Goal: Task Accomplishment & Management: Manage account settings

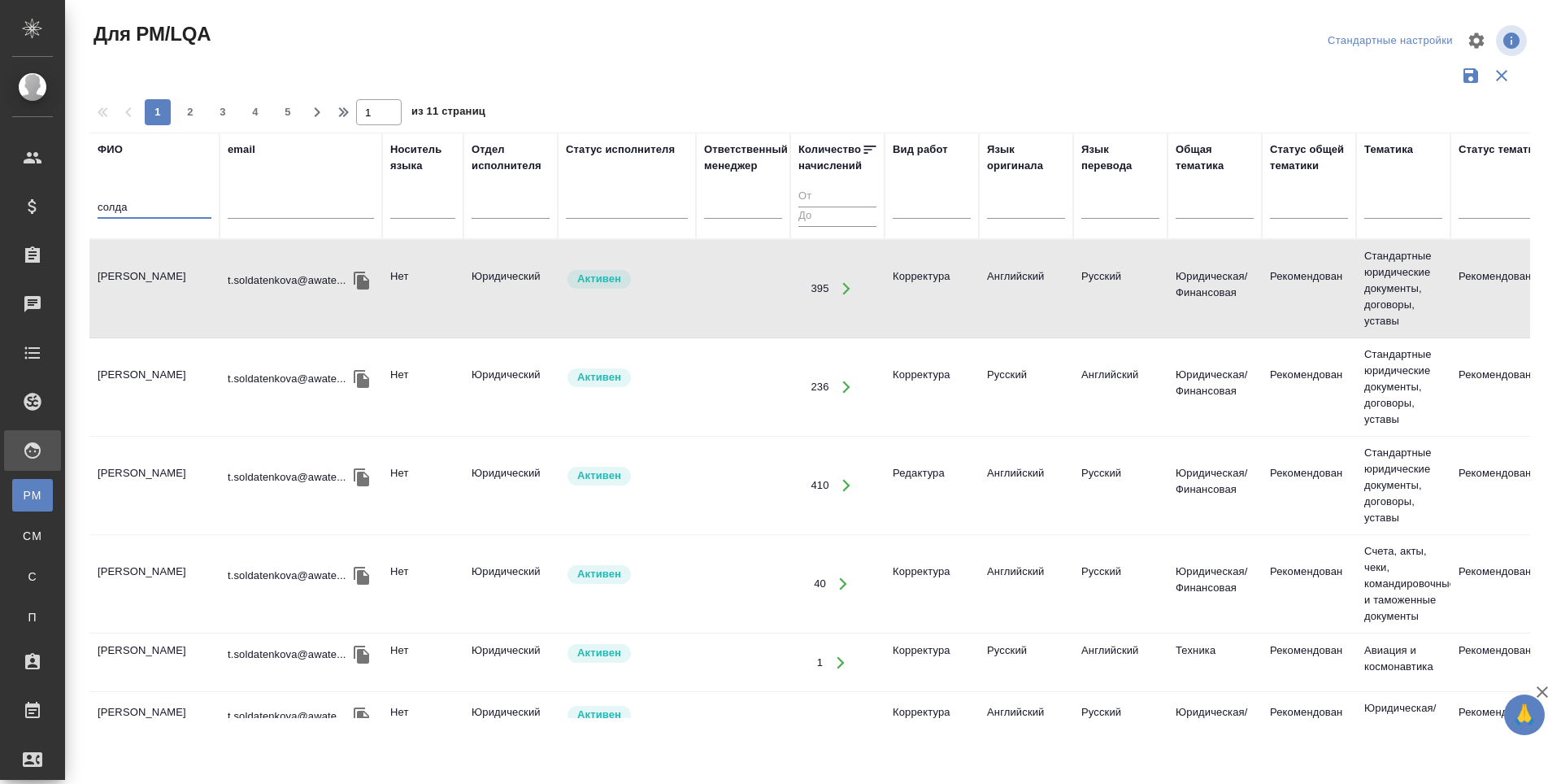
drag, startPoint x: 139, startPoint y: 203, endPoint x: 91, endPoint y: 204, distance: 48.0
click at [91, 204] on th "ФИО солда" at bounding box center [154, 186] width 130 height 107
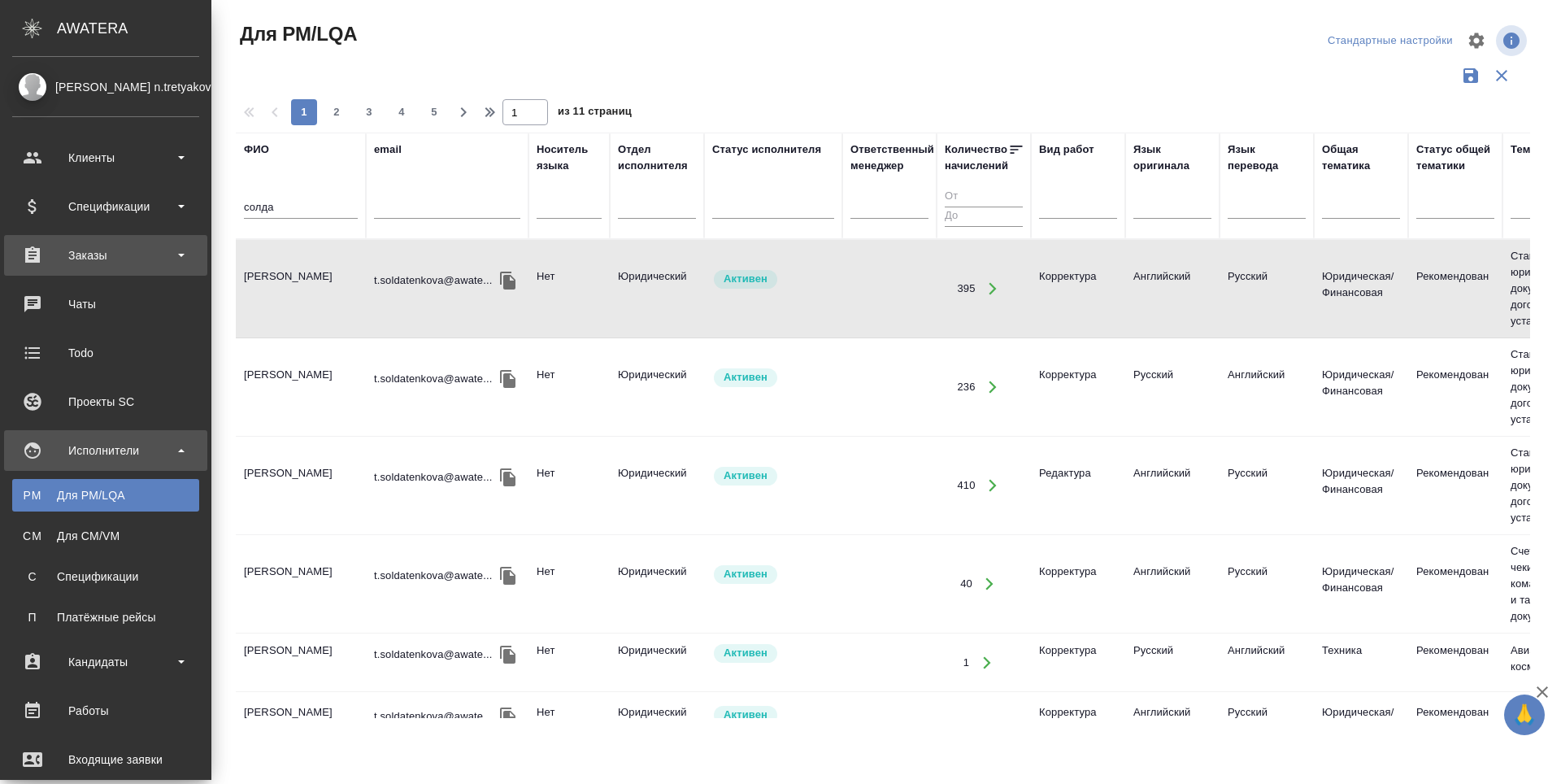
click at [39, 256] on div "Заказы" at bounding box center [106, 254] width 187 height 24
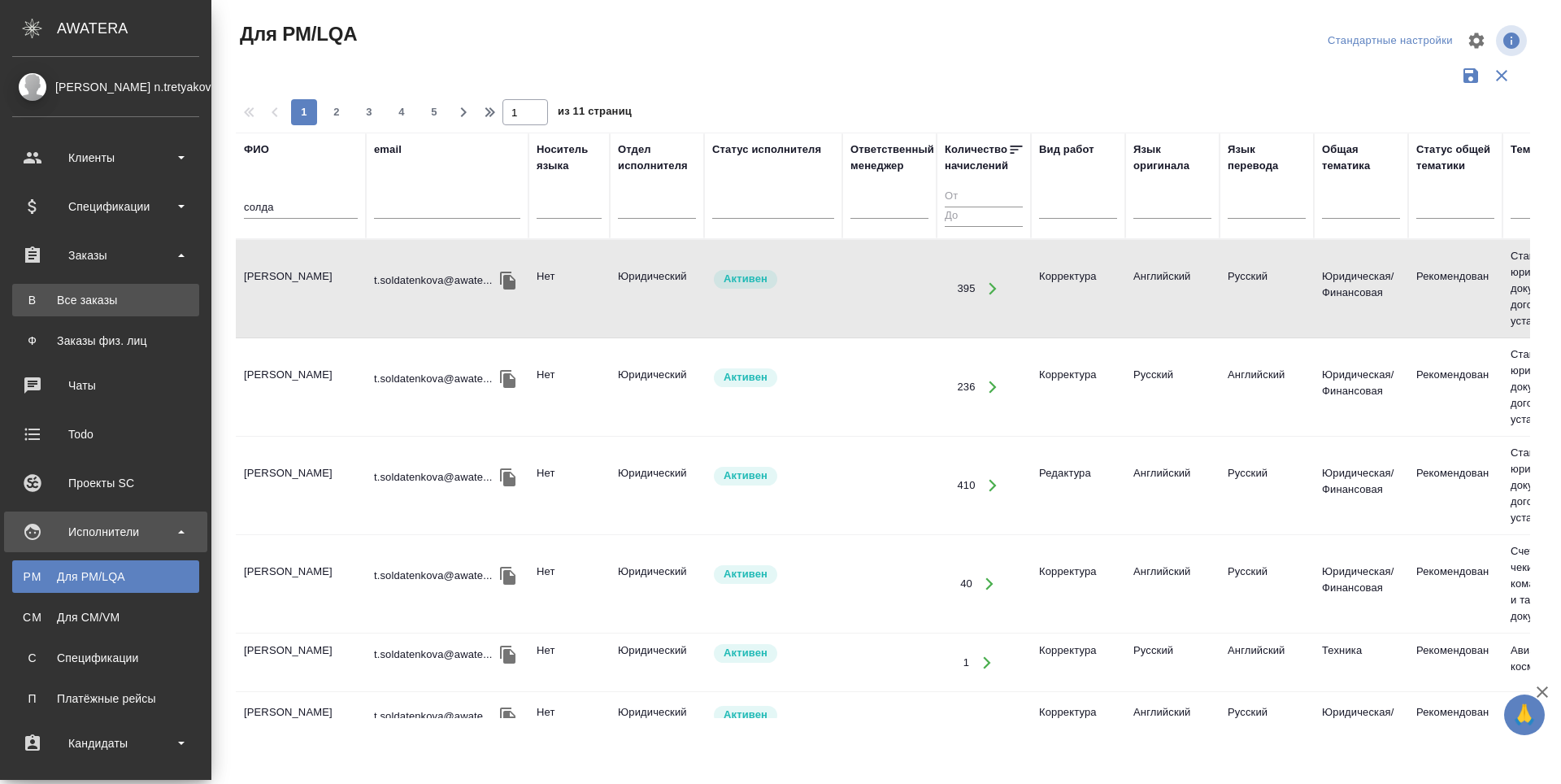
click at [43, 296] on div "Все заказы" at bounding box center [105, 299] width 171 height 16
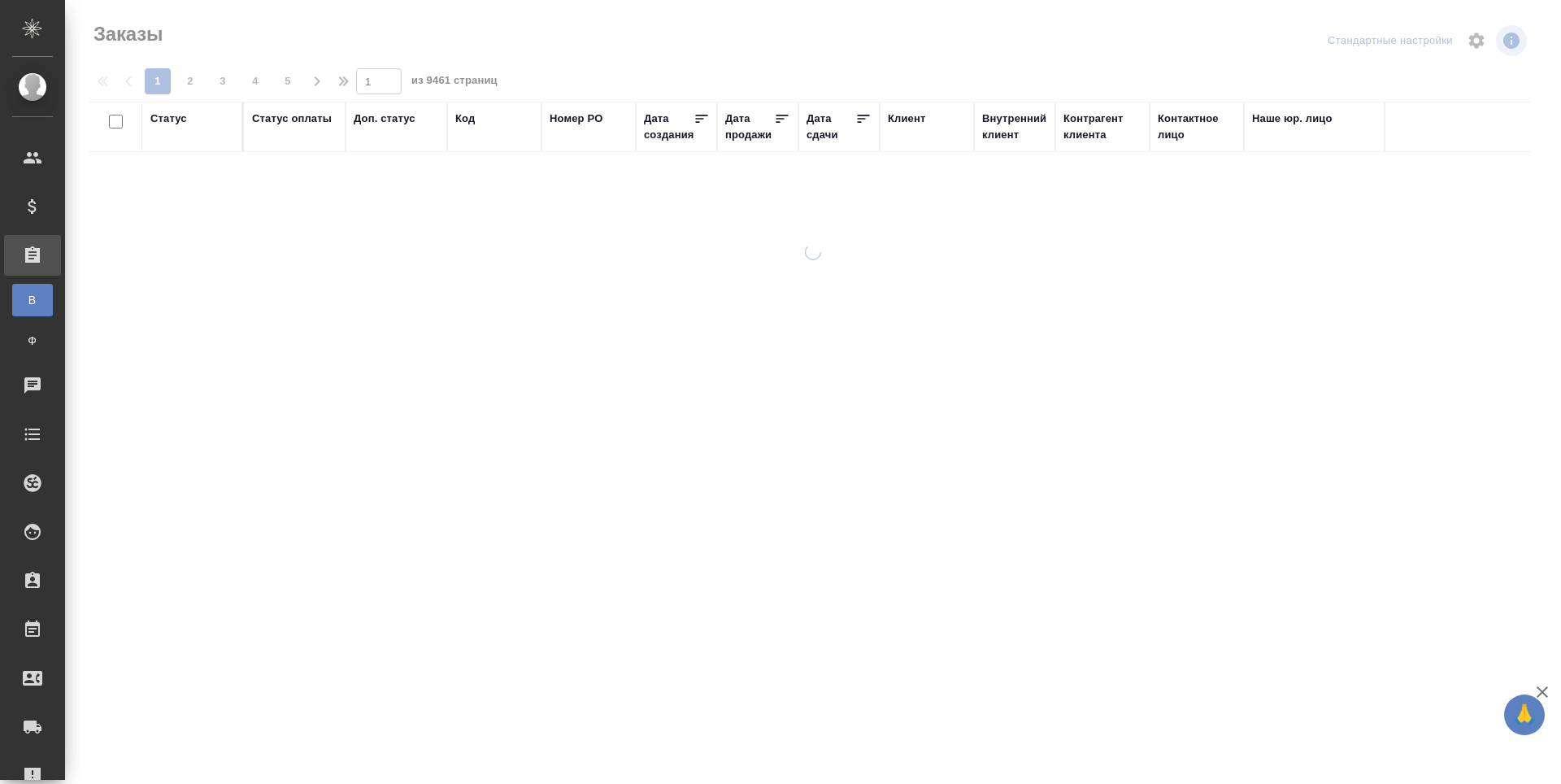
click at [461, 121] on div "Код" at bounding box center [465, 118] width 19 height 16
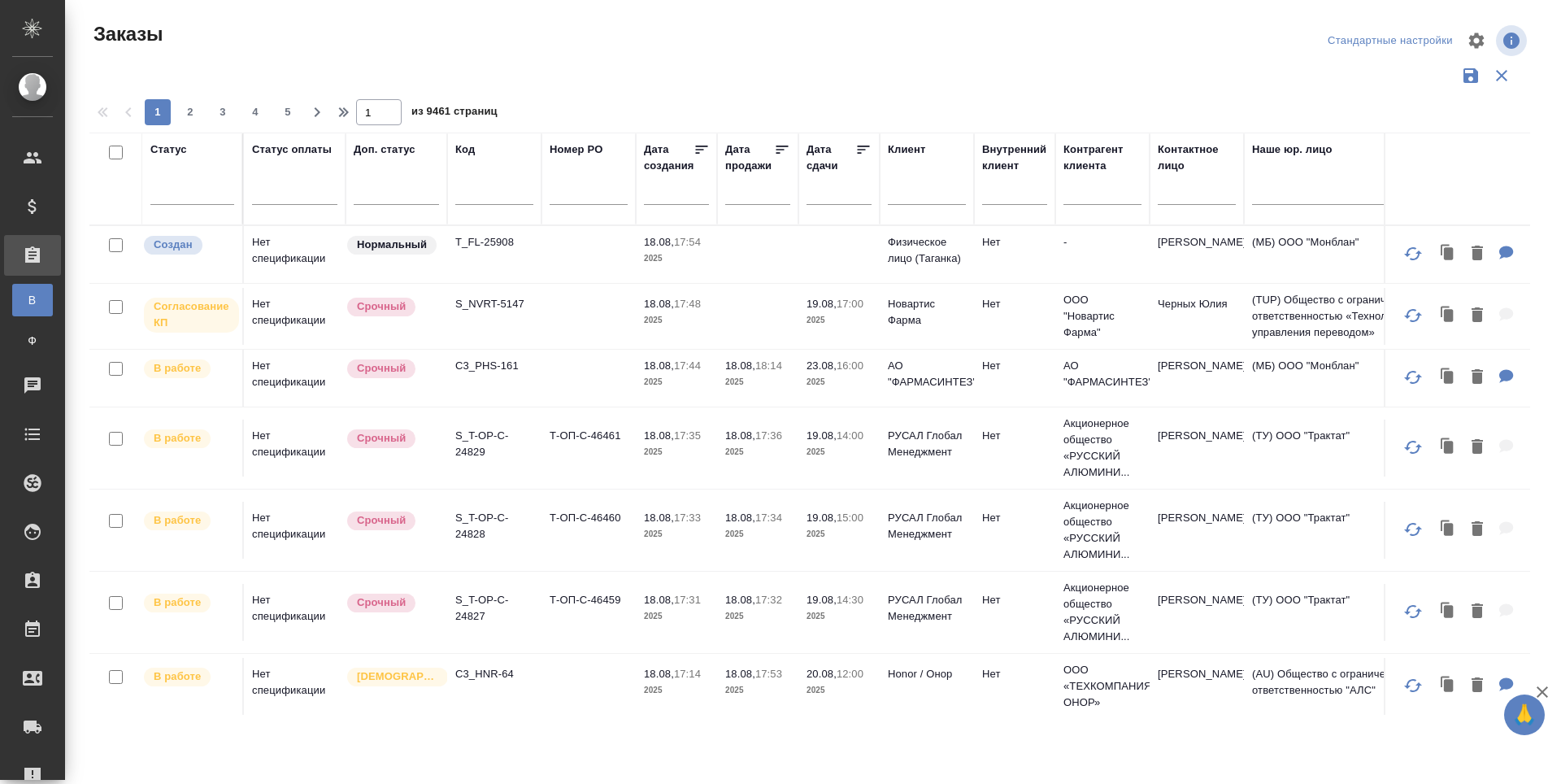
click at [471, 196] on input "text" at bounding box center [495, 194] width 78 height 20
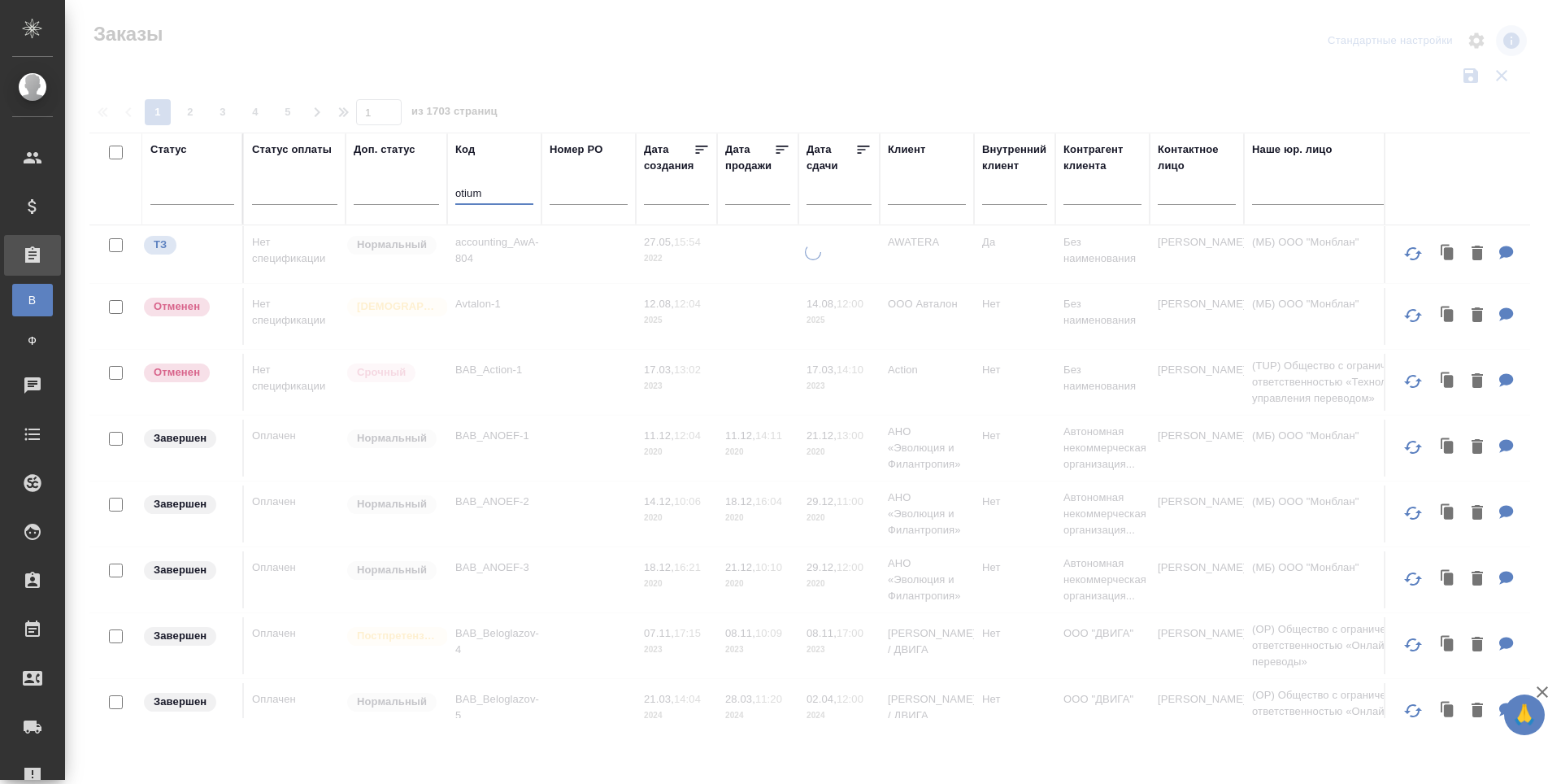
type input "otium"
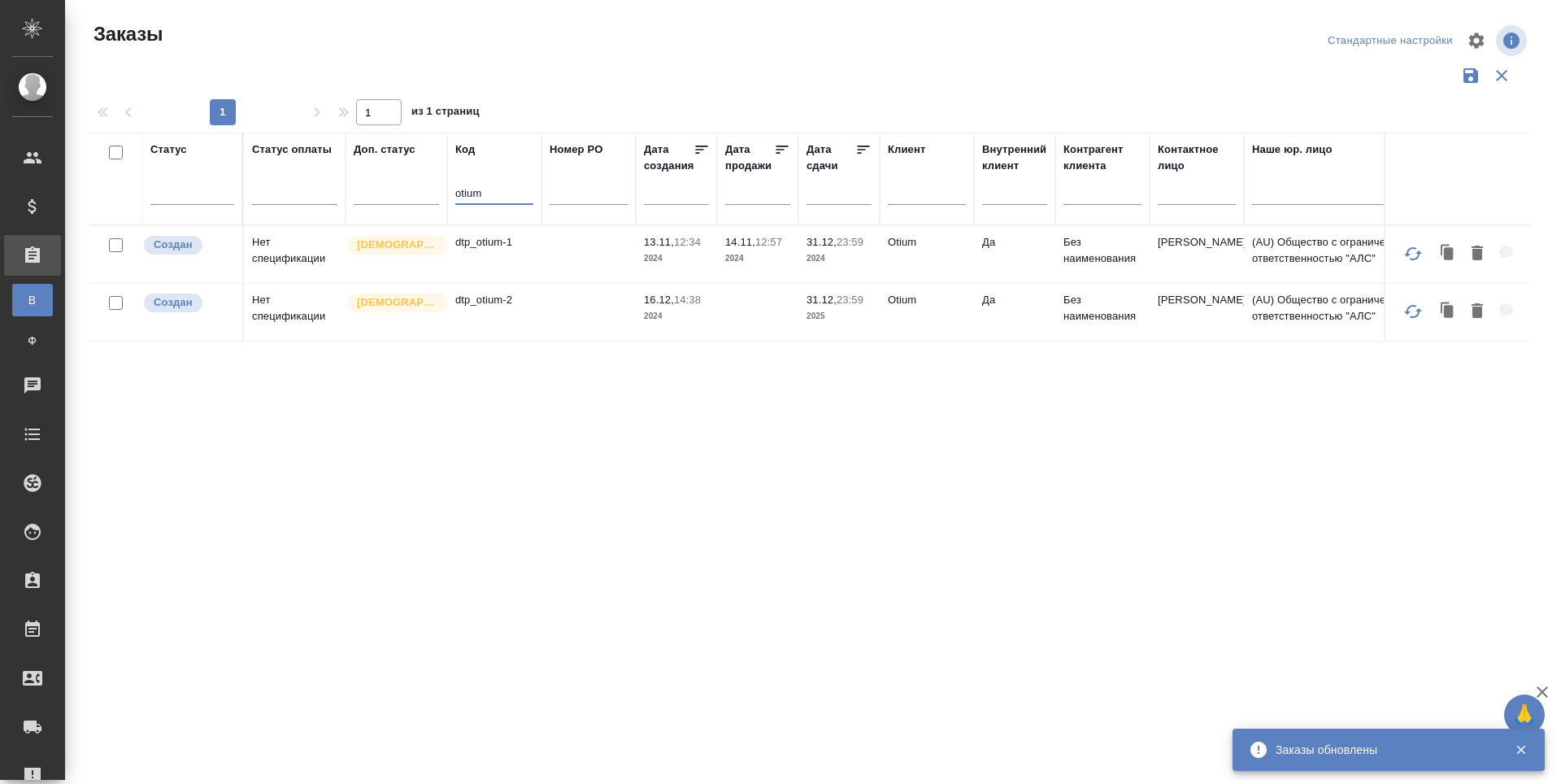
click at [501, 283] on td "dtp_otium-2" at bounding box center [494, 254] width 94 height 57
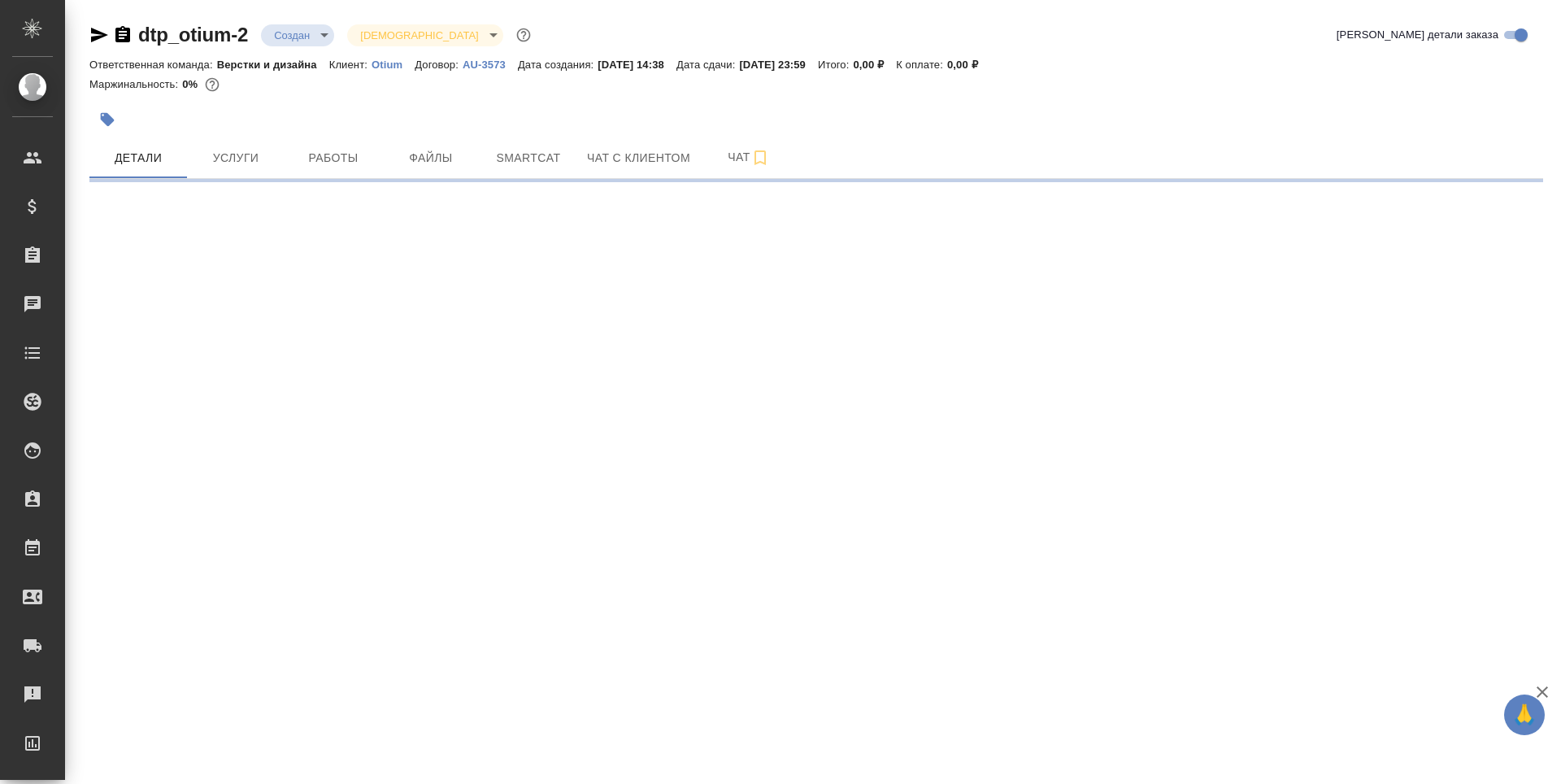
select select "RU"
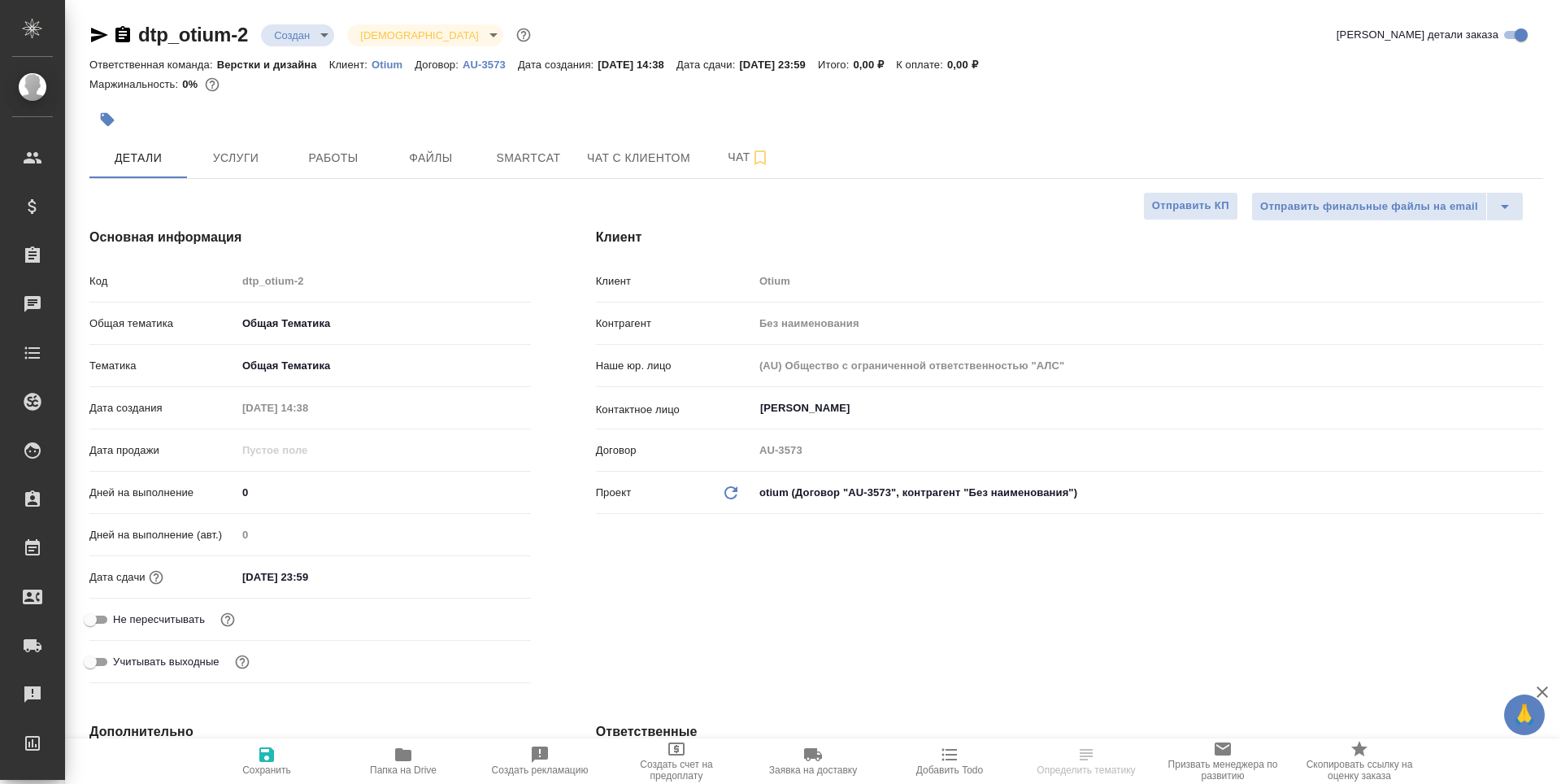
type textarea "x"
click at [323, 163] on span "Работы" at bounding box center [334, 158] width 78 height 20
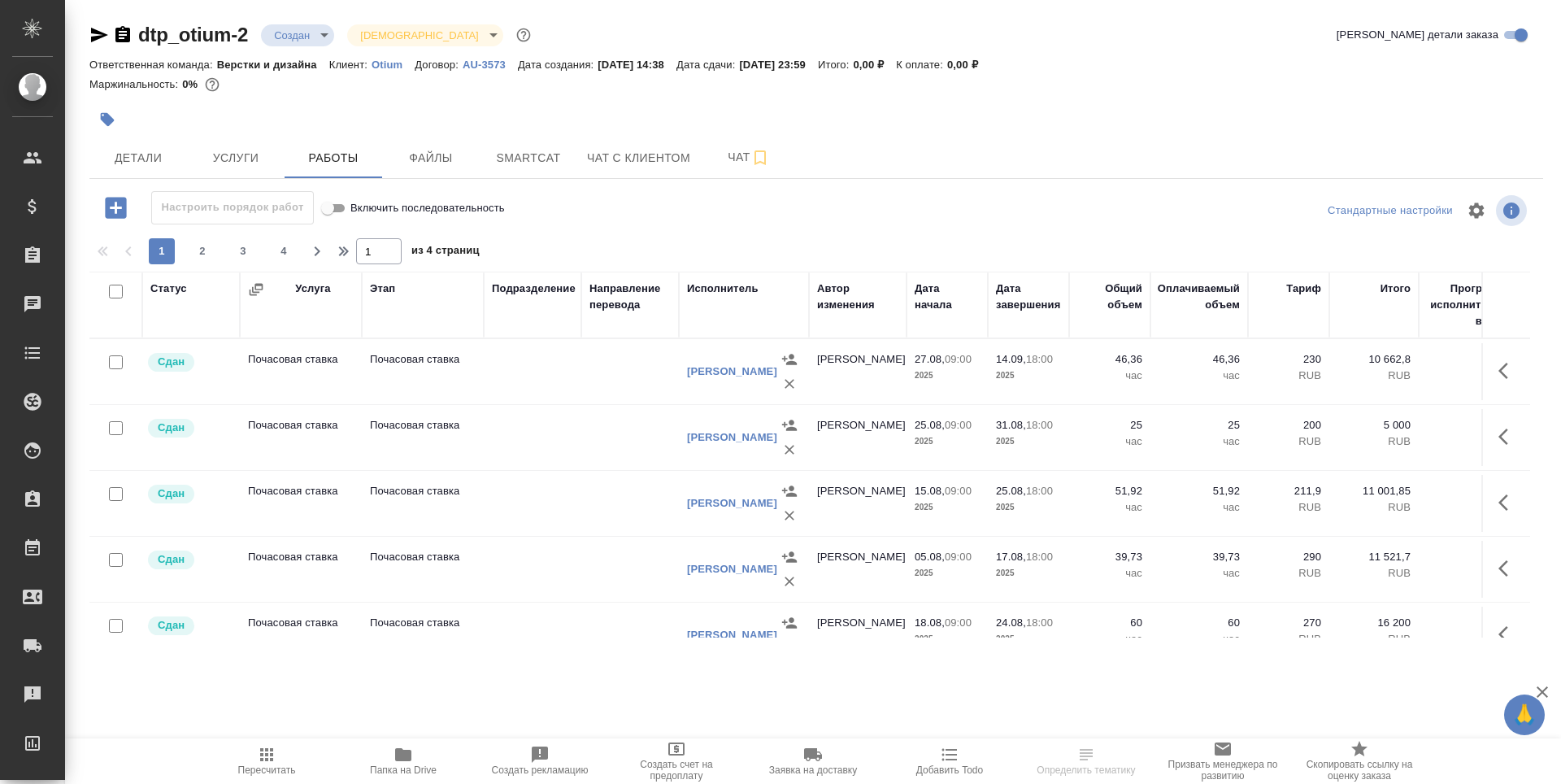
click at [116, 365] on input "checkbox" at bounding box center [116, 362] width 14 height 14
checkbox input "true"
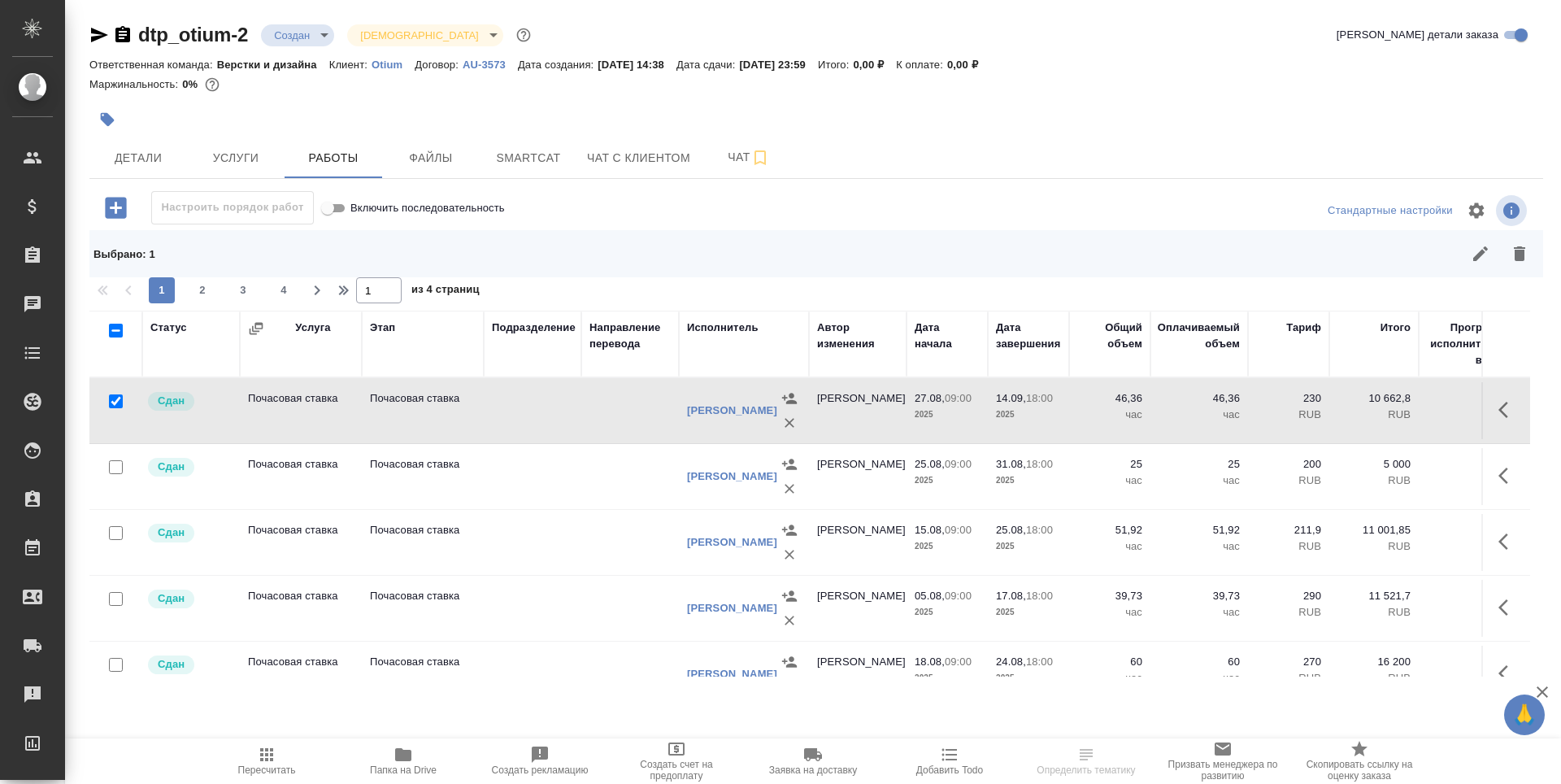
click at [1489, 413] on button "button" at bounding box center [1508, 410] width 39 height 39
click at [1414, 407] on icon "button" at bounding box center [1419, 409] width 10 height 13
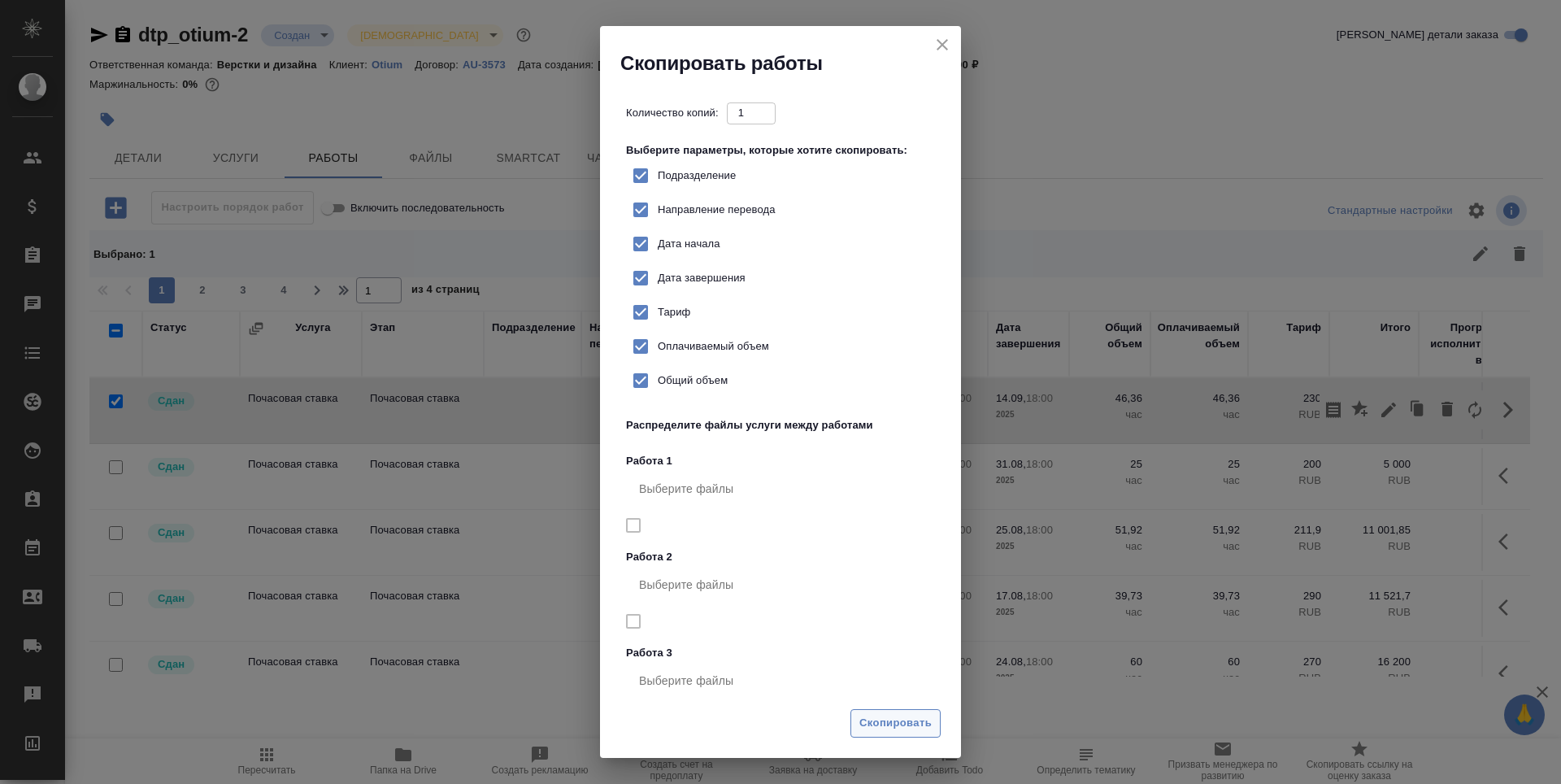
click at [899, 719] on span "Скопировать" at bounding box center [895, 723] width 73 height 18
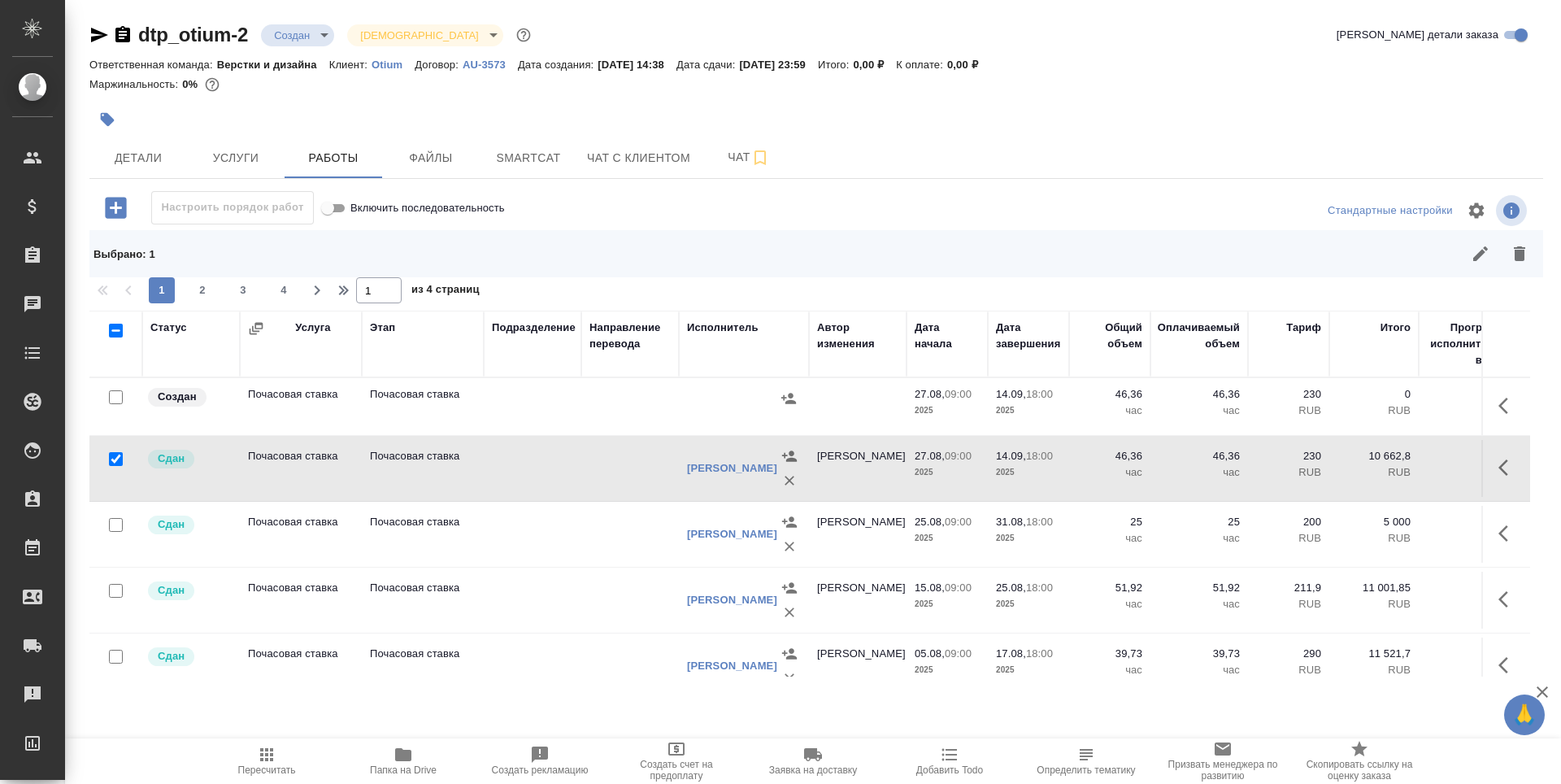
click at [283, 403] on td "Почасовая ставка" at bounding box center [301, 406] width 122 height 57
click at [281, 403] on td "Почасовая ставка" at bounding box center [301, 406] width 122 height 57
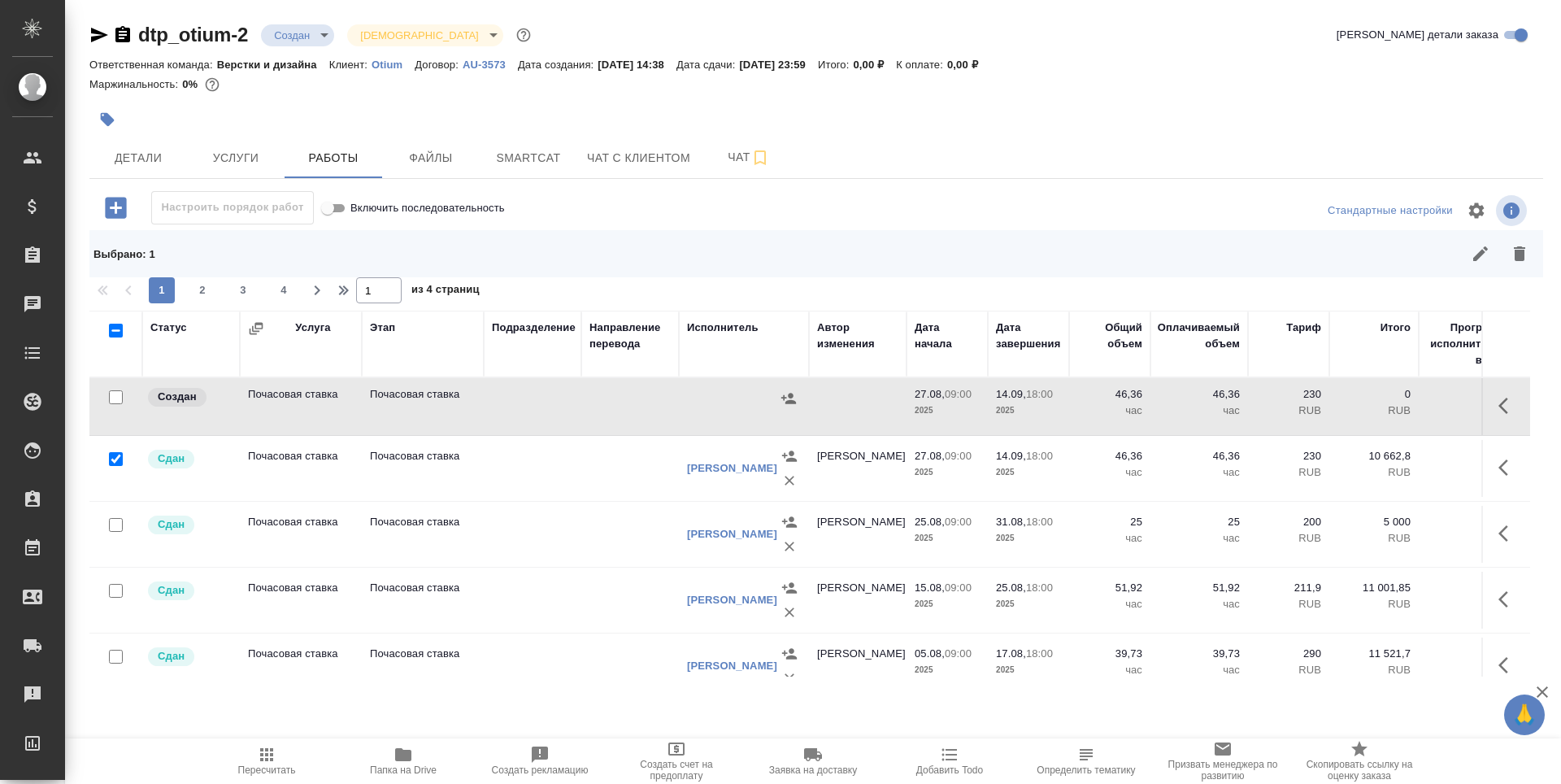
click at [281, 405] on td "Почасовая ставка" at bounding box center [301, 406] width 122 height 57
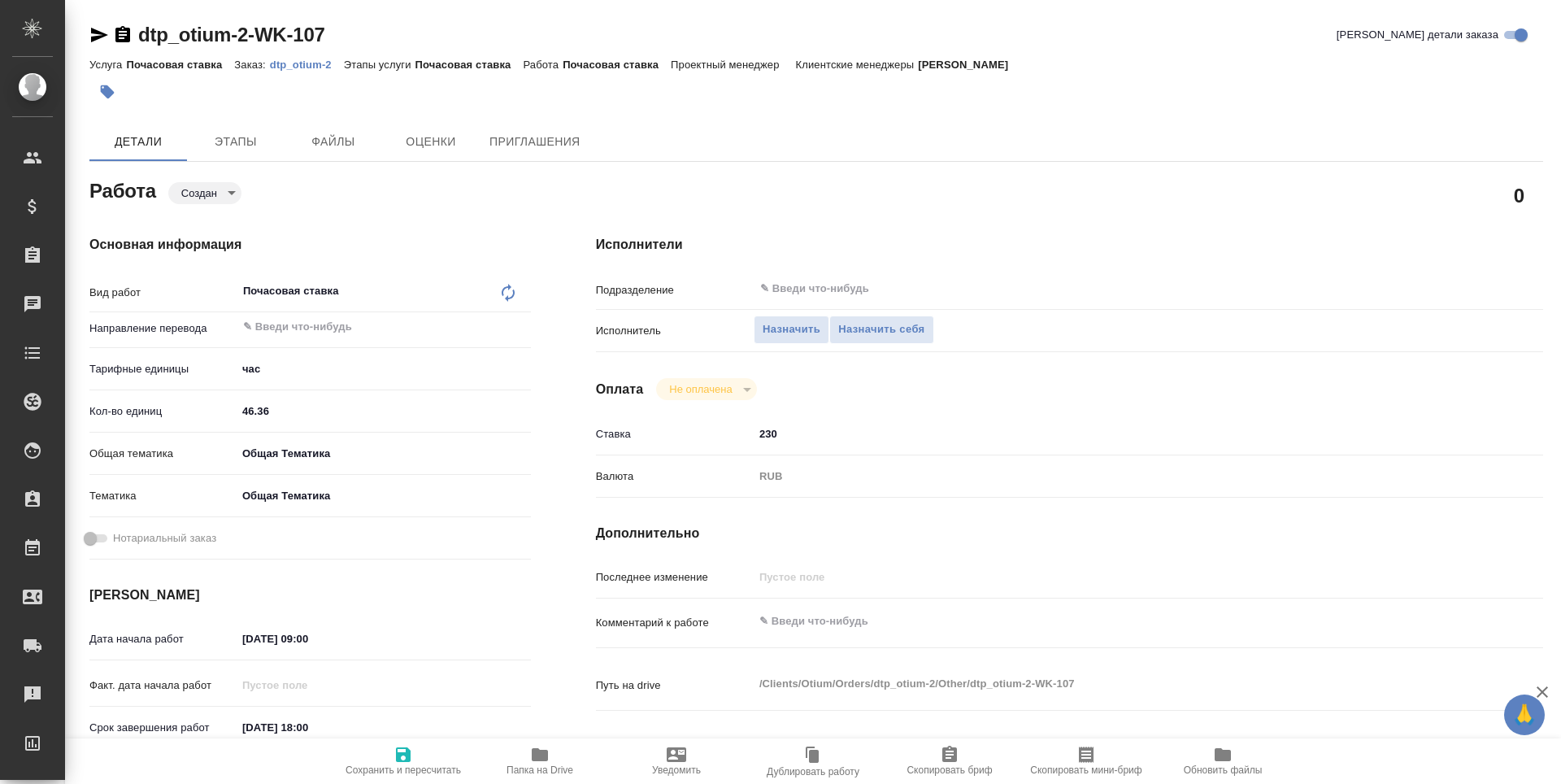
type textarea "x"
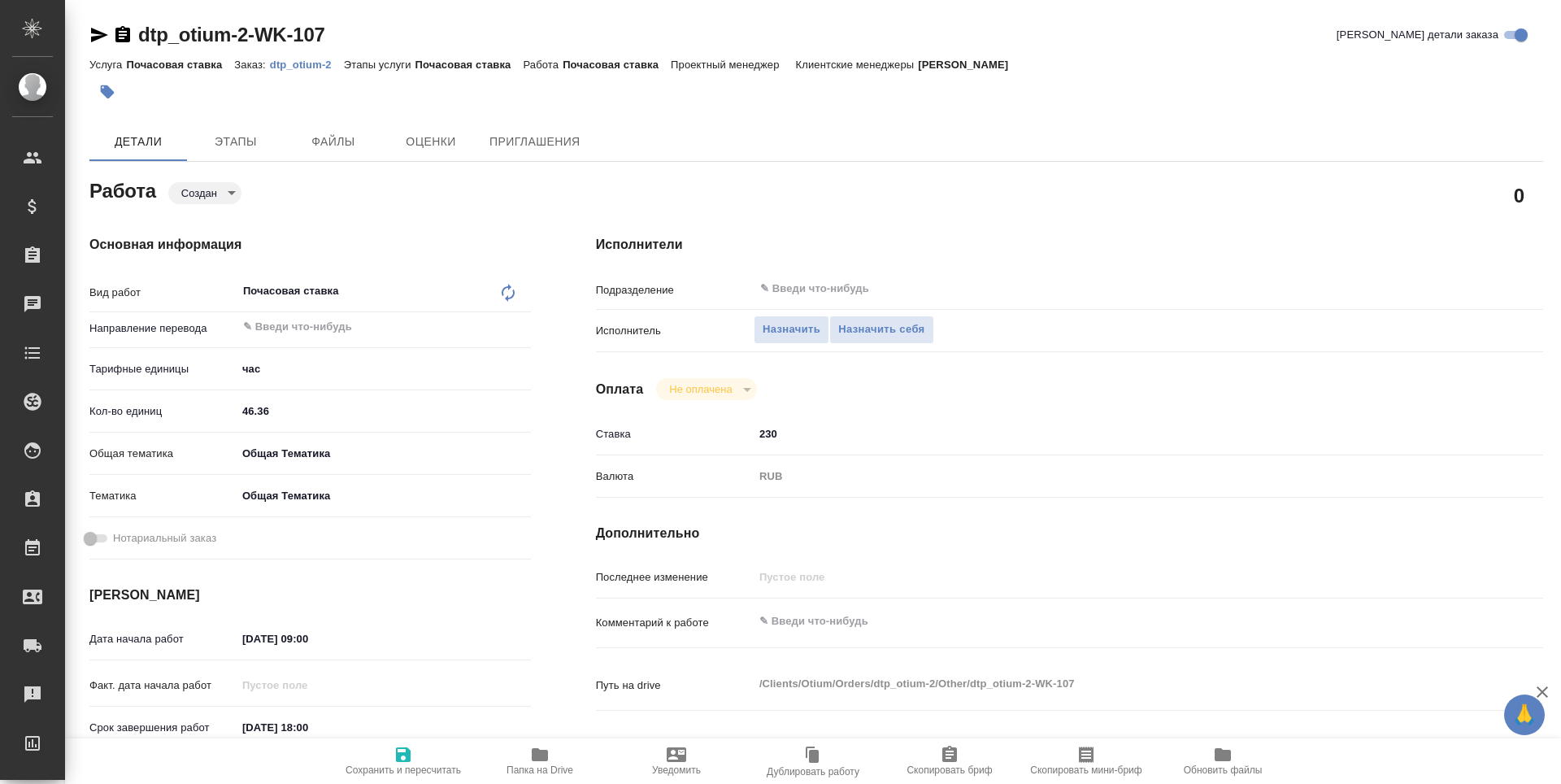
type textarea "x"
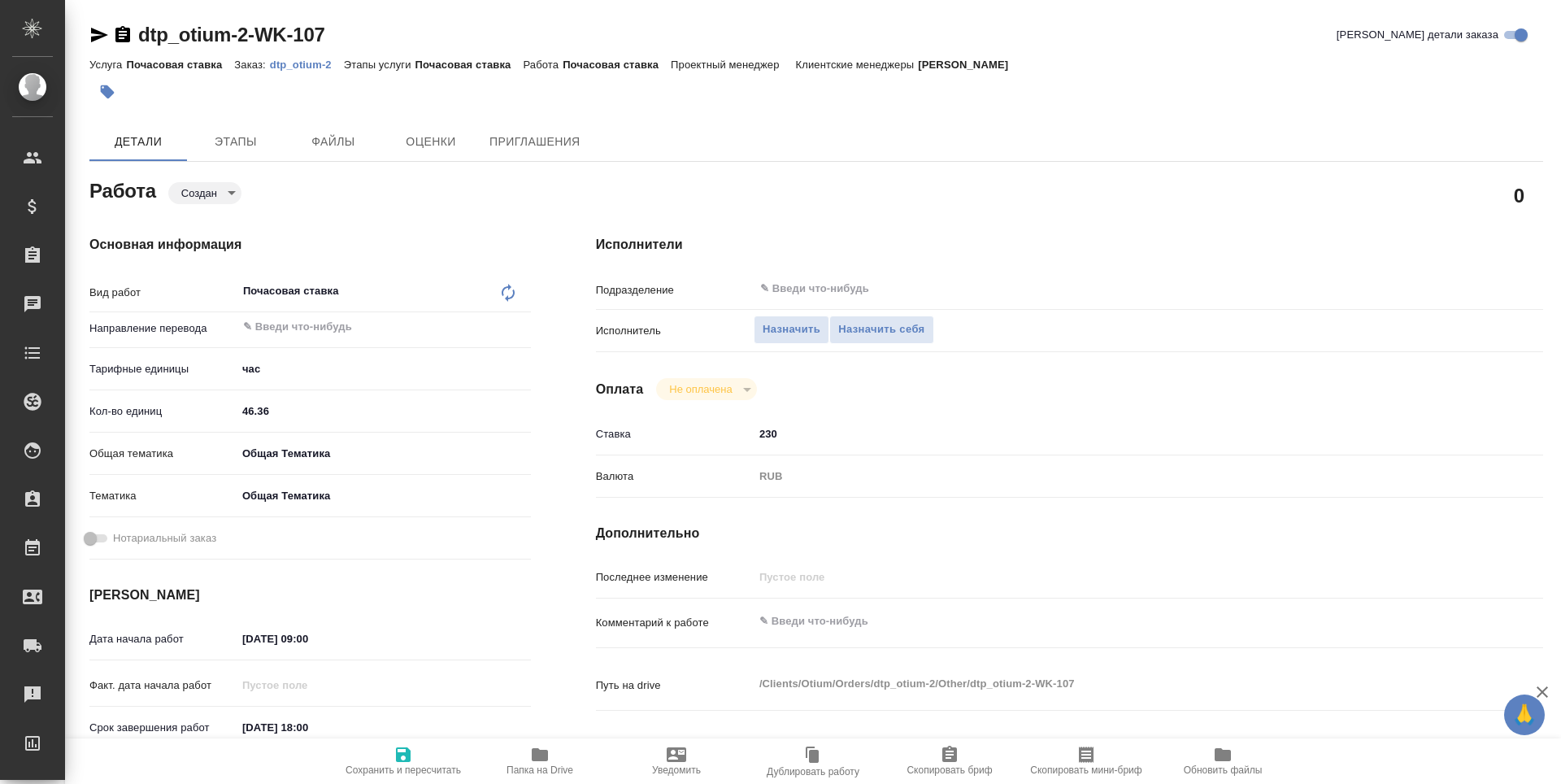
type textarea "x"
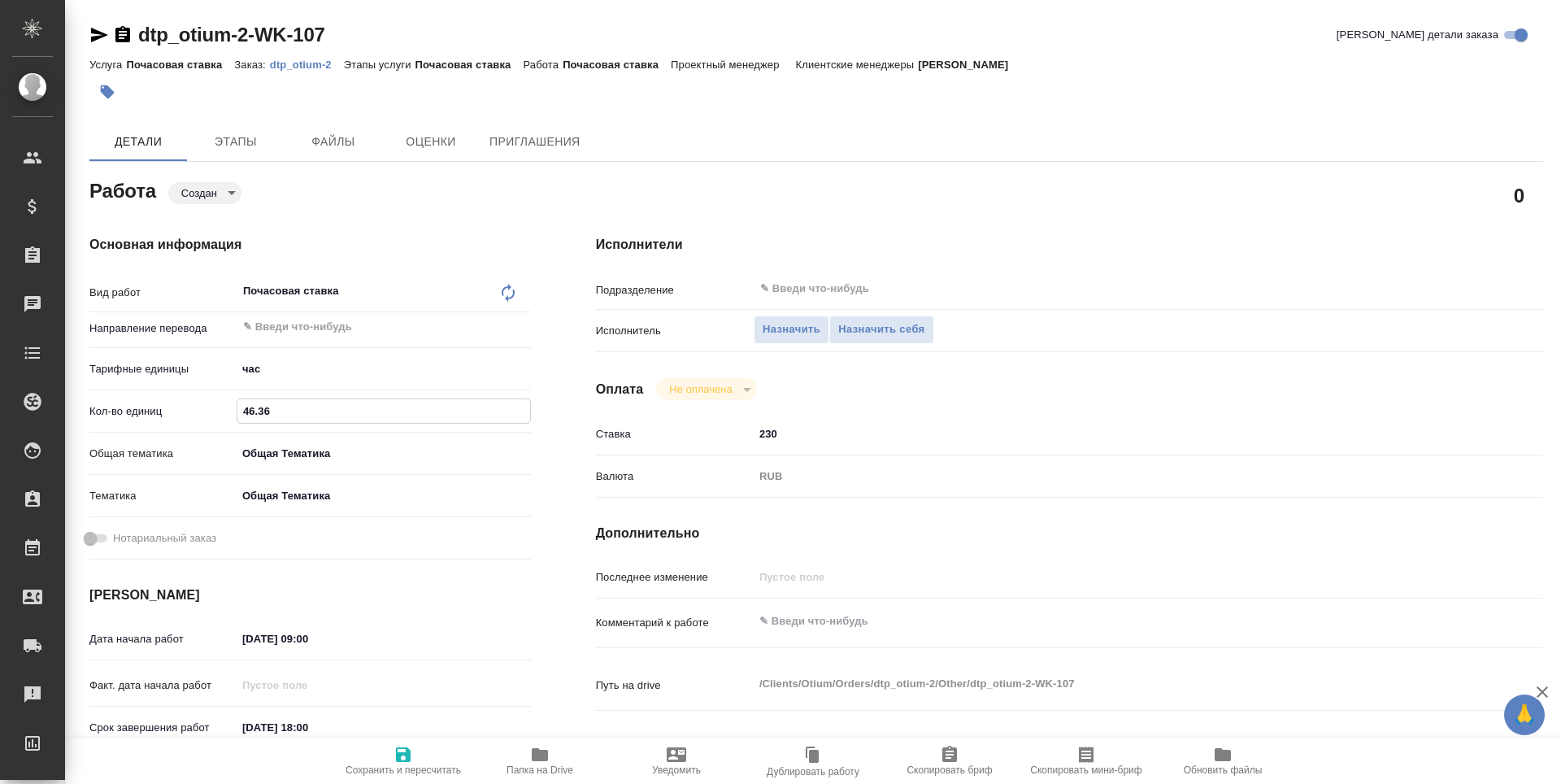
drag, startPoint x: 244, startPoint y: 409, endPoint x: 276, endPoint y: 415, distance: 32.6
click at [276, 415] on input "46.36" at bounding box center [384, 411] width 293 height 23
type textarea "x"
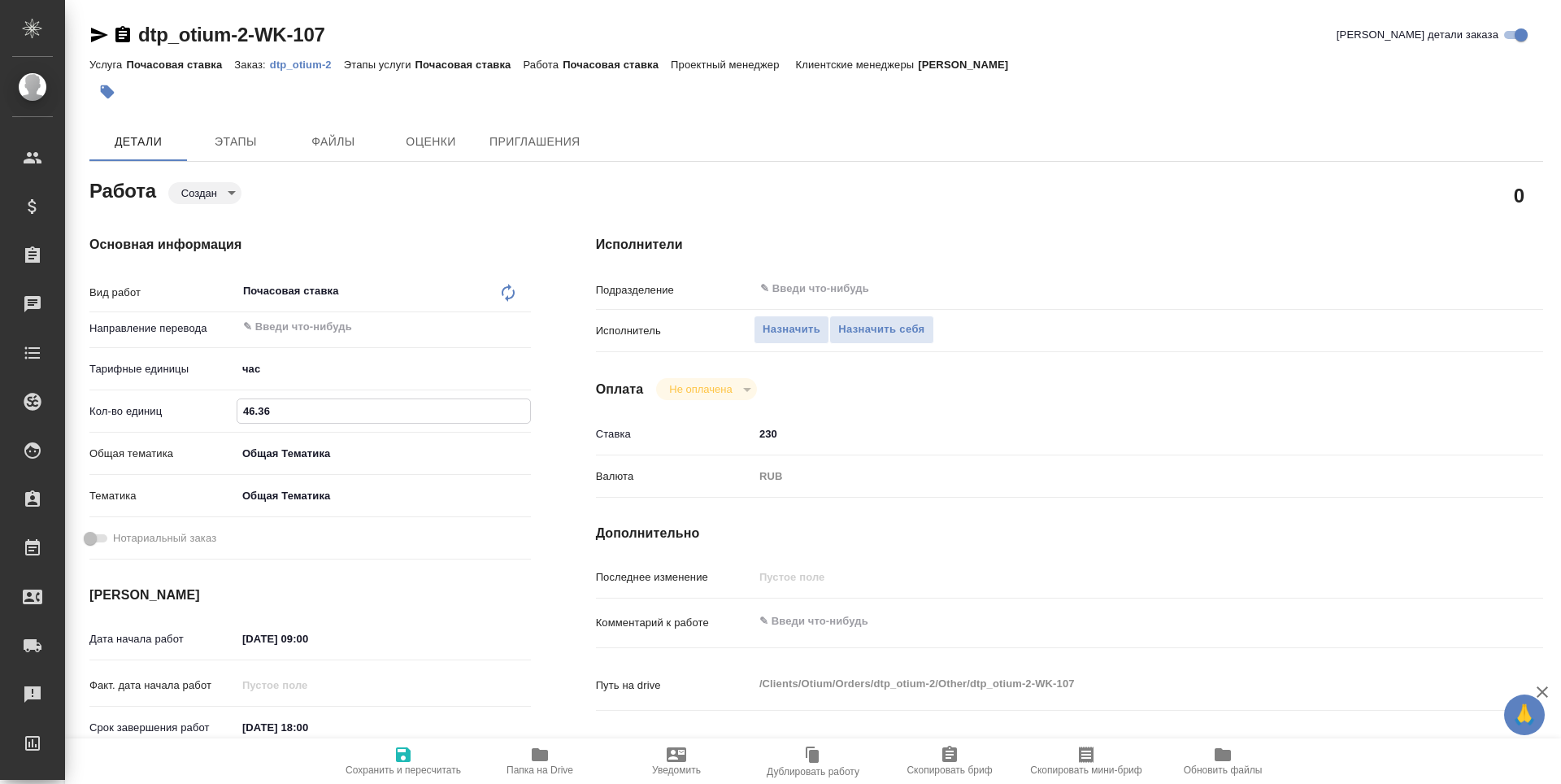
type textarea "x"
type input "1"
type textarea "x"
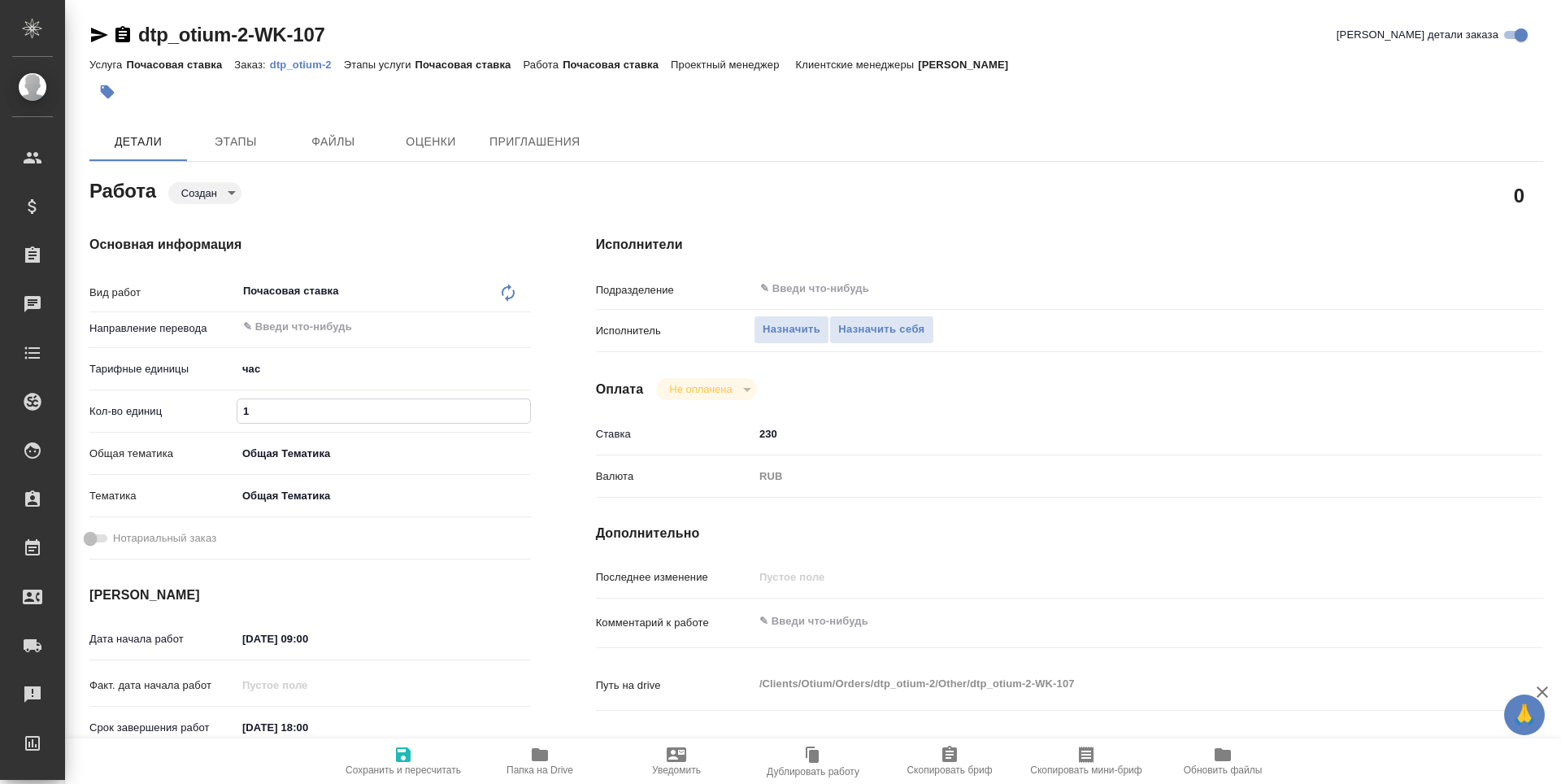
type textarea "x"
type input "10"
type textarea "x"
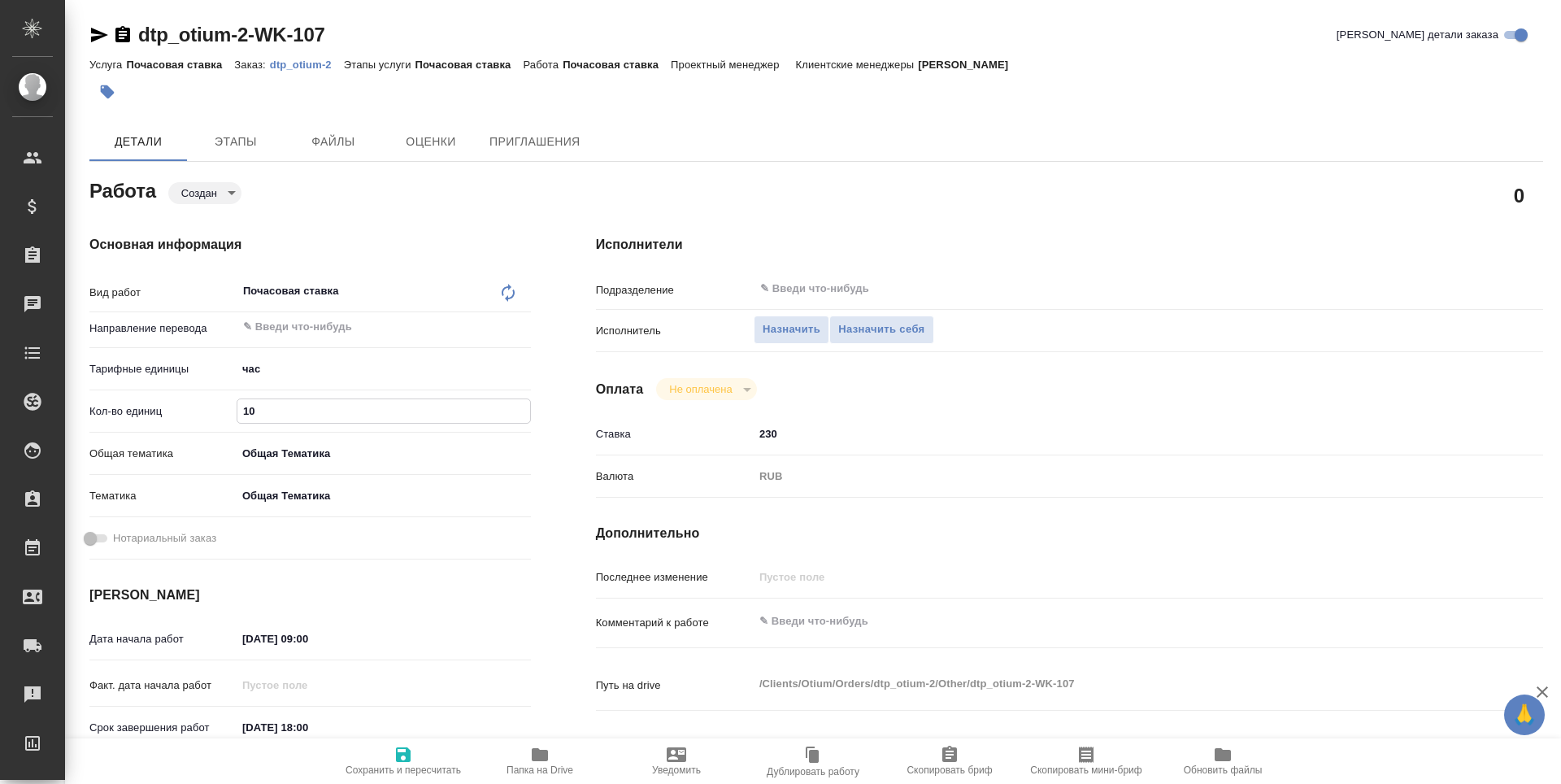
type textarea "x"
type input "106"
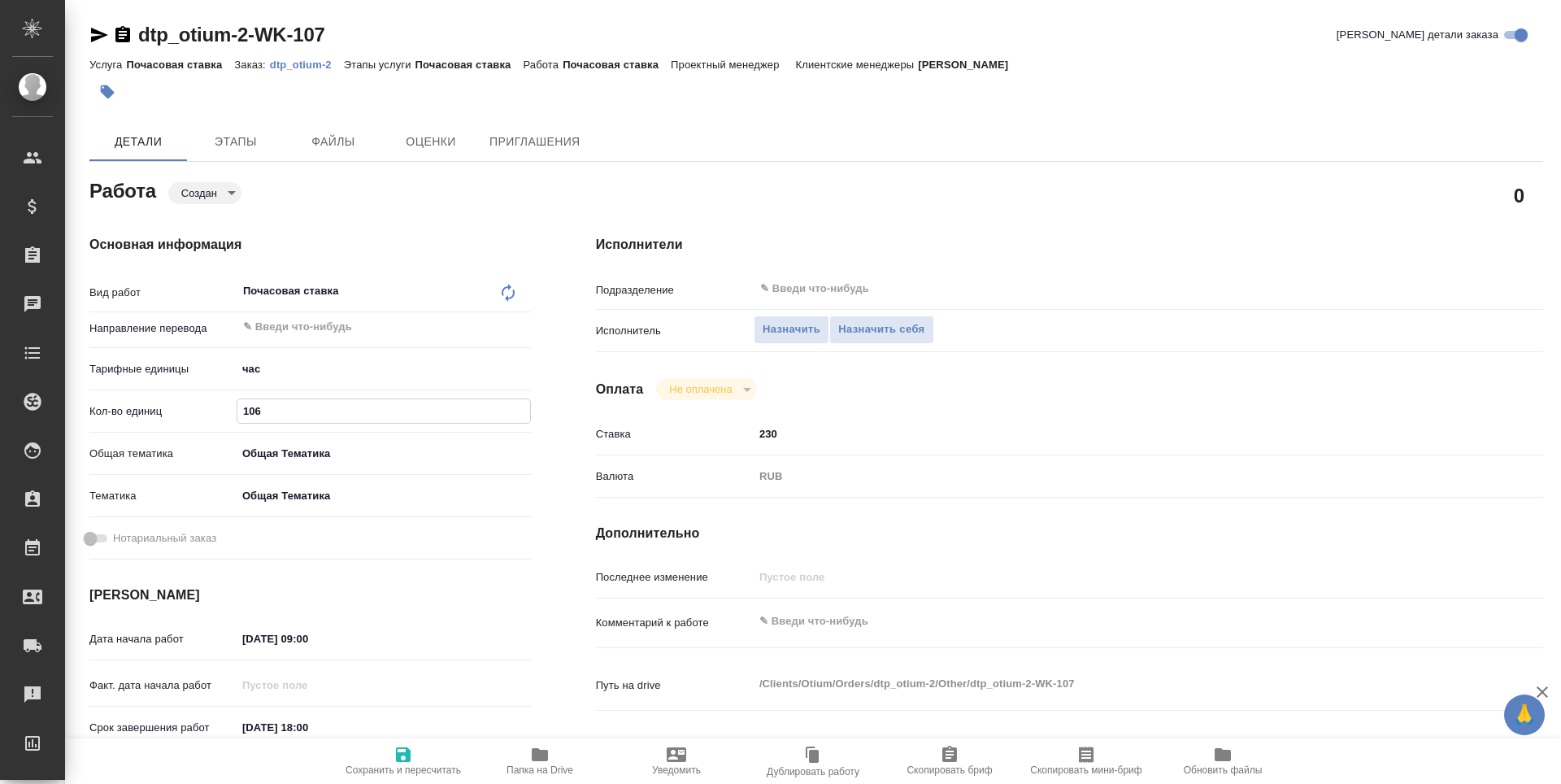
type textarea "x"
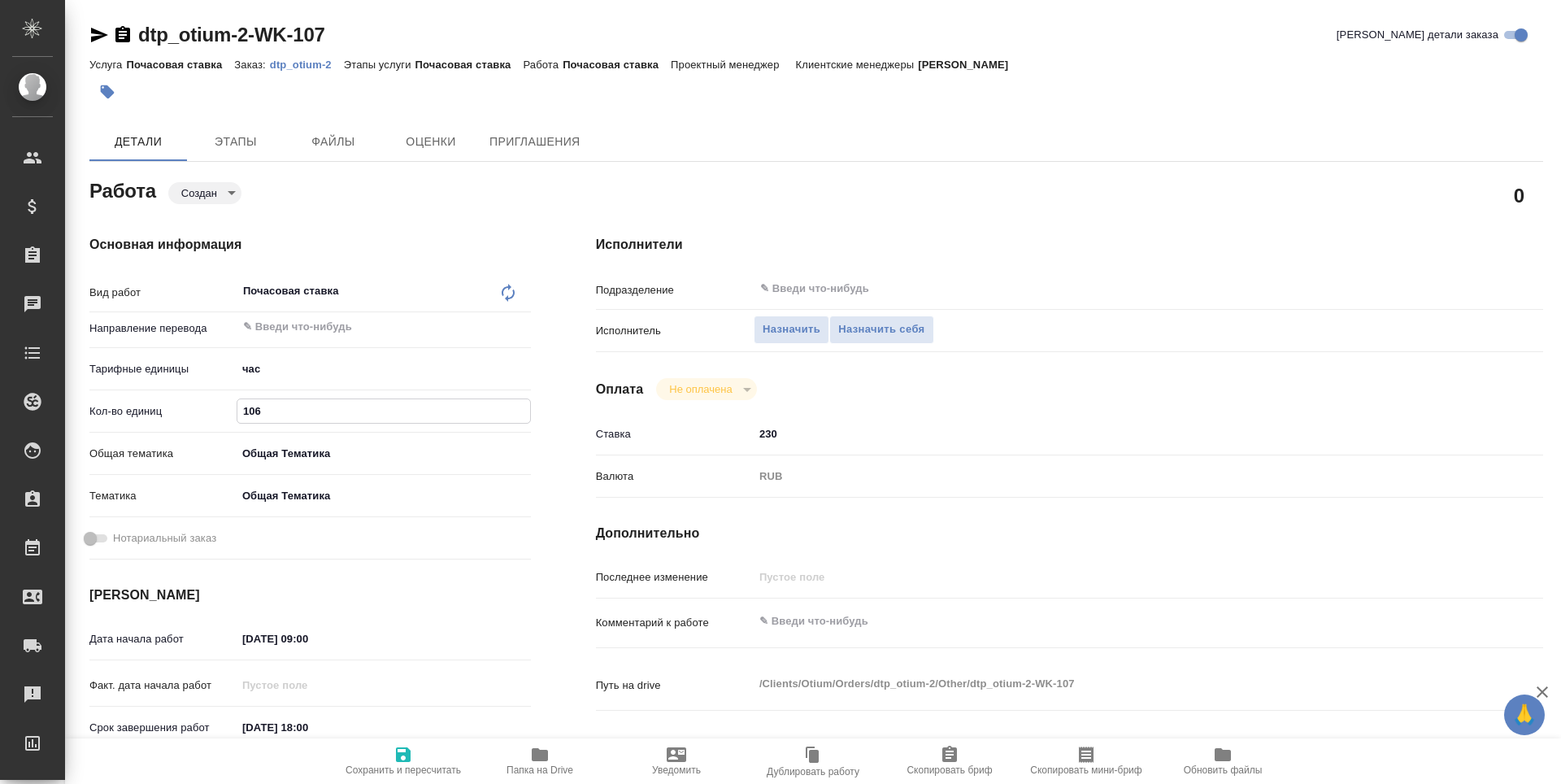
type textarea "x"
type input "1064"
type textarea "x"
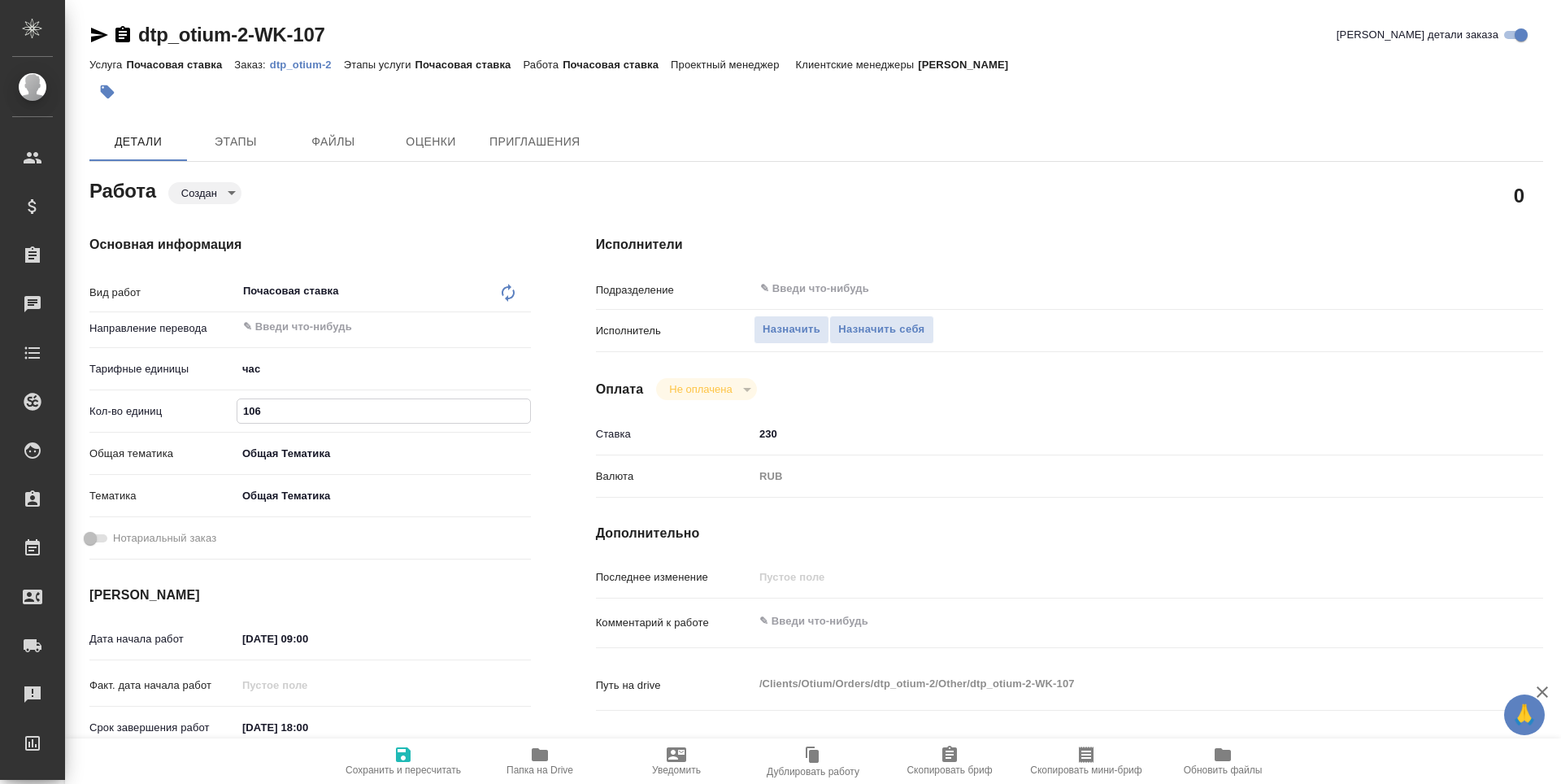
type textarea "x"
type input "10646"
type textarea "x"
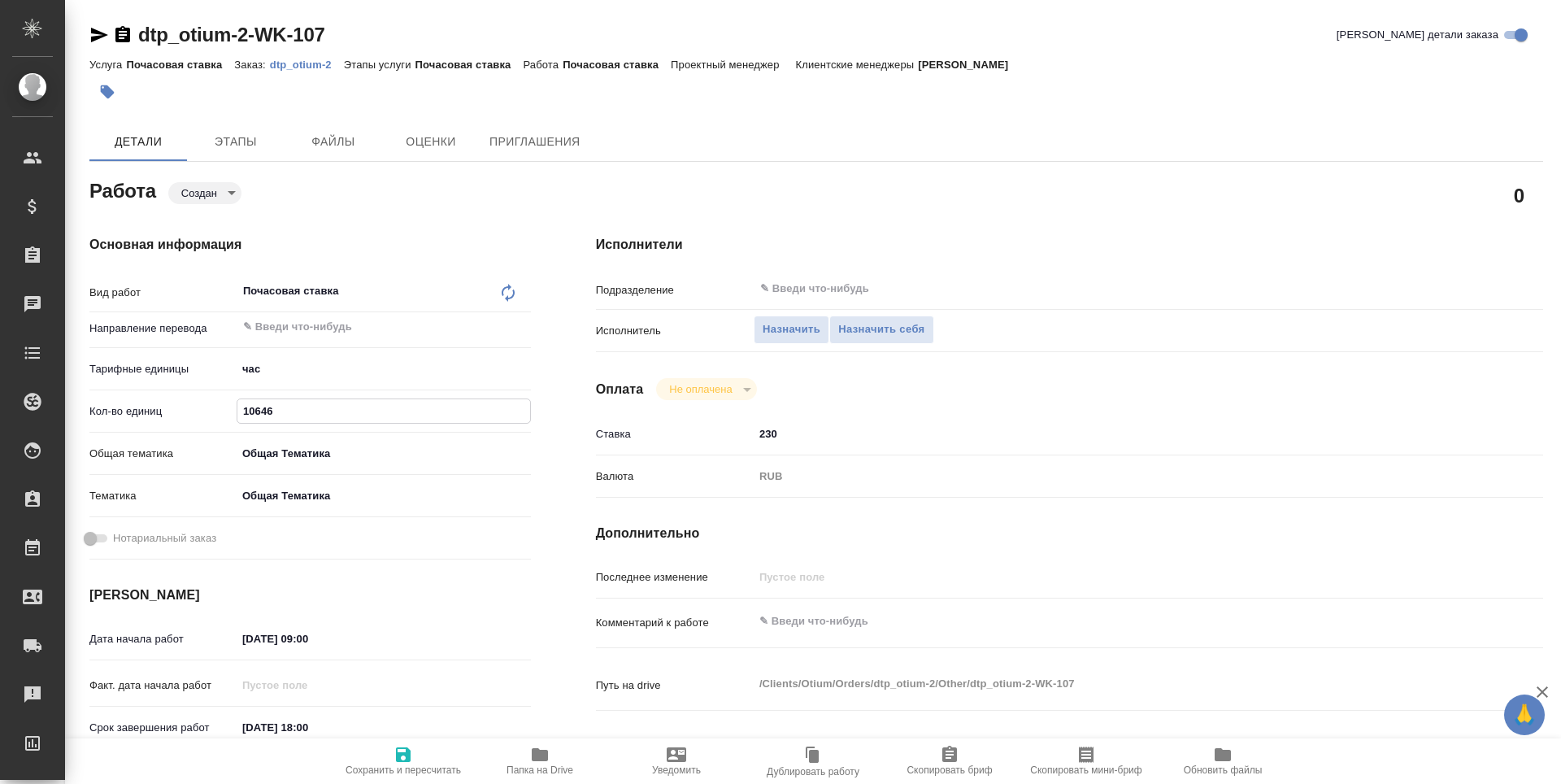
type textarea "x"
click at [259, 411] on input "10646" at bounding box center [384, 411] width 293 height 23
type textarea "x"
type input "106.46"
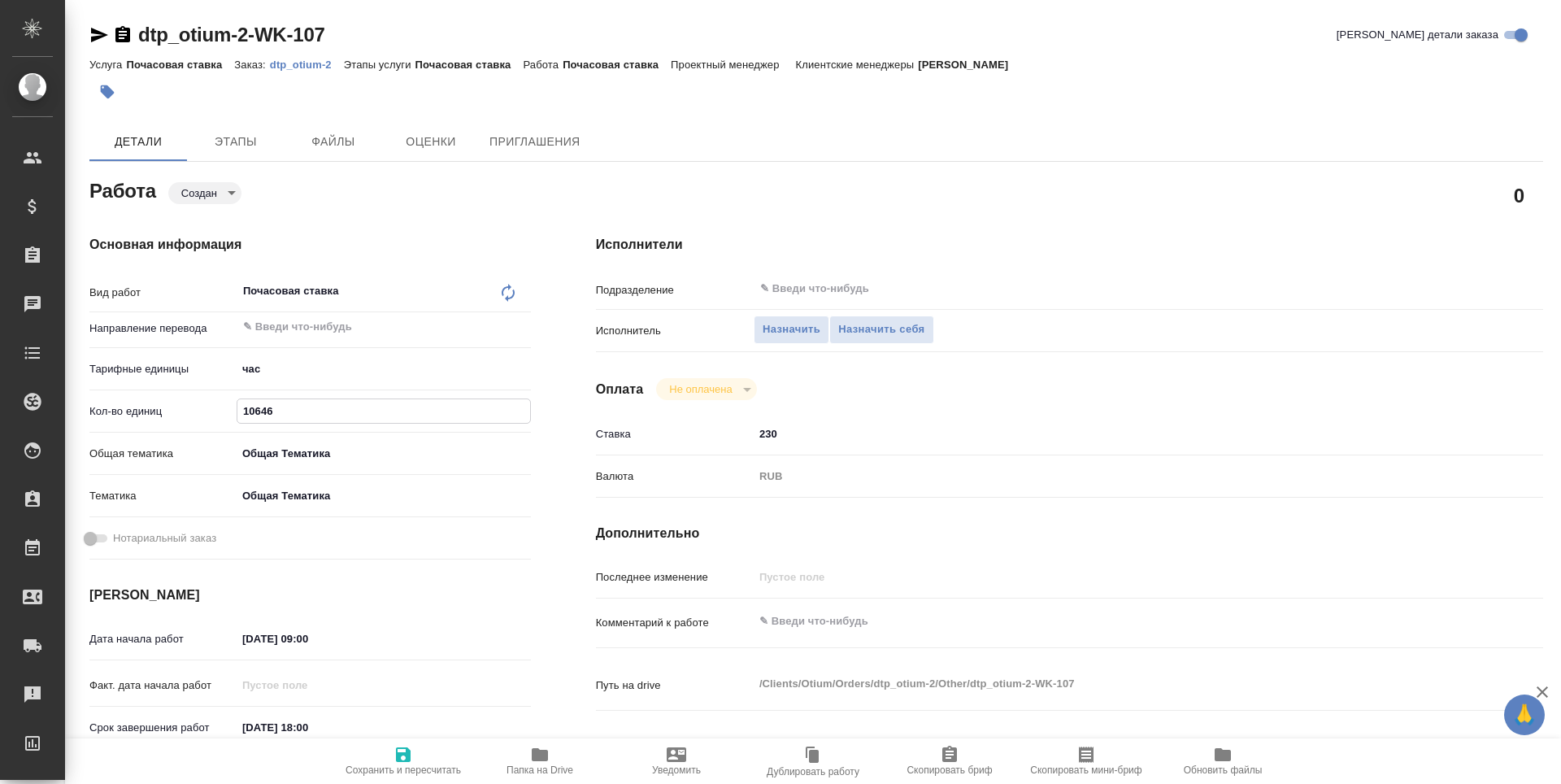
type textarea "x"
type input "106.46"
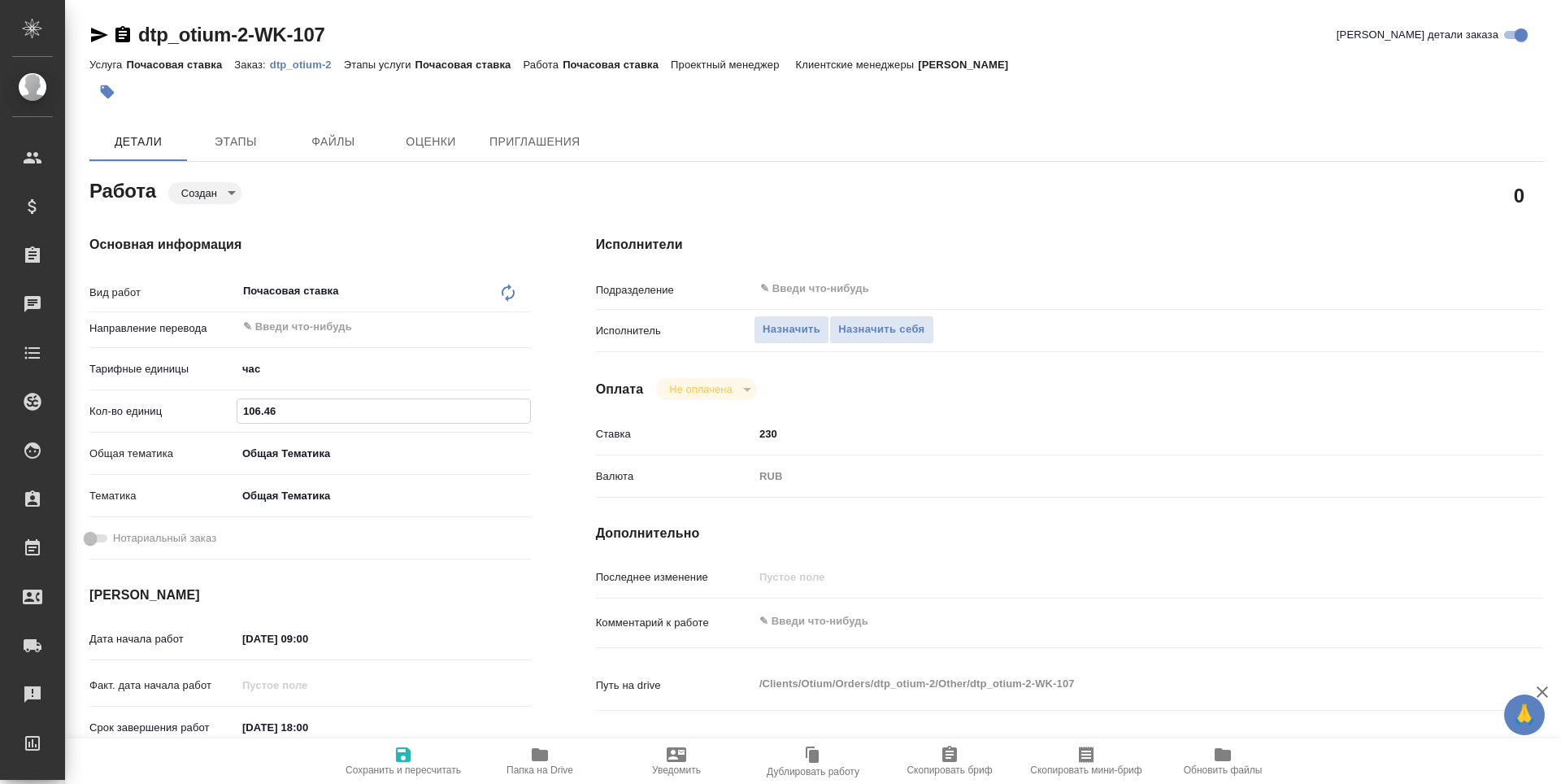
click at [412, 766] on span "Сохранить и пересчитать" at bounding box center [403, 770] width 115 height 12
type textarea "x"
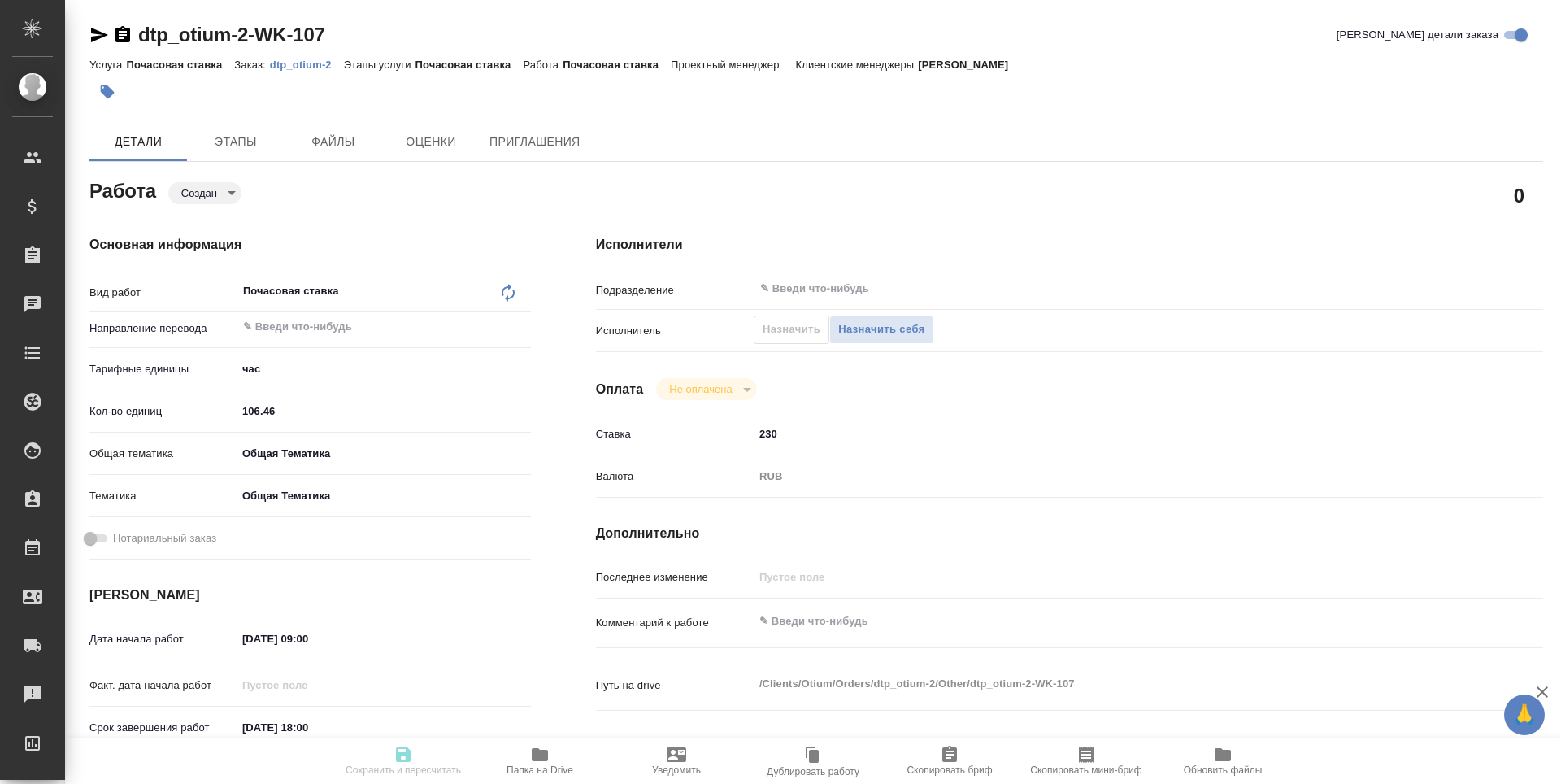
type textarea "x"
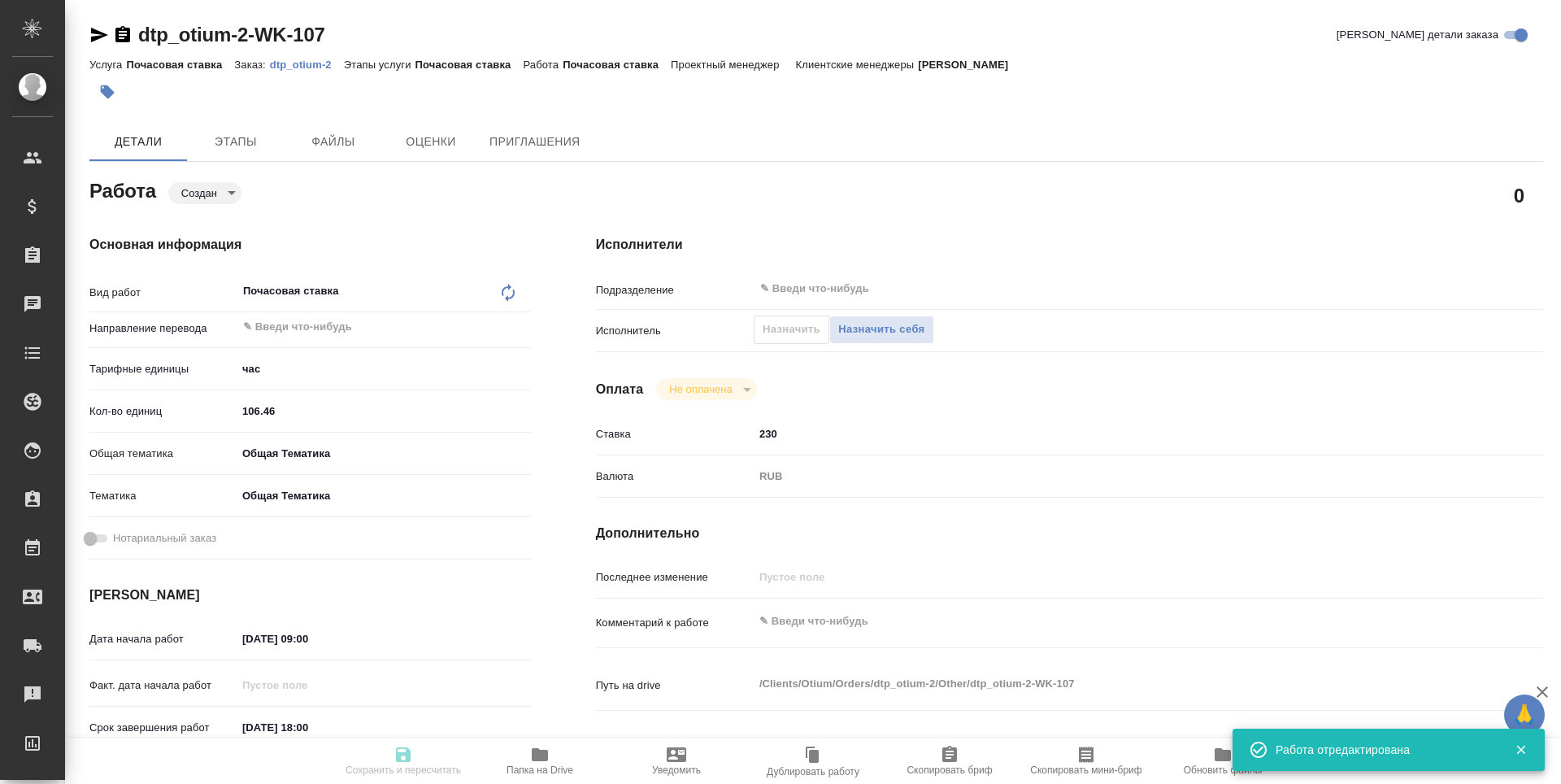
type textarea "x"
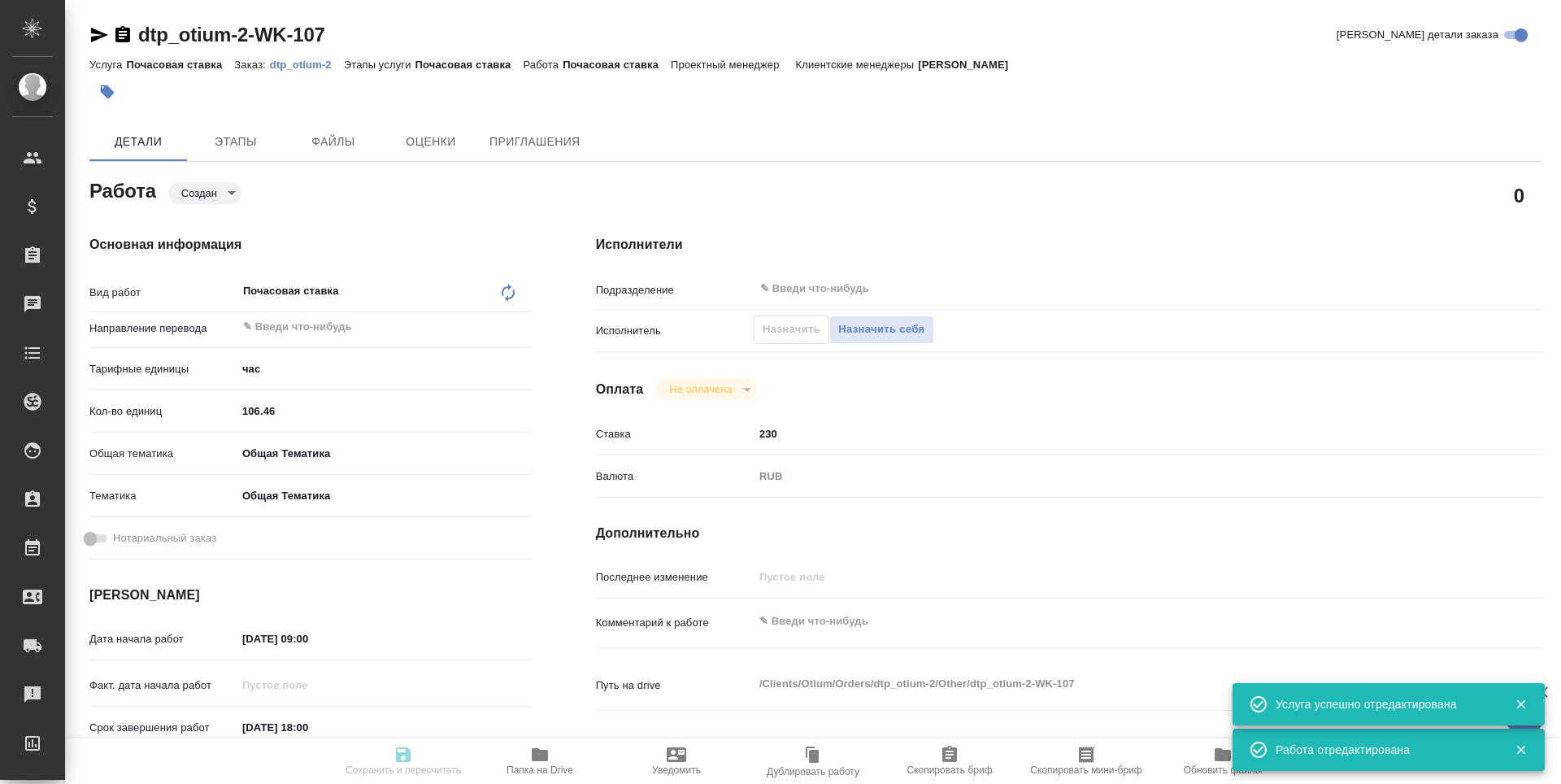
type textarea "x"
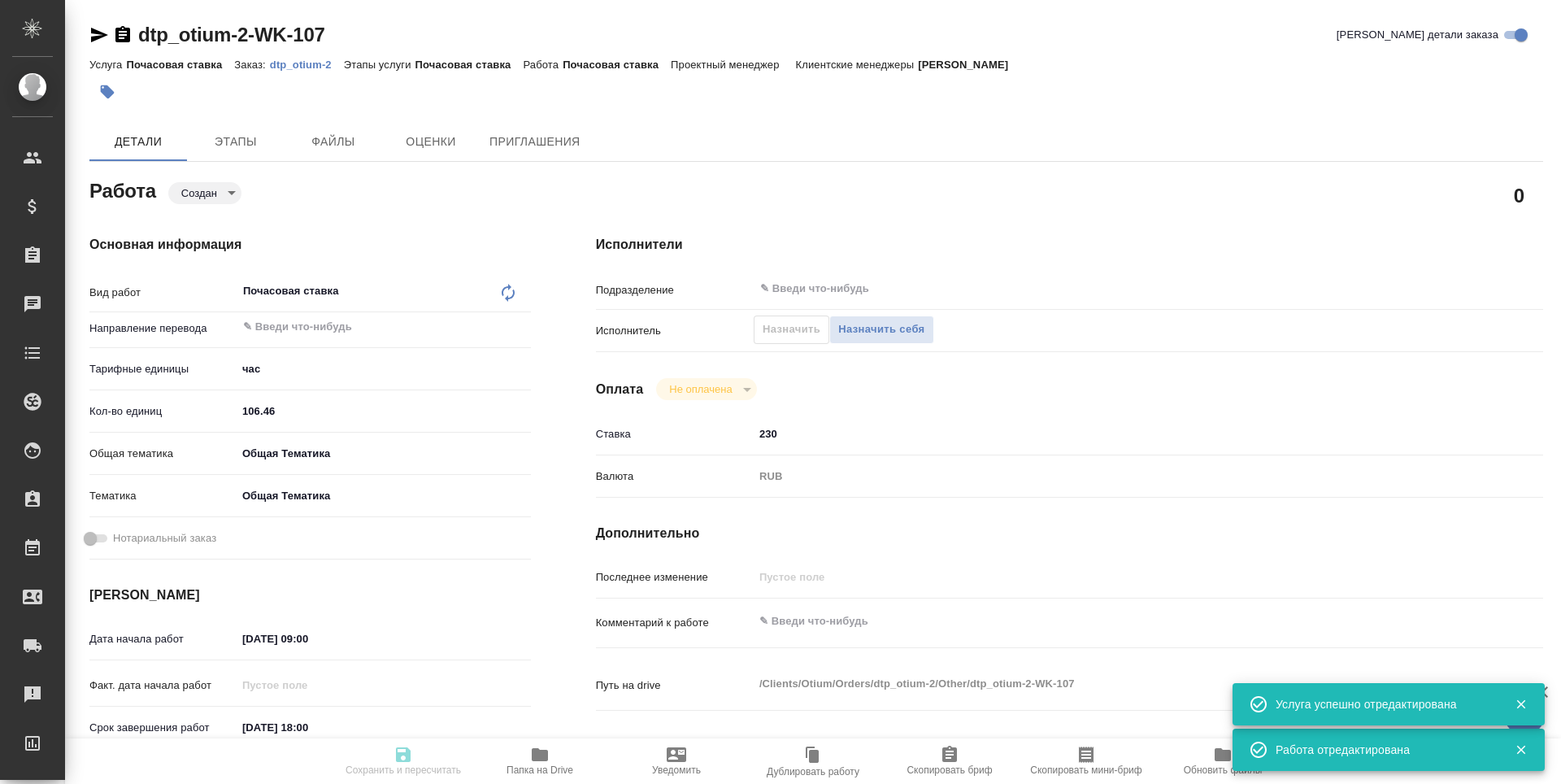
type input "created"
type textarea "Почасовая ставка"
type textarea "x"
type input "5a8b1489cc6b4906c91bfd93"
type input "106.46"
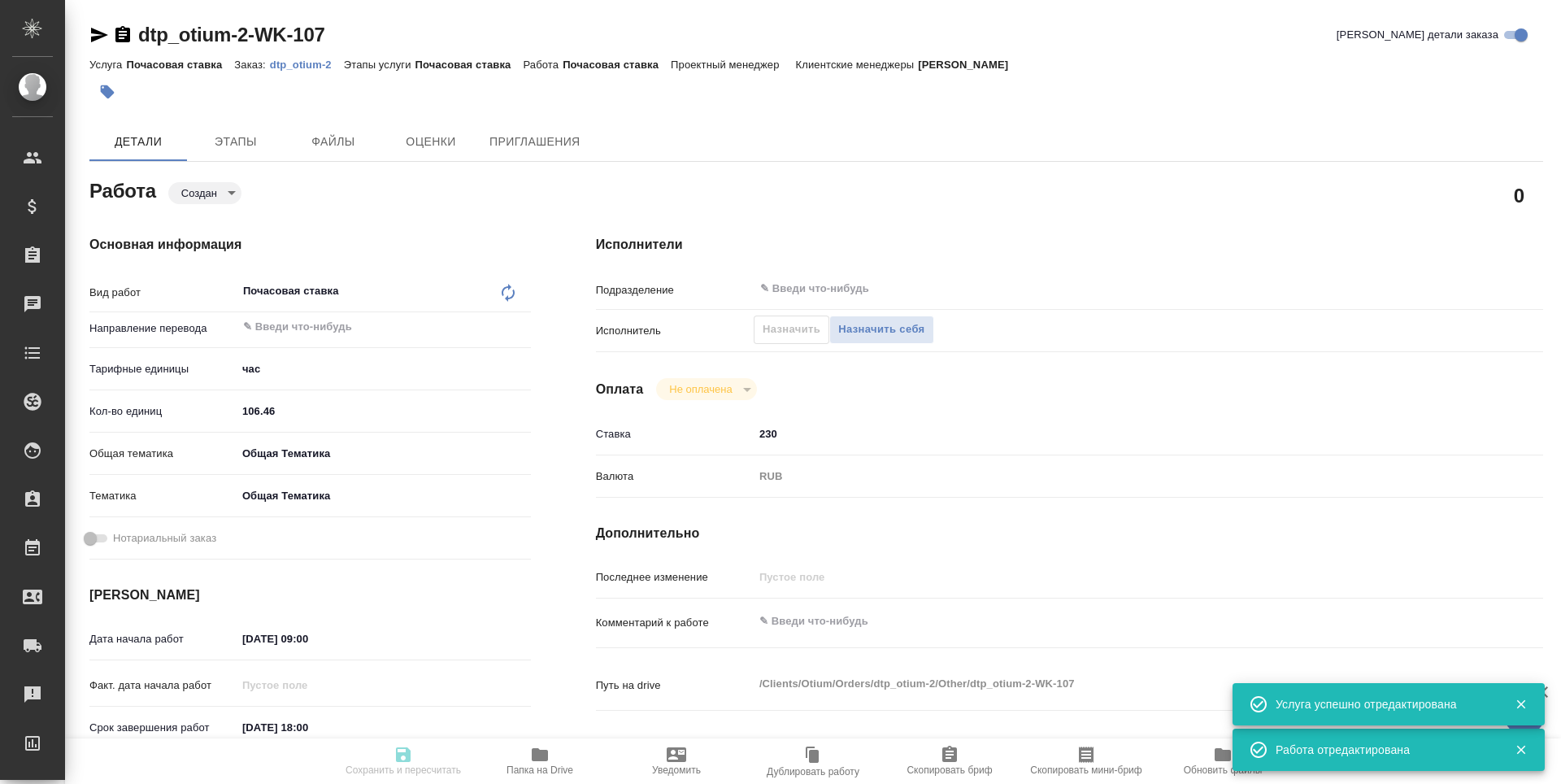
type input "obtem"
type input "6012b1ca196b0e5c9229a120"
type input "27.08.2025 09:00"
type input "14.09.2025 18:00"
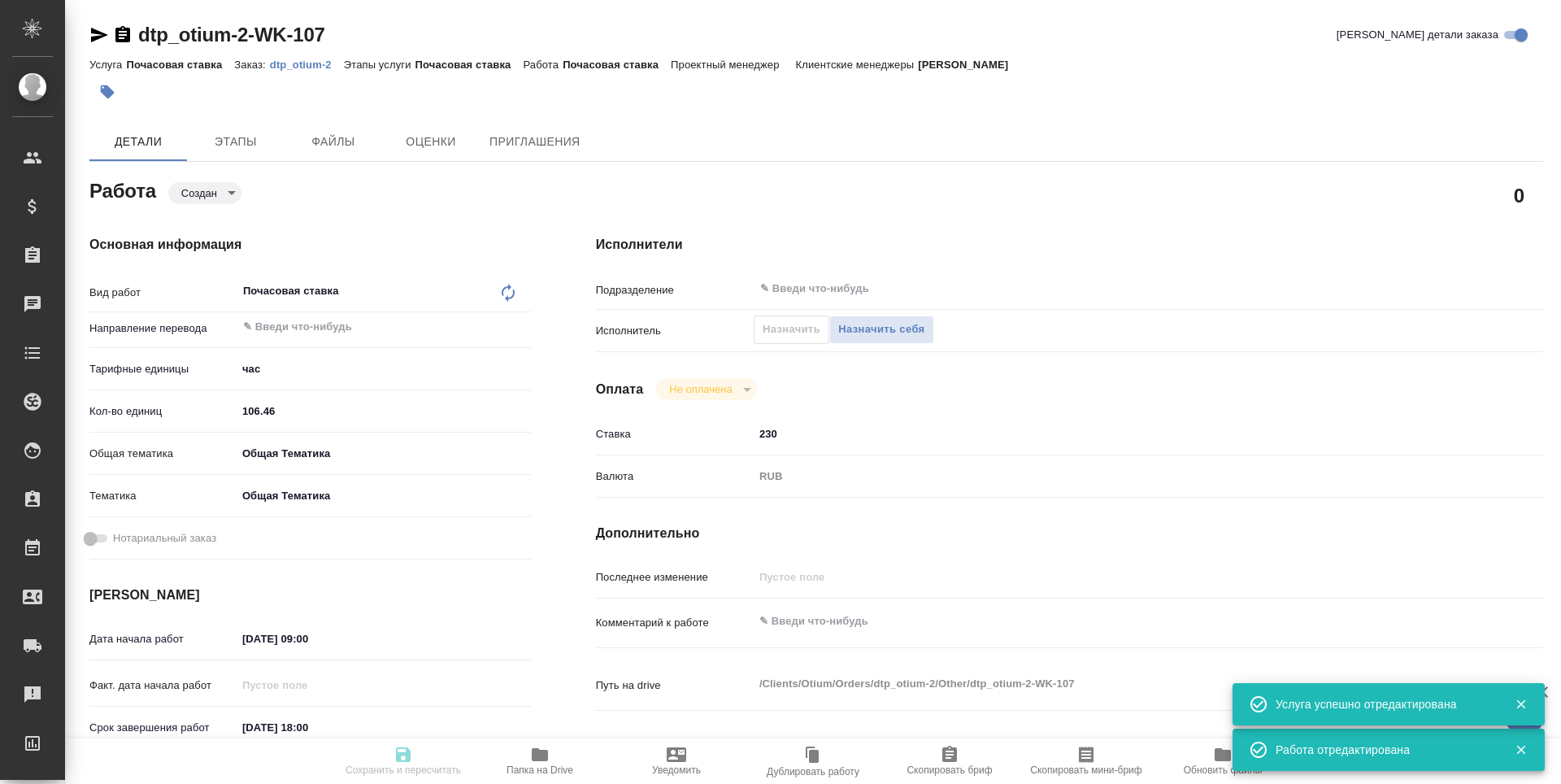
type input "notPayed"
type input "230"
type input "RUB"
type input "[PERSON_NAME]"
type textarea "x"
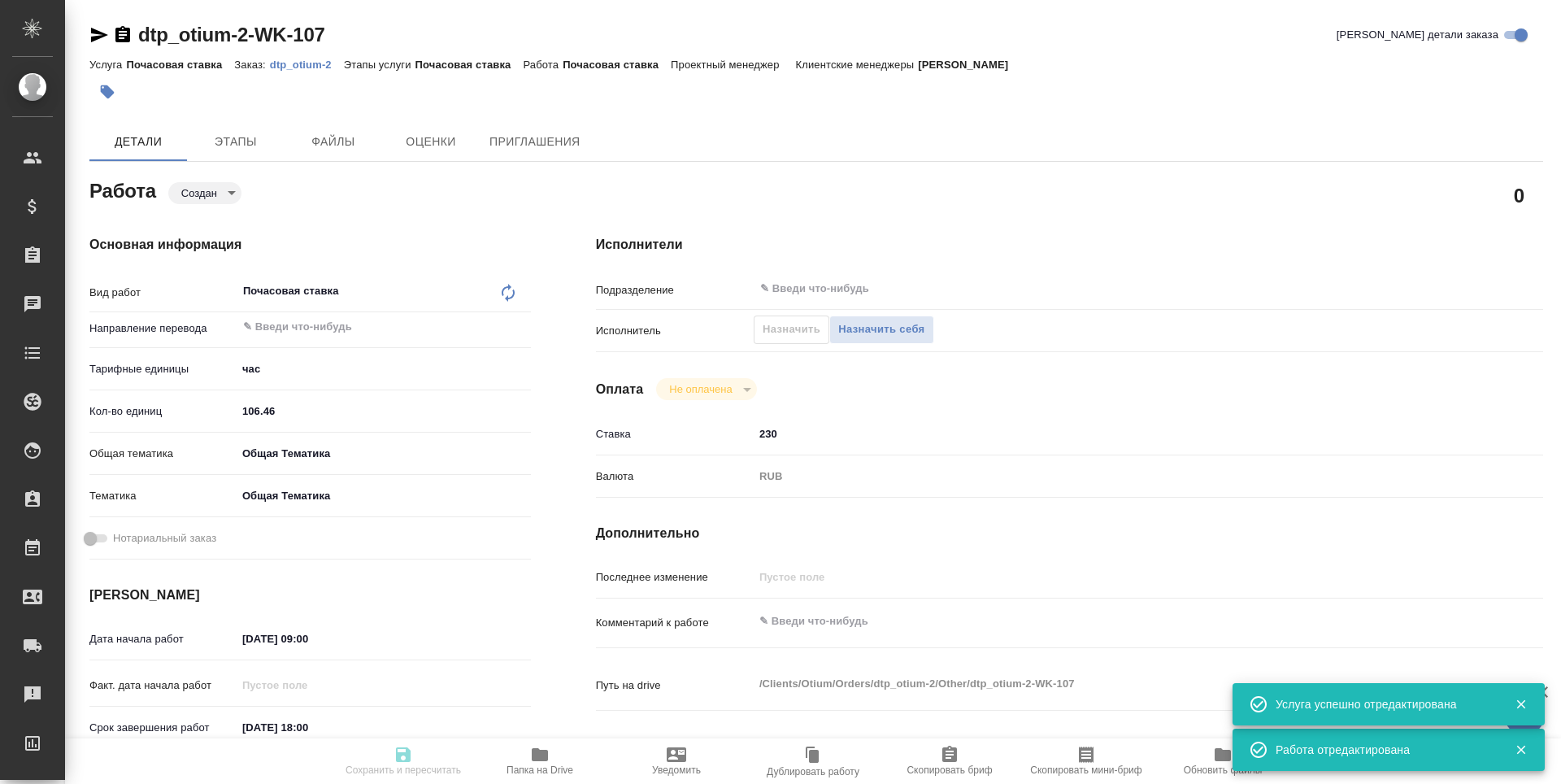
type textarea "/Clients/Оtium/Orders/dtp_otium-2/Other/dtp_otium-2-WK-107"
type textarea "x"
type input "dtp_otium-2"
type input "Почасовая ставка"
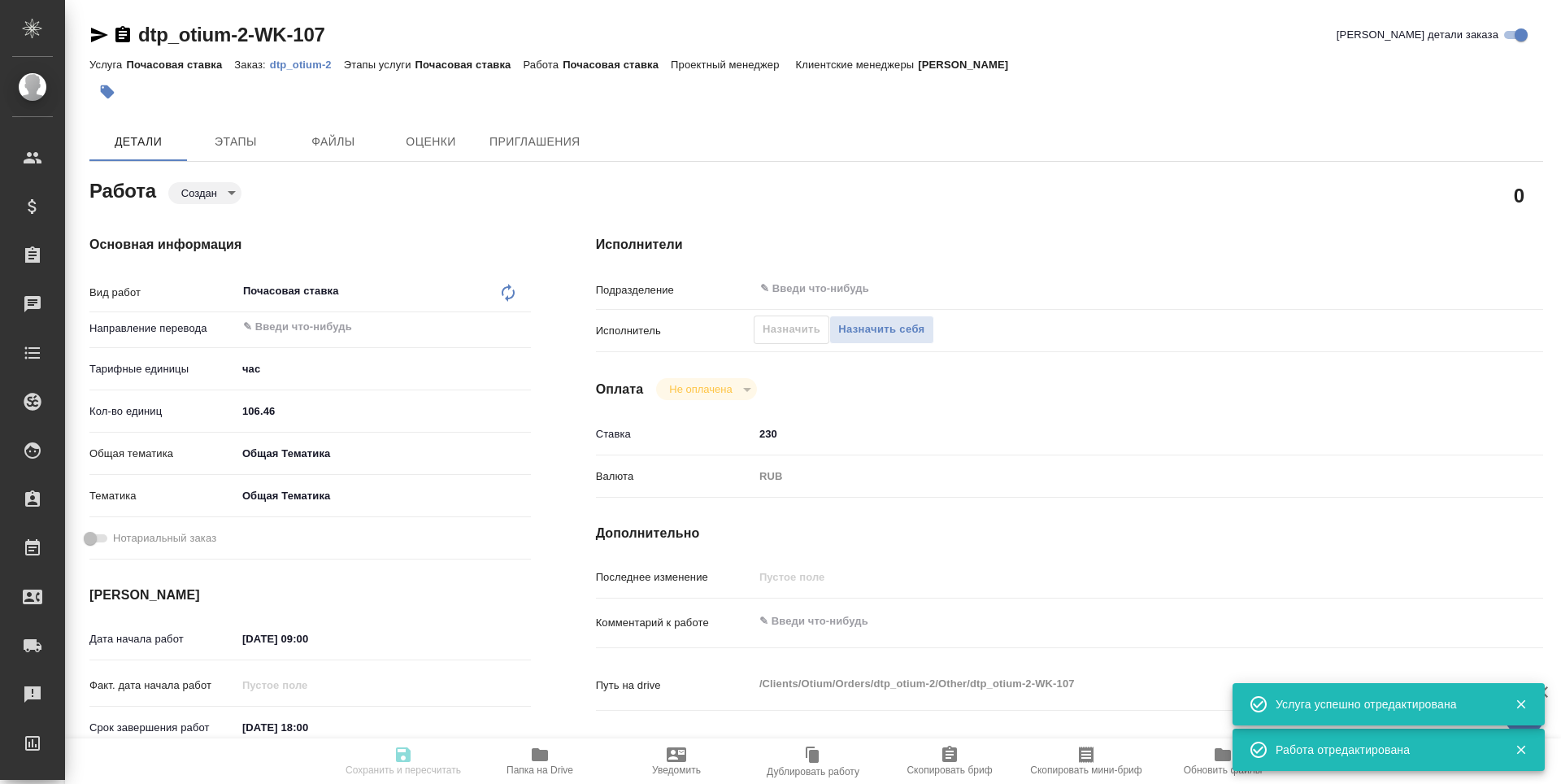
type input "[PERSON_NAME]"
type input "/Clients/Оtium/Orders/dtp_otium-2"
type textarea "x"
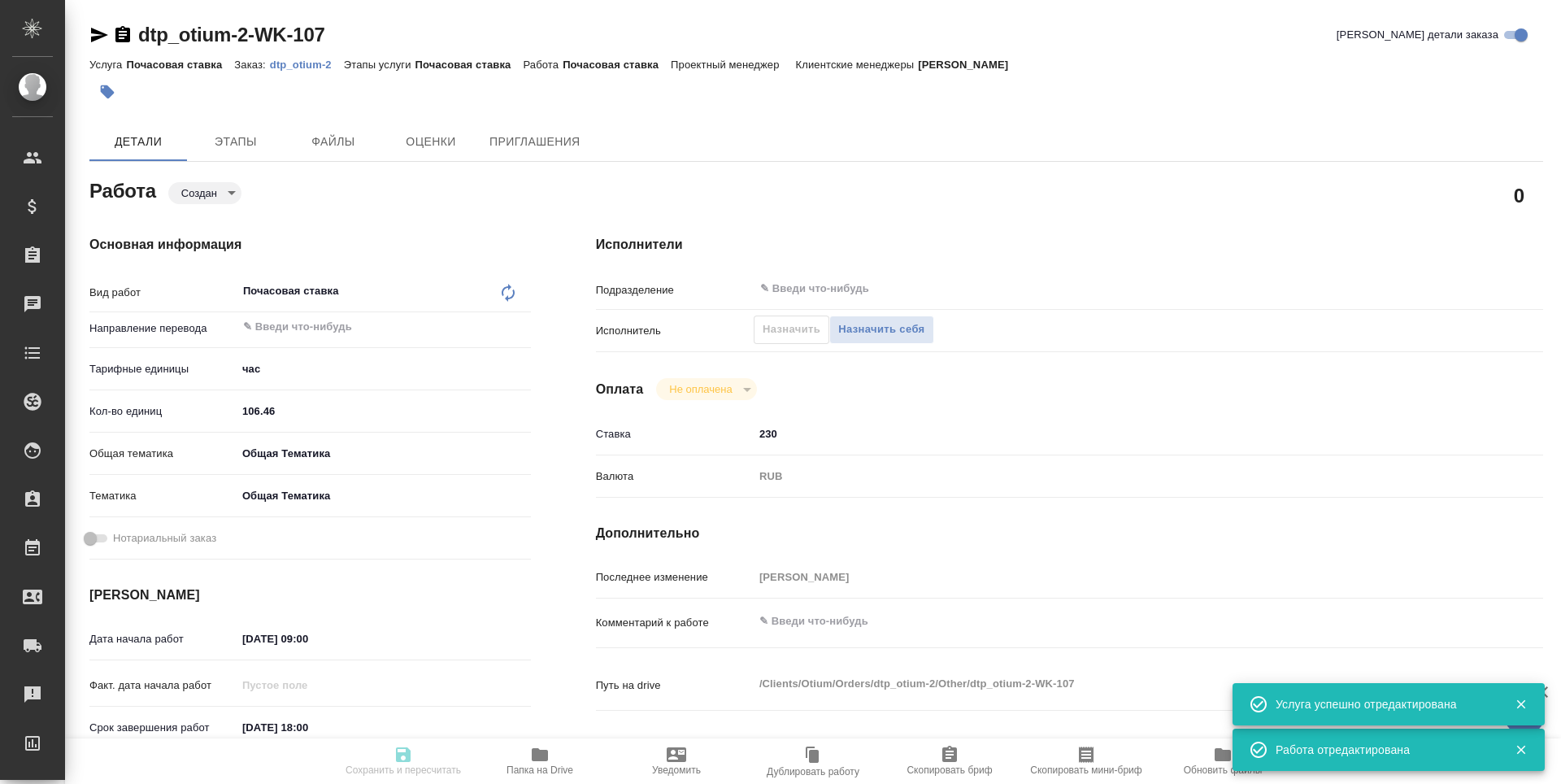
type textarea "x"
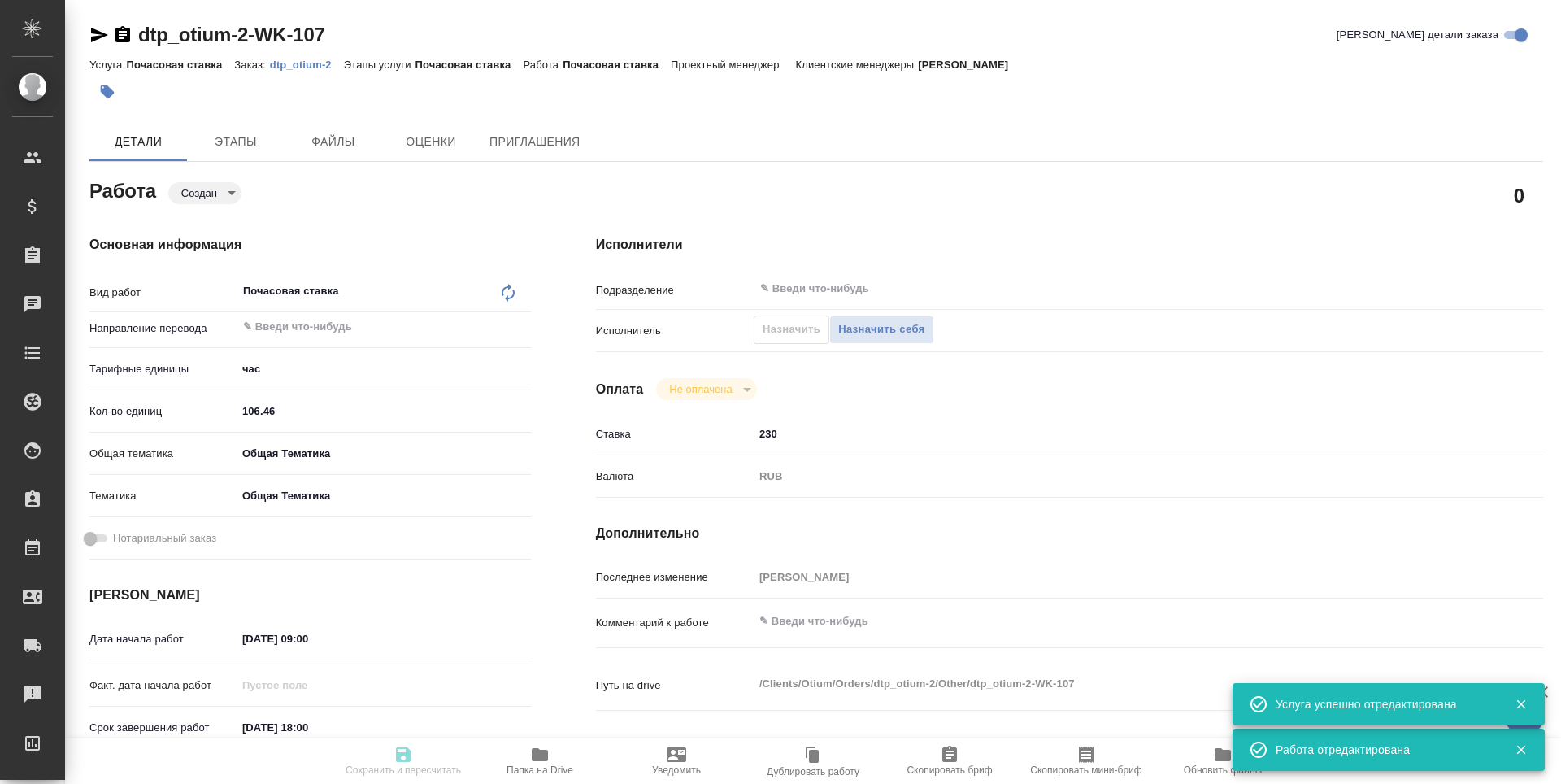
type textarea "x"
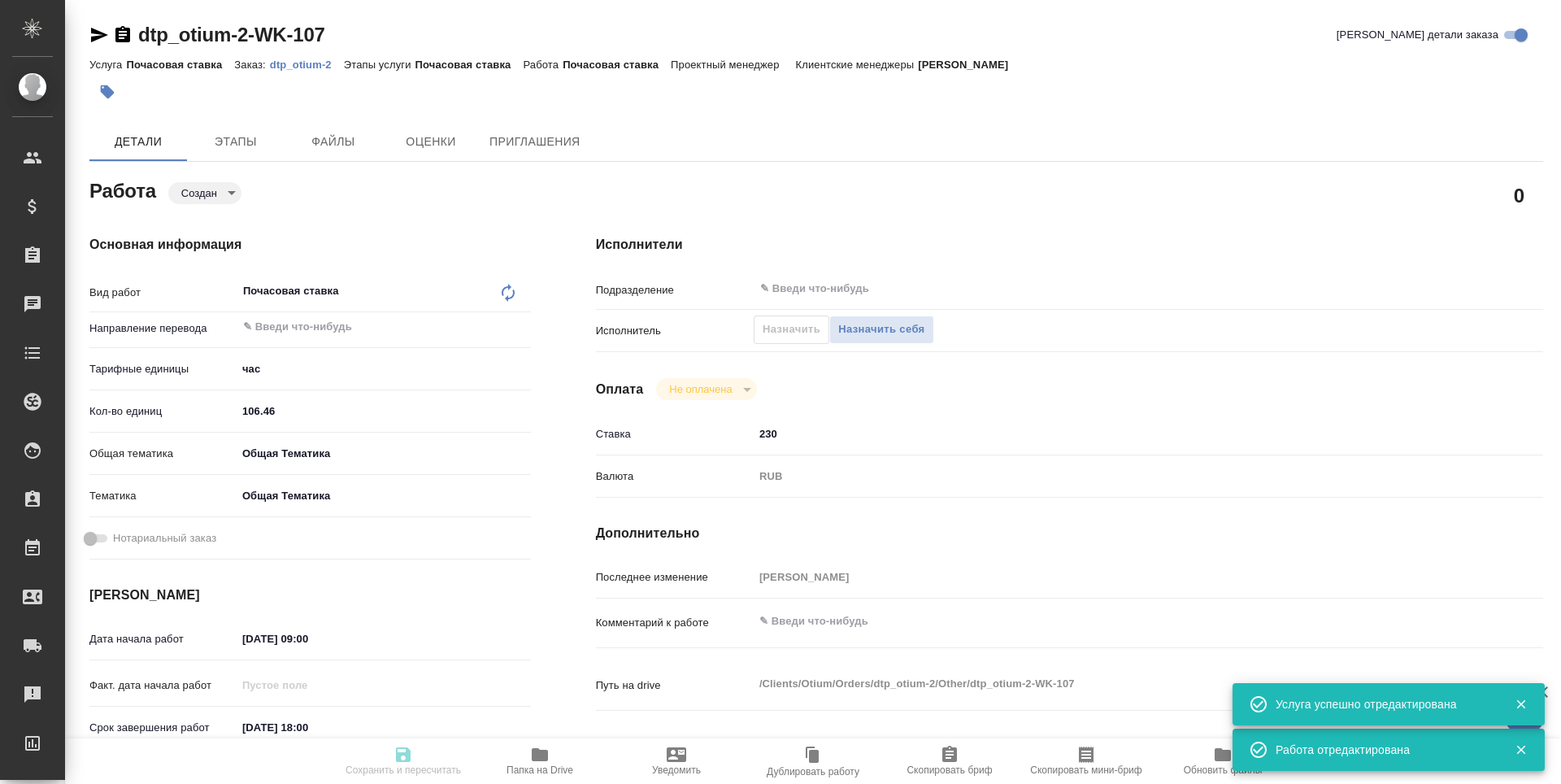
type textarea "x"
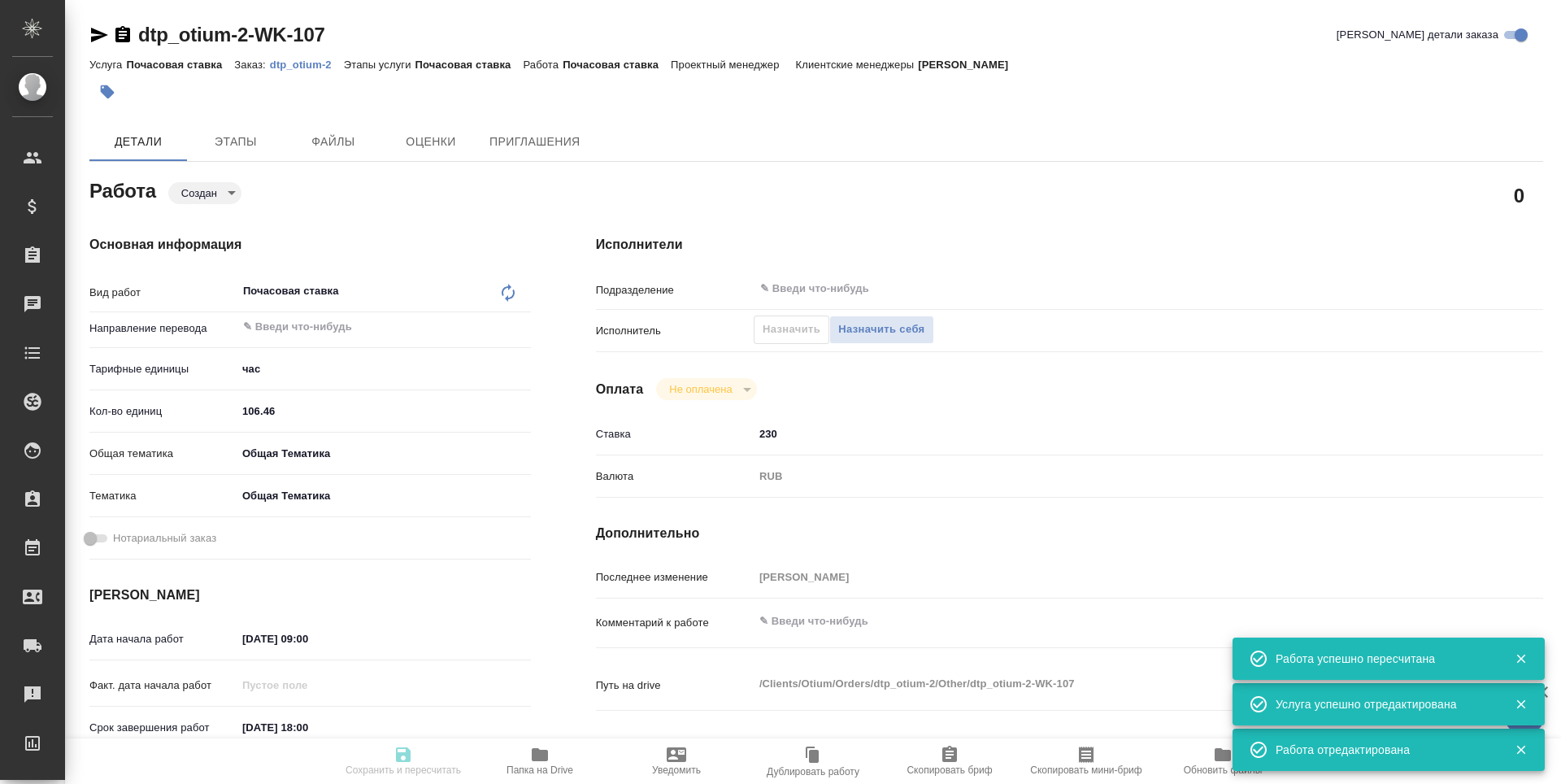
click at [301, 634] on input "27.08.2025 09:00" at bounding box center [308, 638] width 143 height 23
type input "created"
type textarea "Почасовая ставка"
type textarea "x"
type input "5a8b1489cc6b4906c91bfd93"
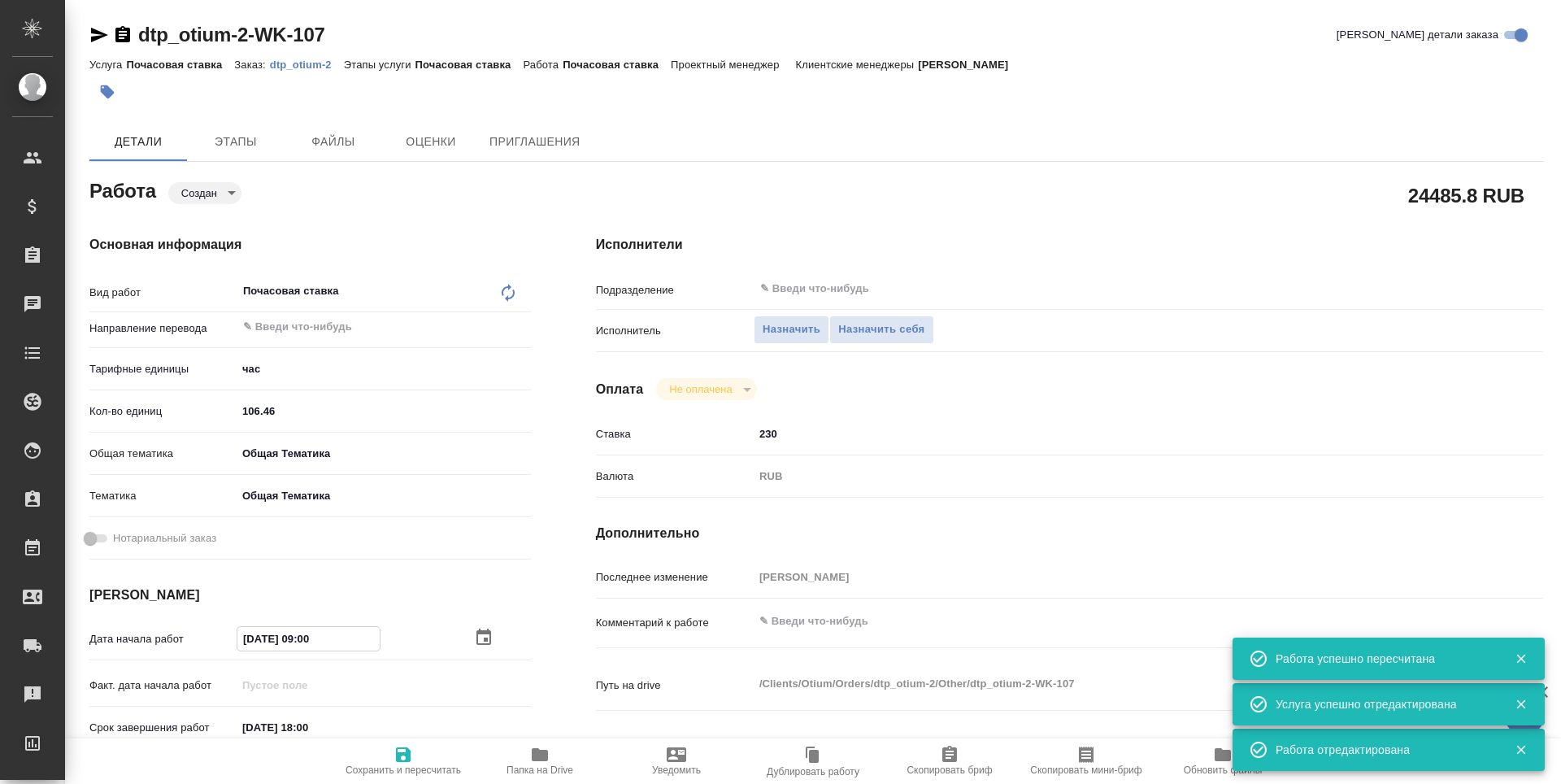
type input "106.46"
type input "obtem"
type input "6012b1ca196b0e5c9229a120"
type input "27.08.2025 09:00"
type input "14.09.2025 18:00"
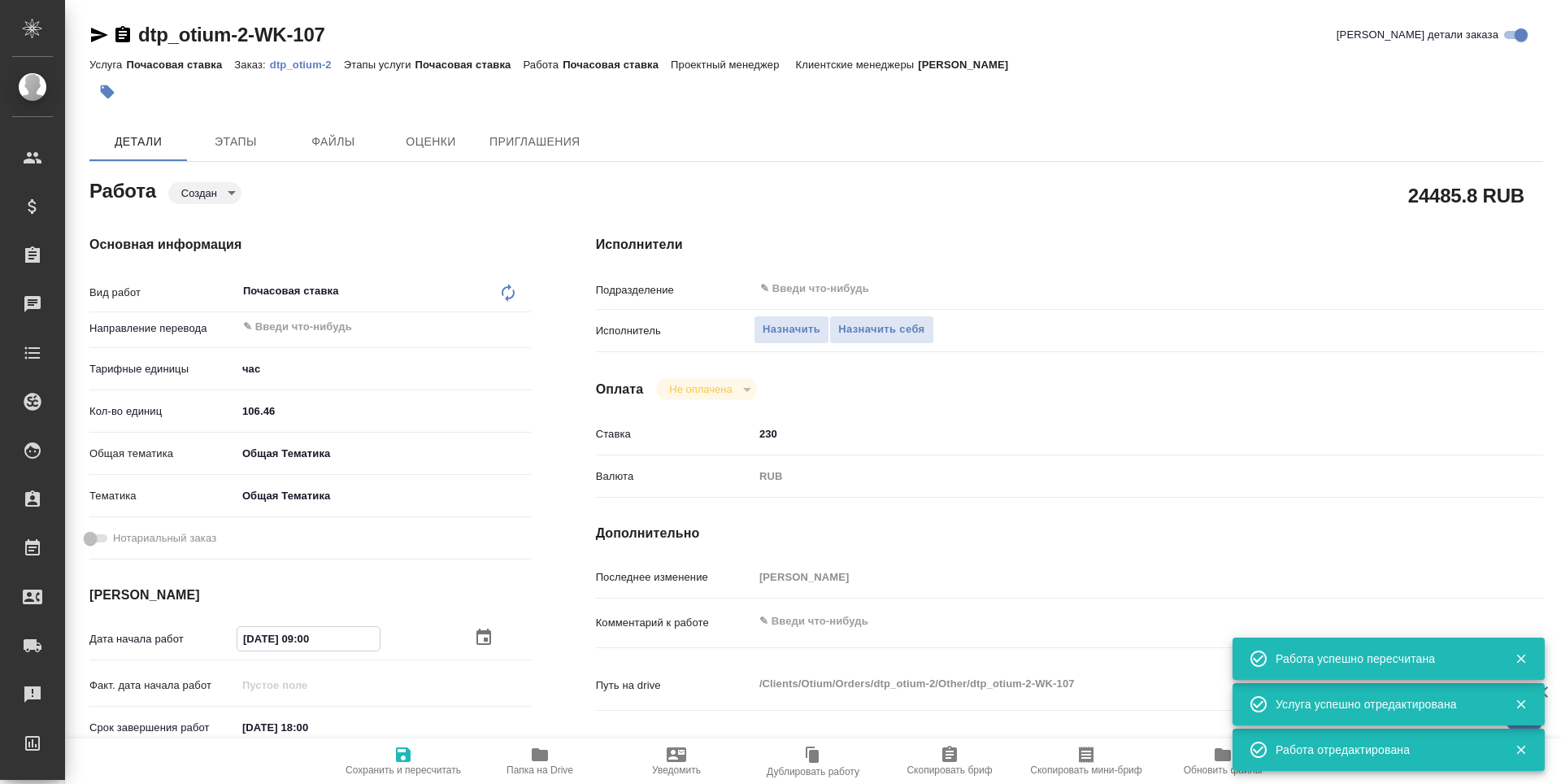
type input "14.09.2025 18:00"
type input "notPayed"
type input "230"
type input "RUB"
type input "[PERSON_NAME]"
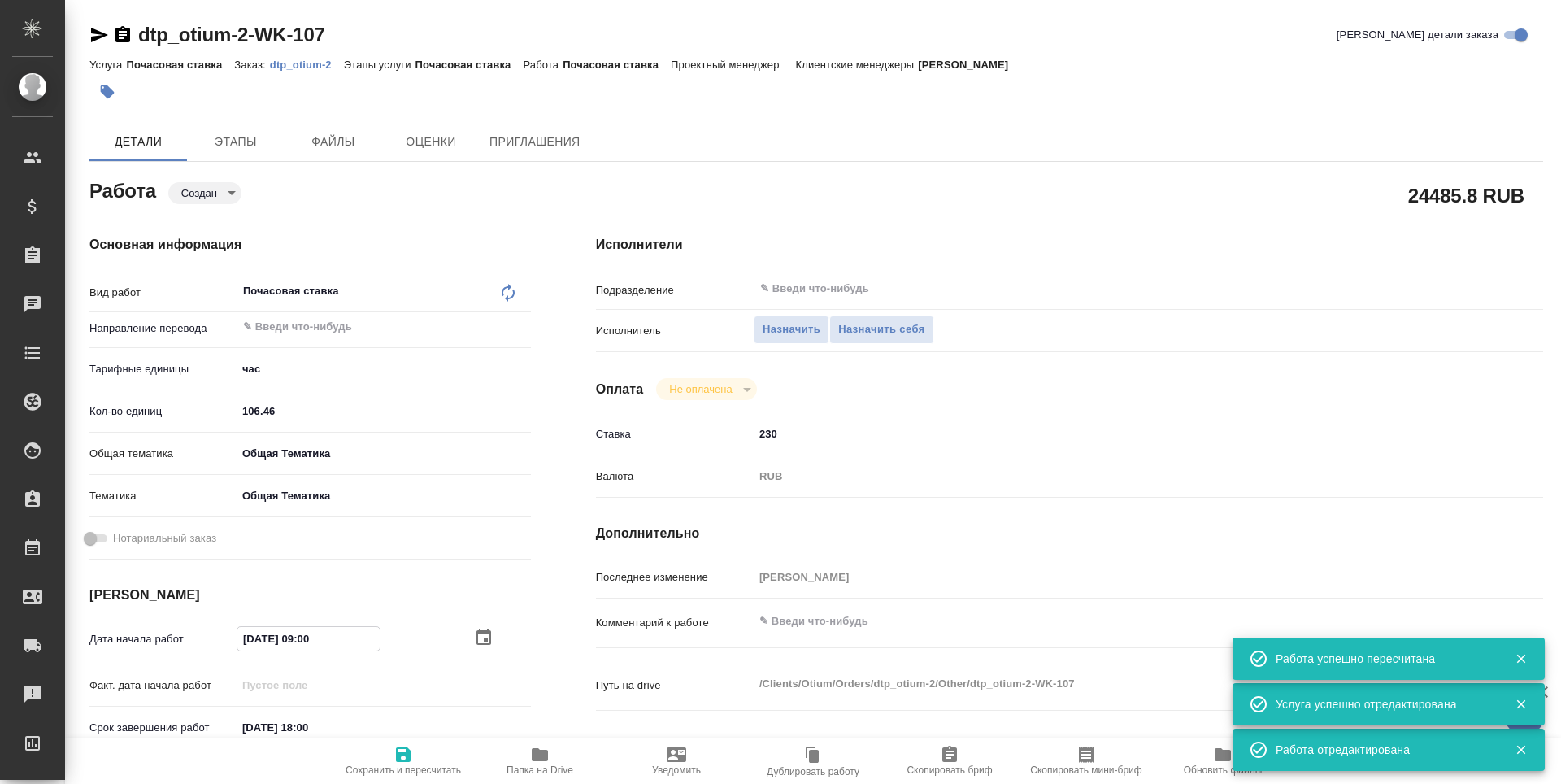
type textarea "x"
type textarea "/Clients/Оtium/Orders/dtp_otium-2/Other/dtp_otium-2-WK-107"
type textarea "x"
type input "dtp_otium-2"
type input "Почасовая ставка"
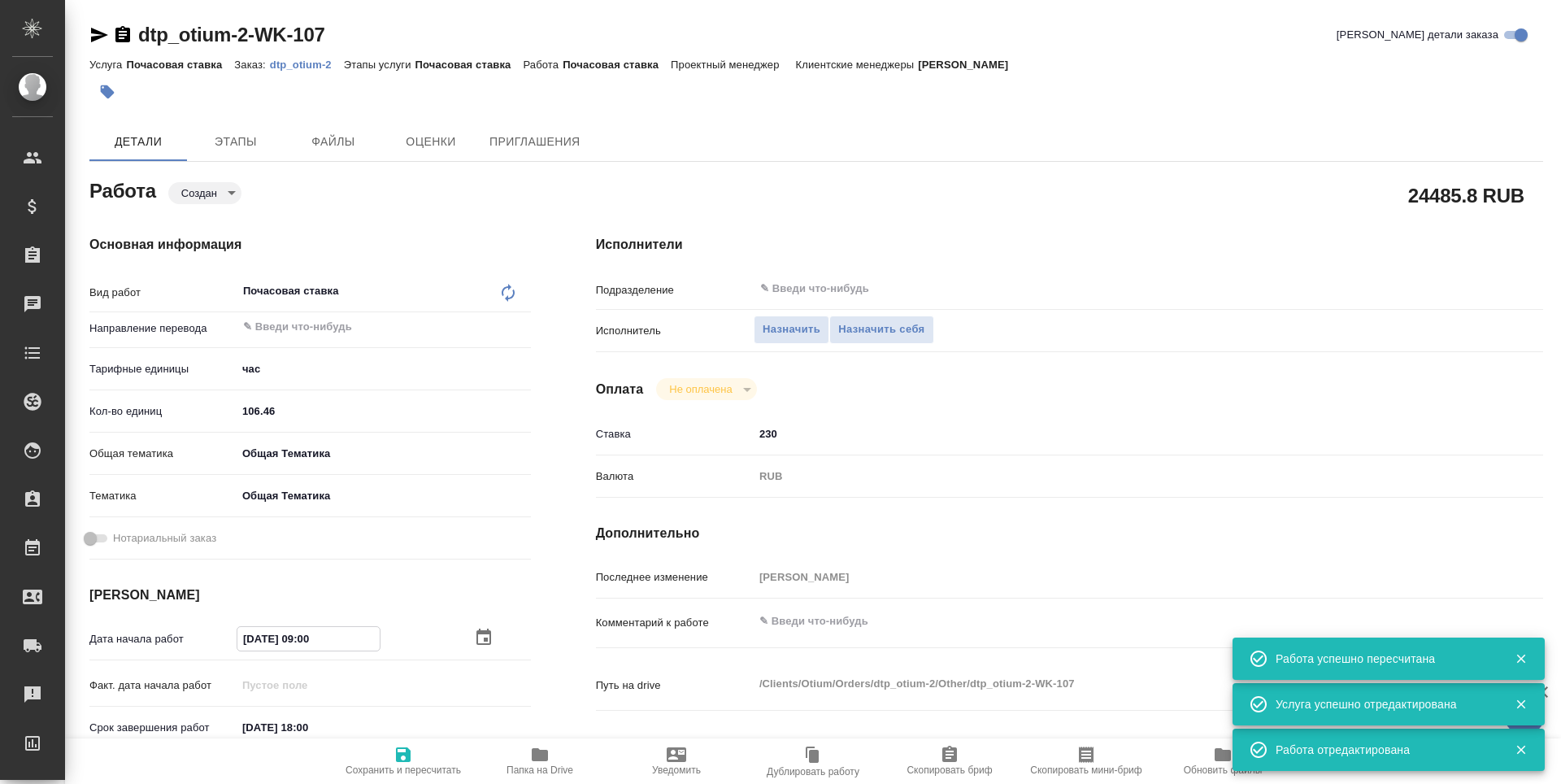
type input "Почасовая ставка"
type input "[PERSON_NAME]"
type input "/Clients/Оtium/Orders/dtp_otium-2"
type textarea "x"
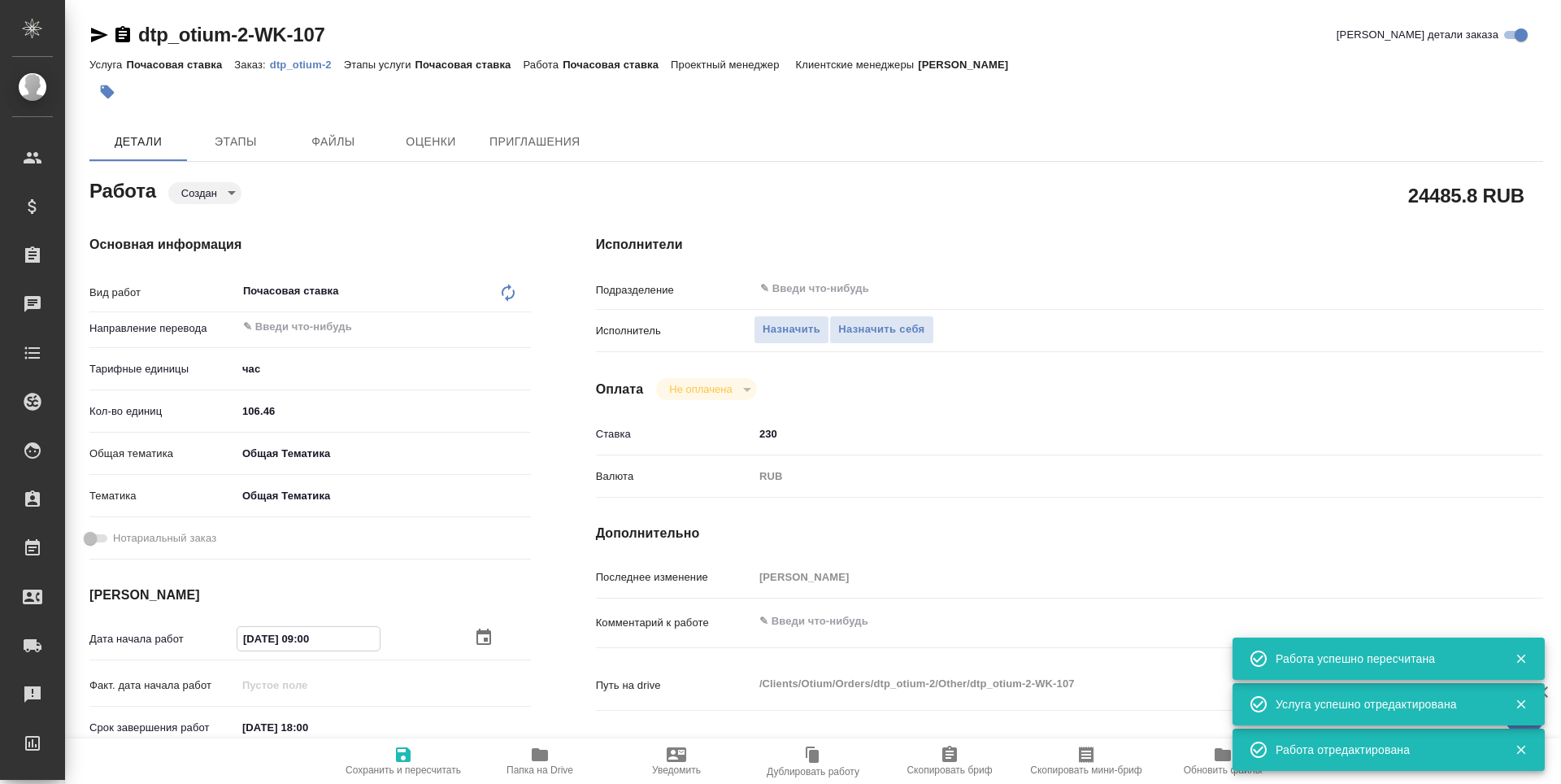
type textarea "x"
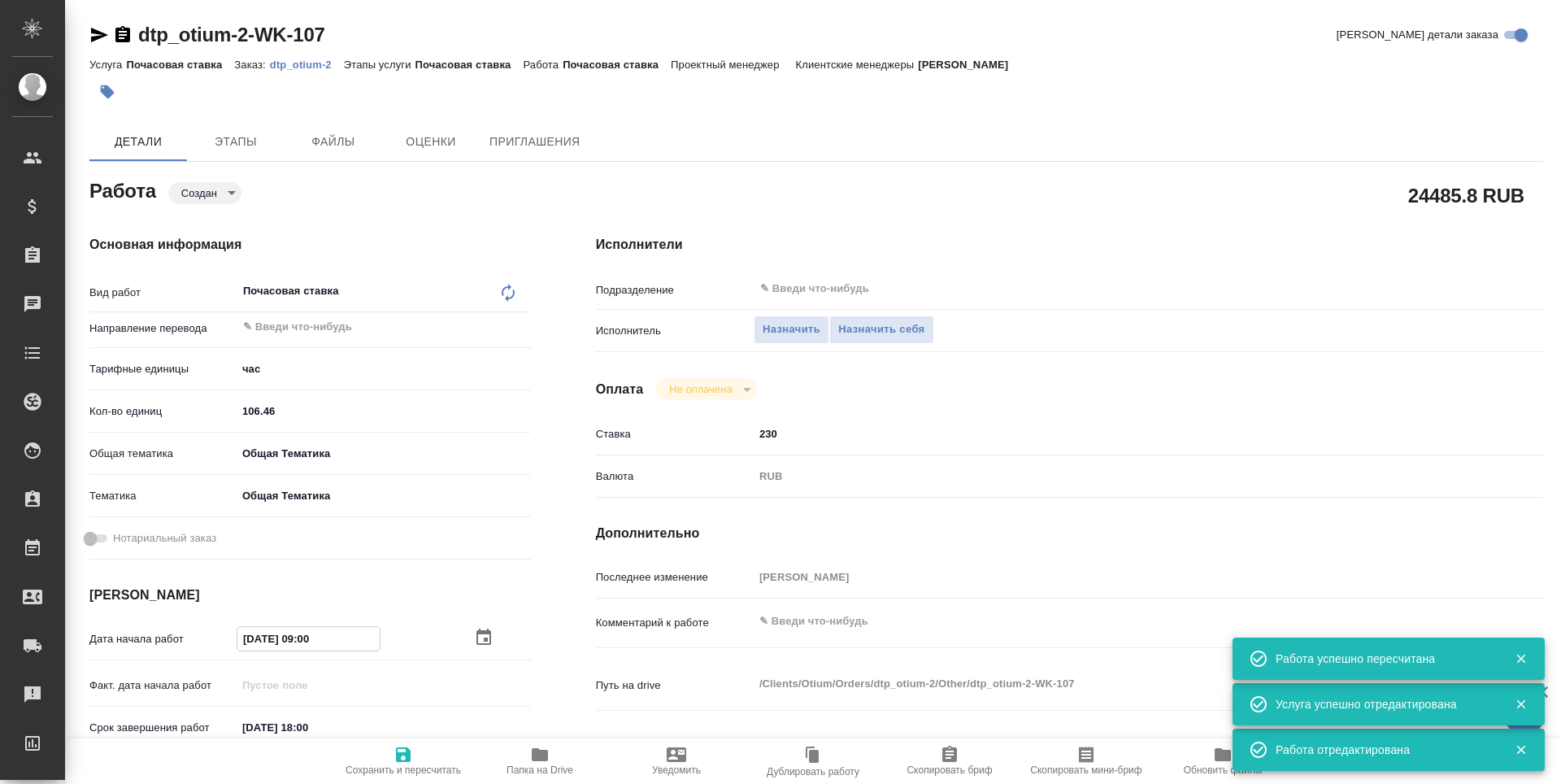
type textarea "x"
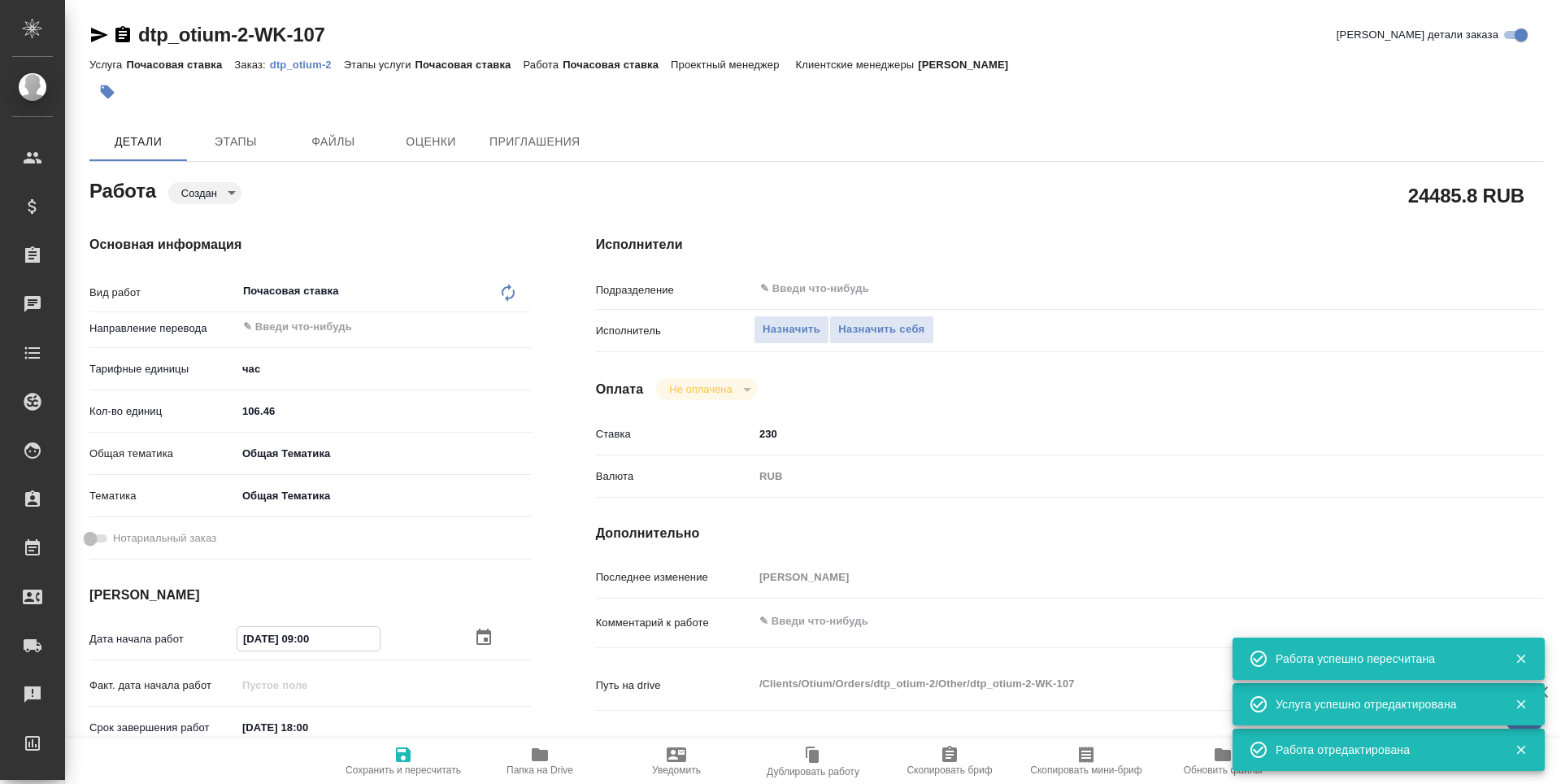
type textarea "x"
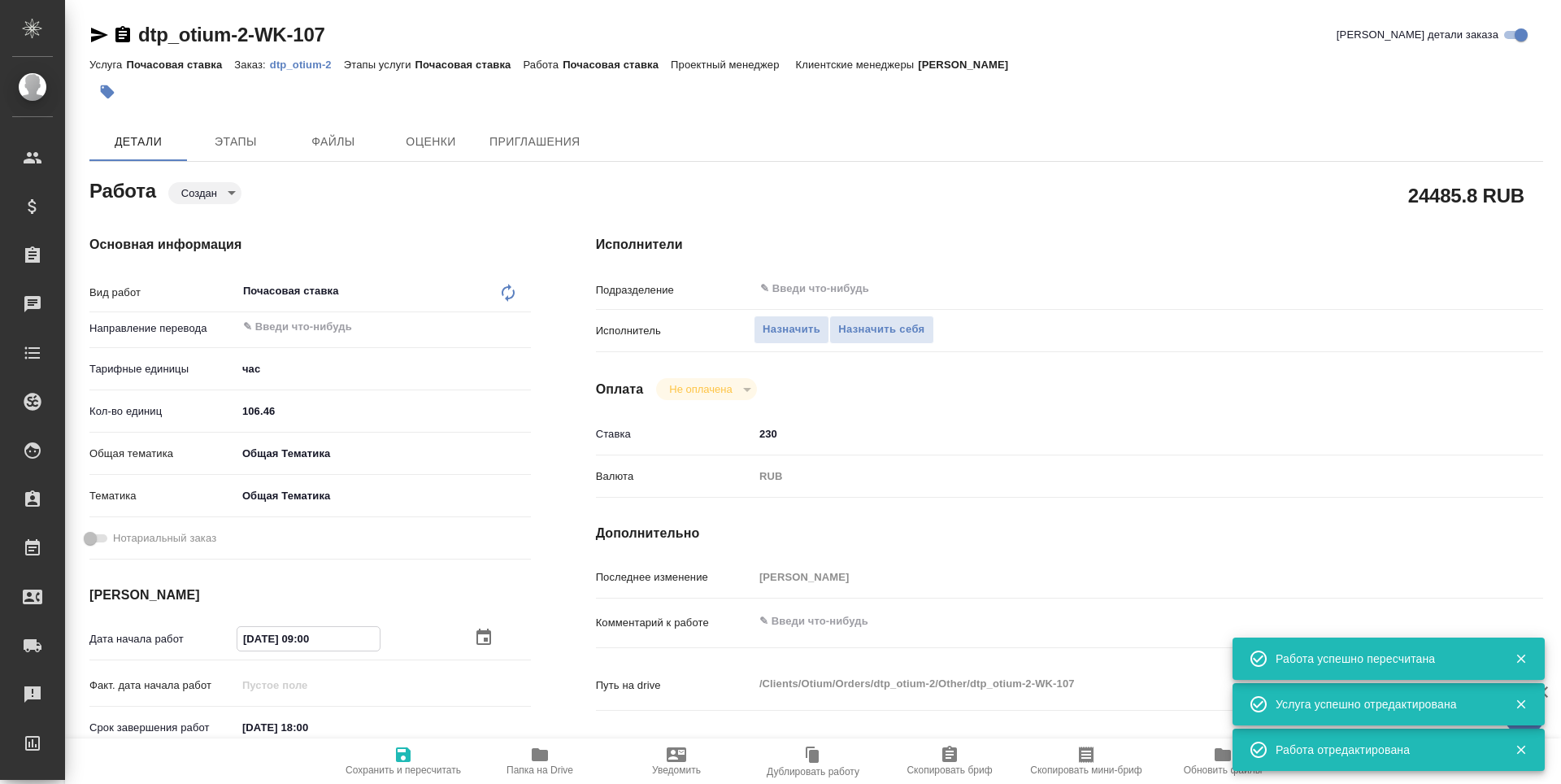
type textarea "x"
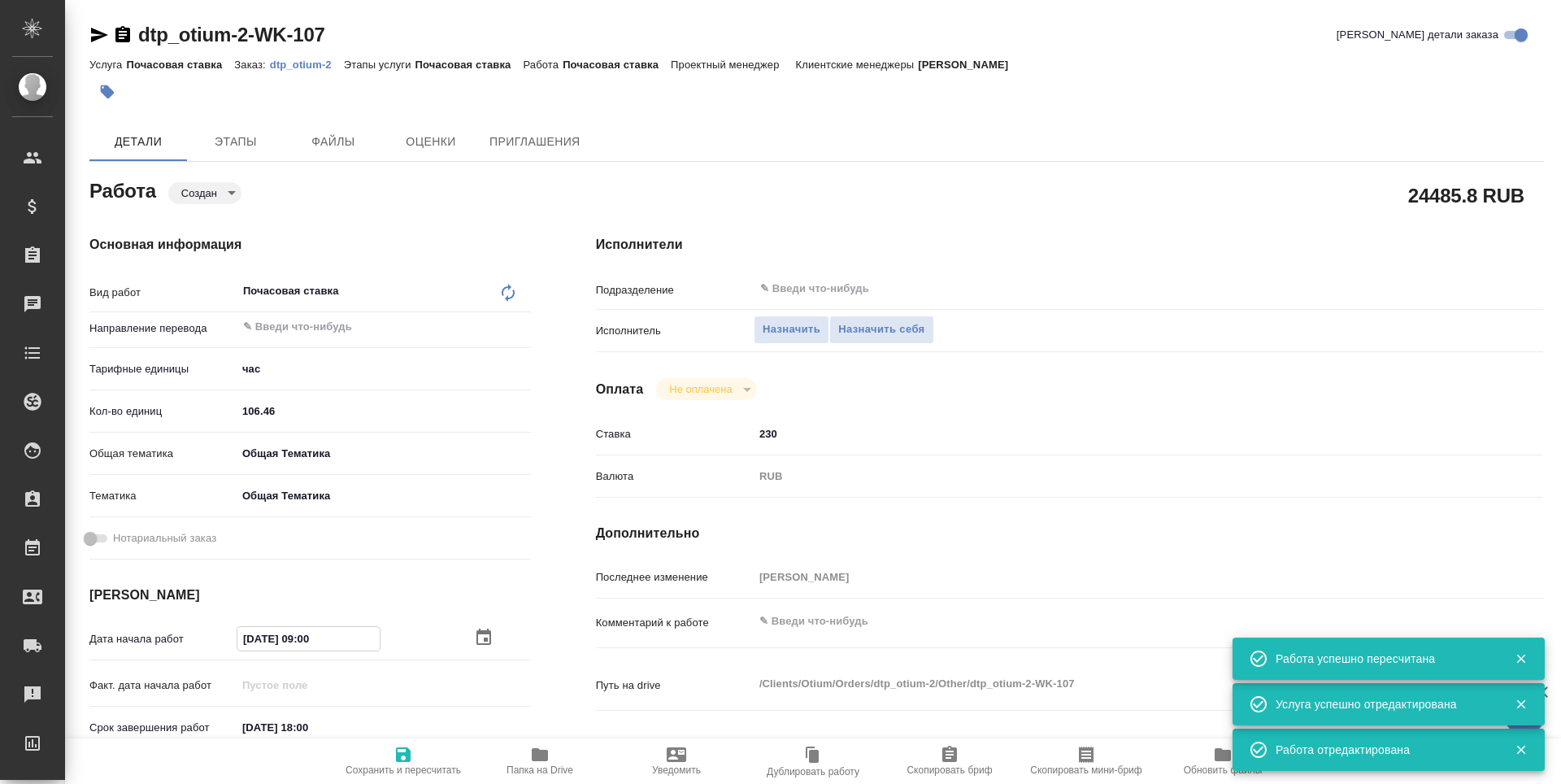
click at [482, 639] on icon "button" at bounding box center [483, 636] width 19 height 19
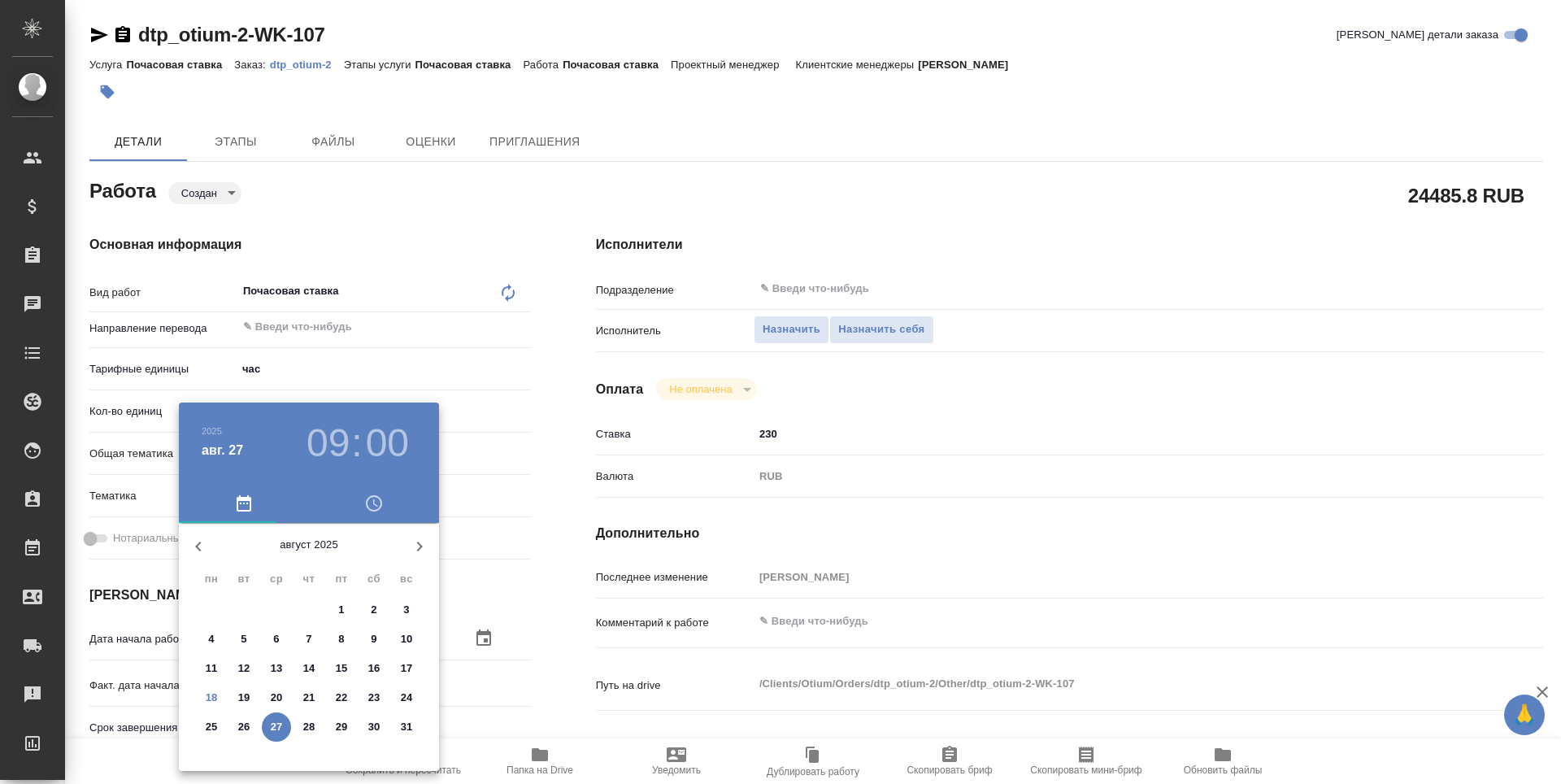
click at [212, 696] on p "18" at bounding box center [212, 696] width 13 height 16
type textarea "x"
type input "18.08.2025 09:00"
type textarea "x"
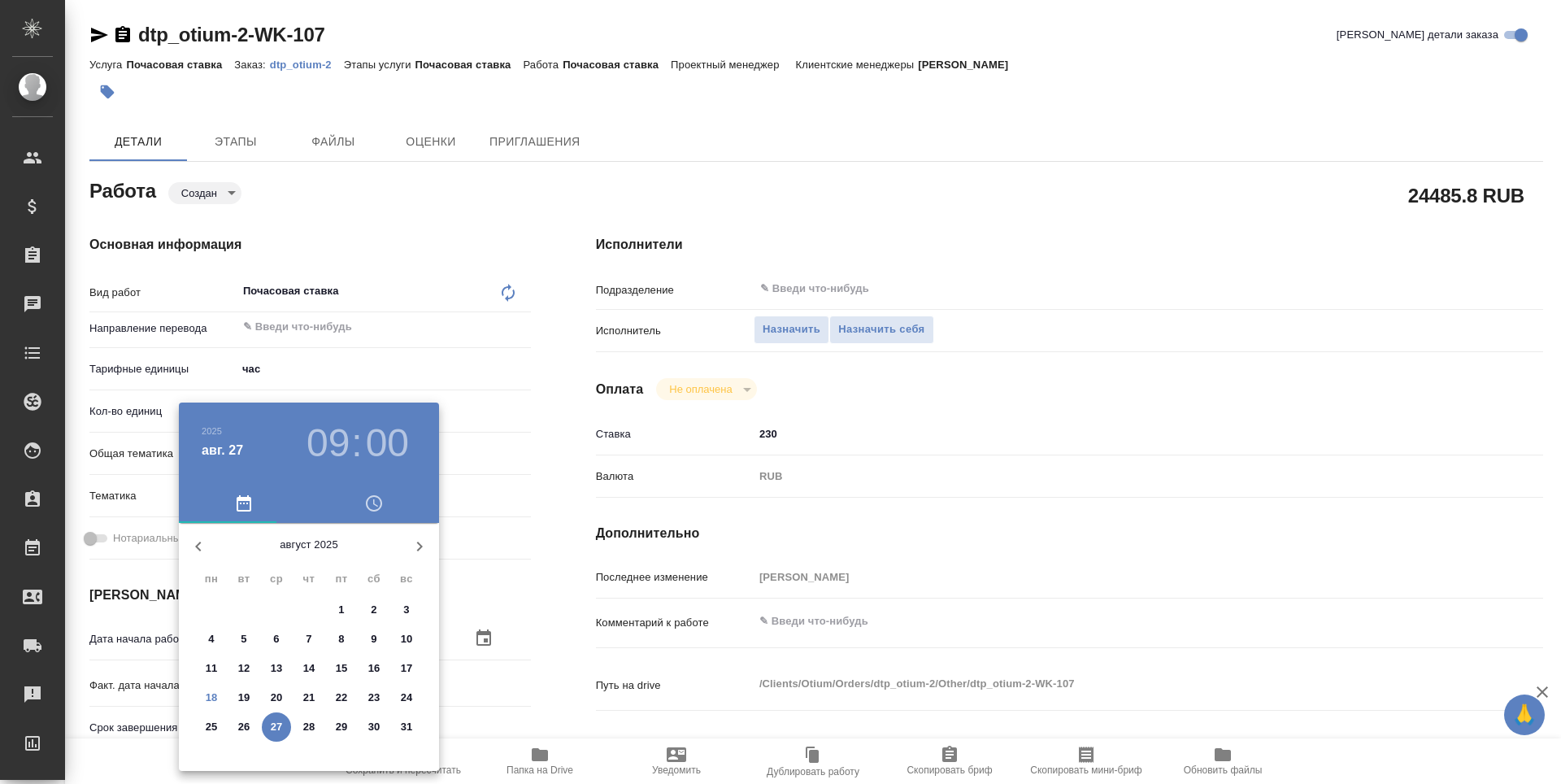
type textarea "x"
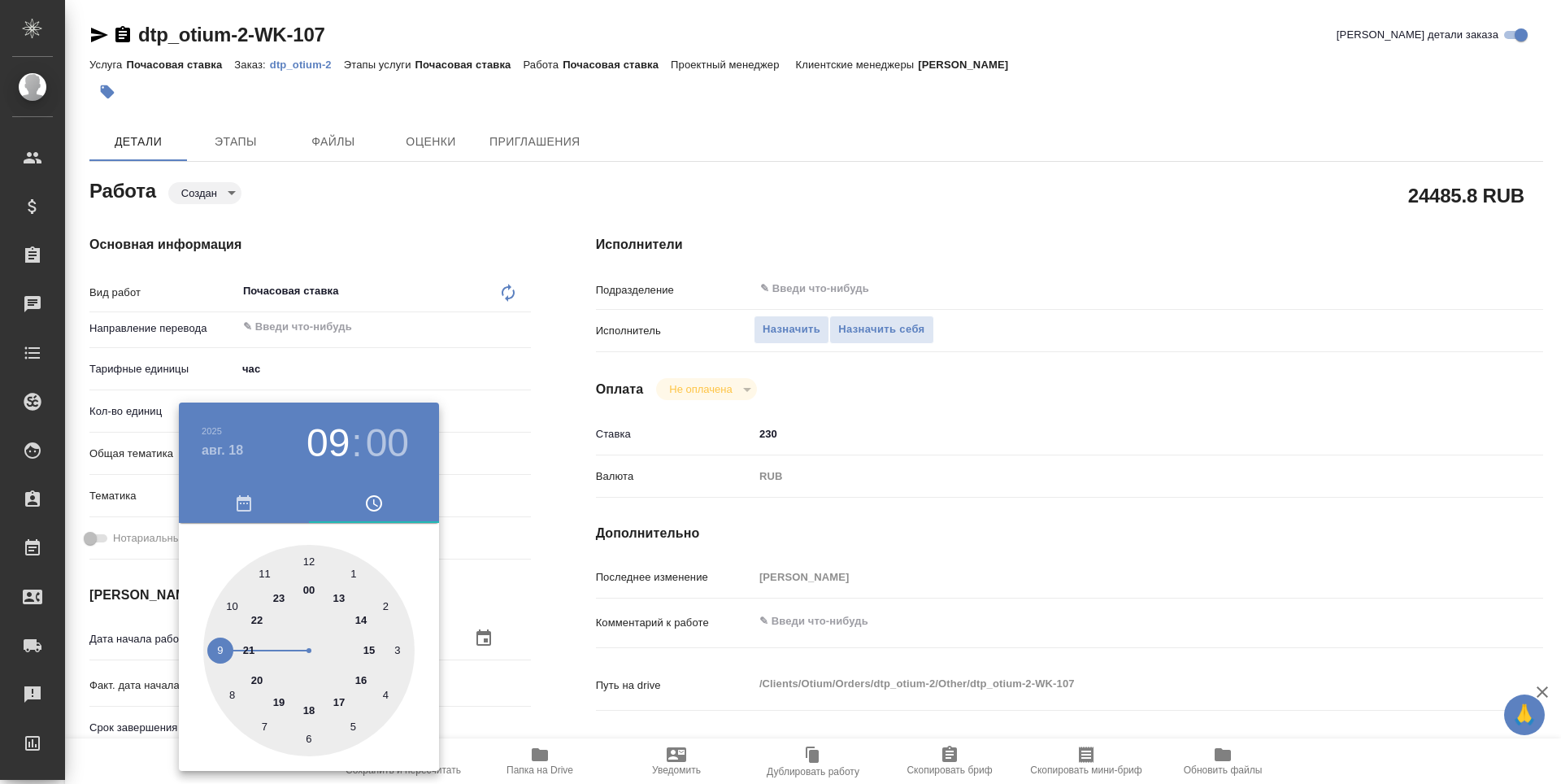
click at [530, 611] on div at bounding box center [780, 392] width 1561 height 784
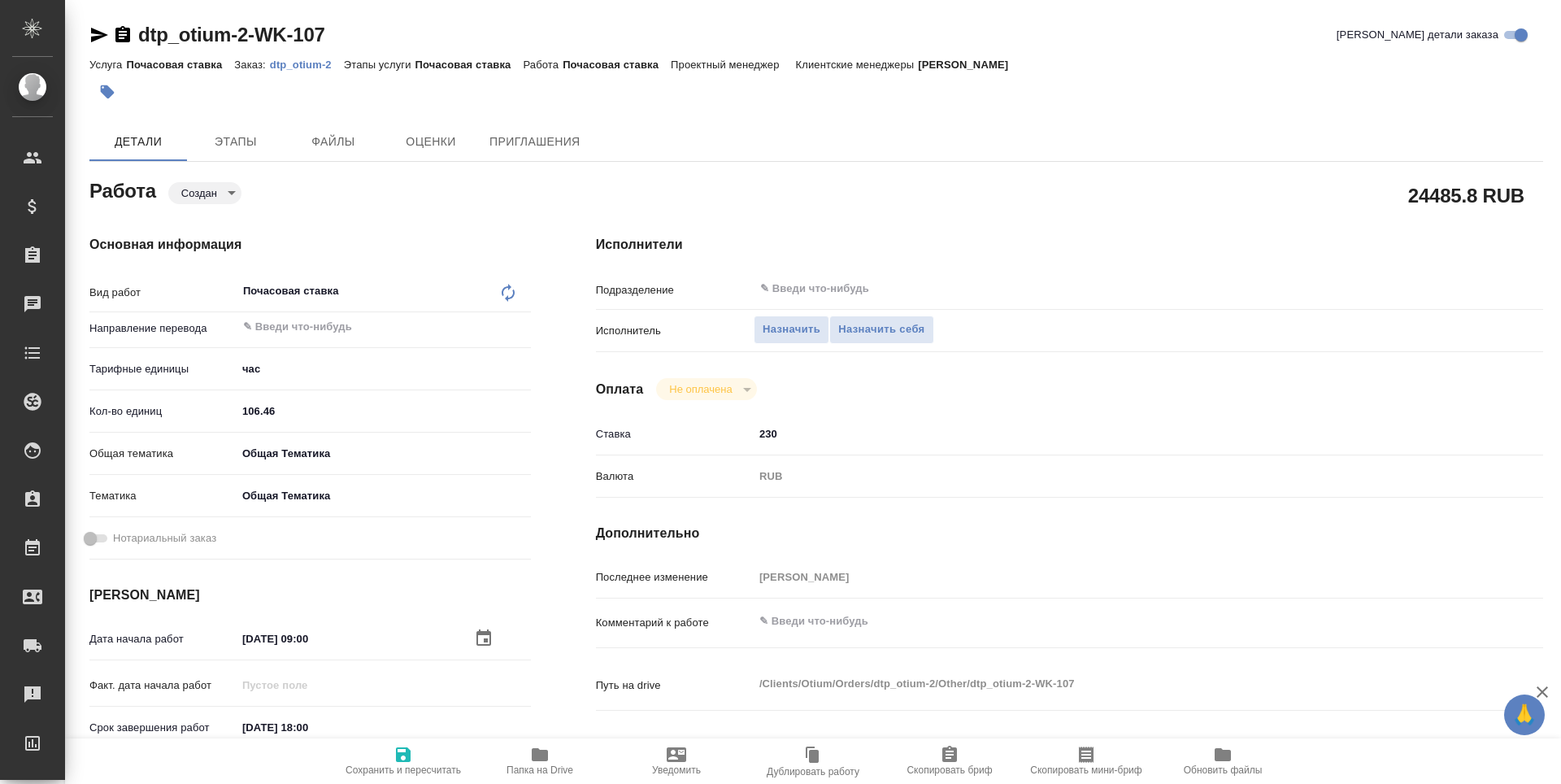
click at [292, 728] on input "14.09.2025 18:00" at bounding box center [308, 727] width 143 height 23
click at [486, 726] on icon "button" at bounding box center [484, 725] width 15 height 16
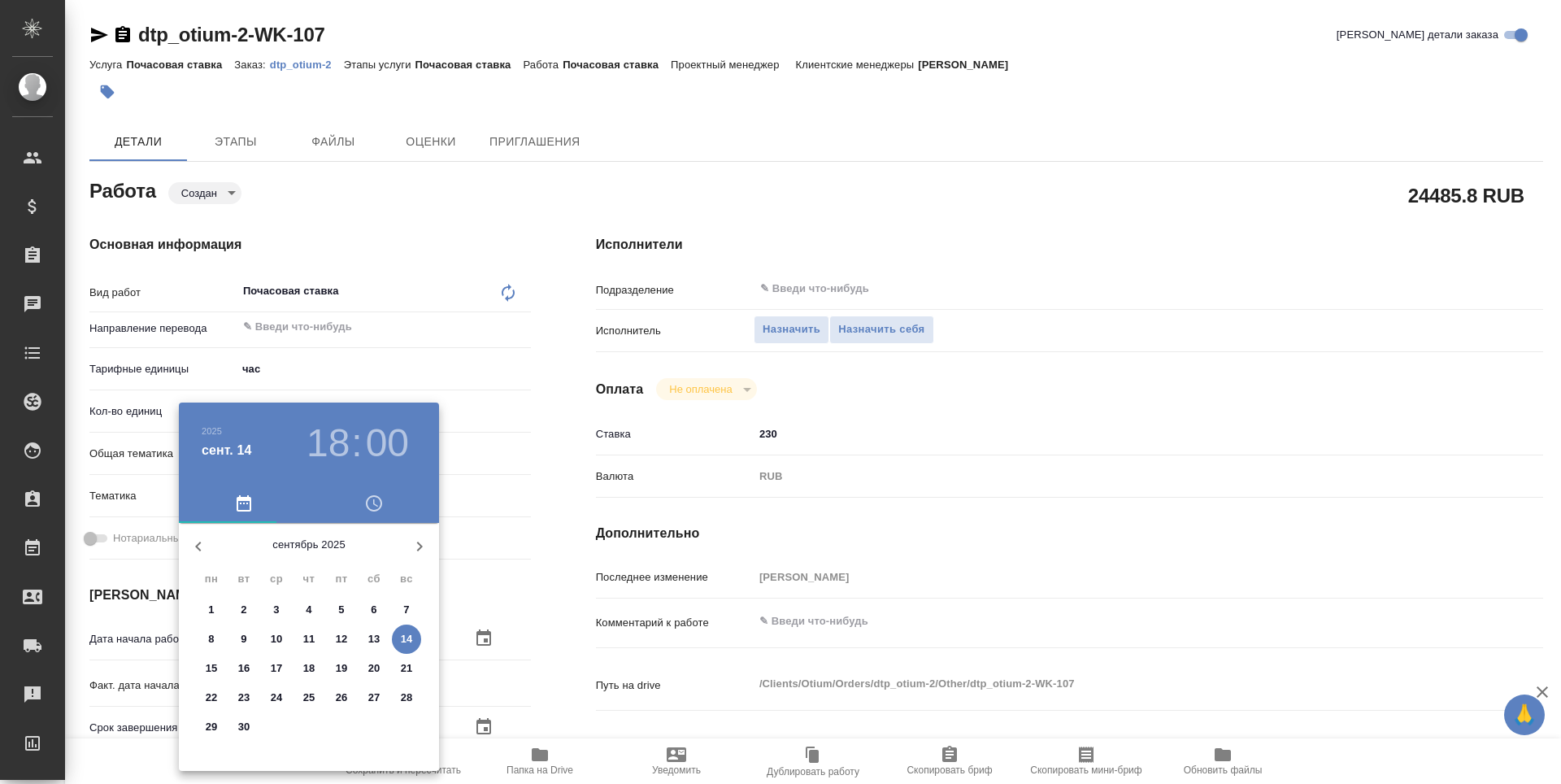
click at [243, 612] on p "2" at bounding box center [243, 609] width 6 height 16
type textarea "x"
type input "02.09.2025 18:00"
type textarea "x"
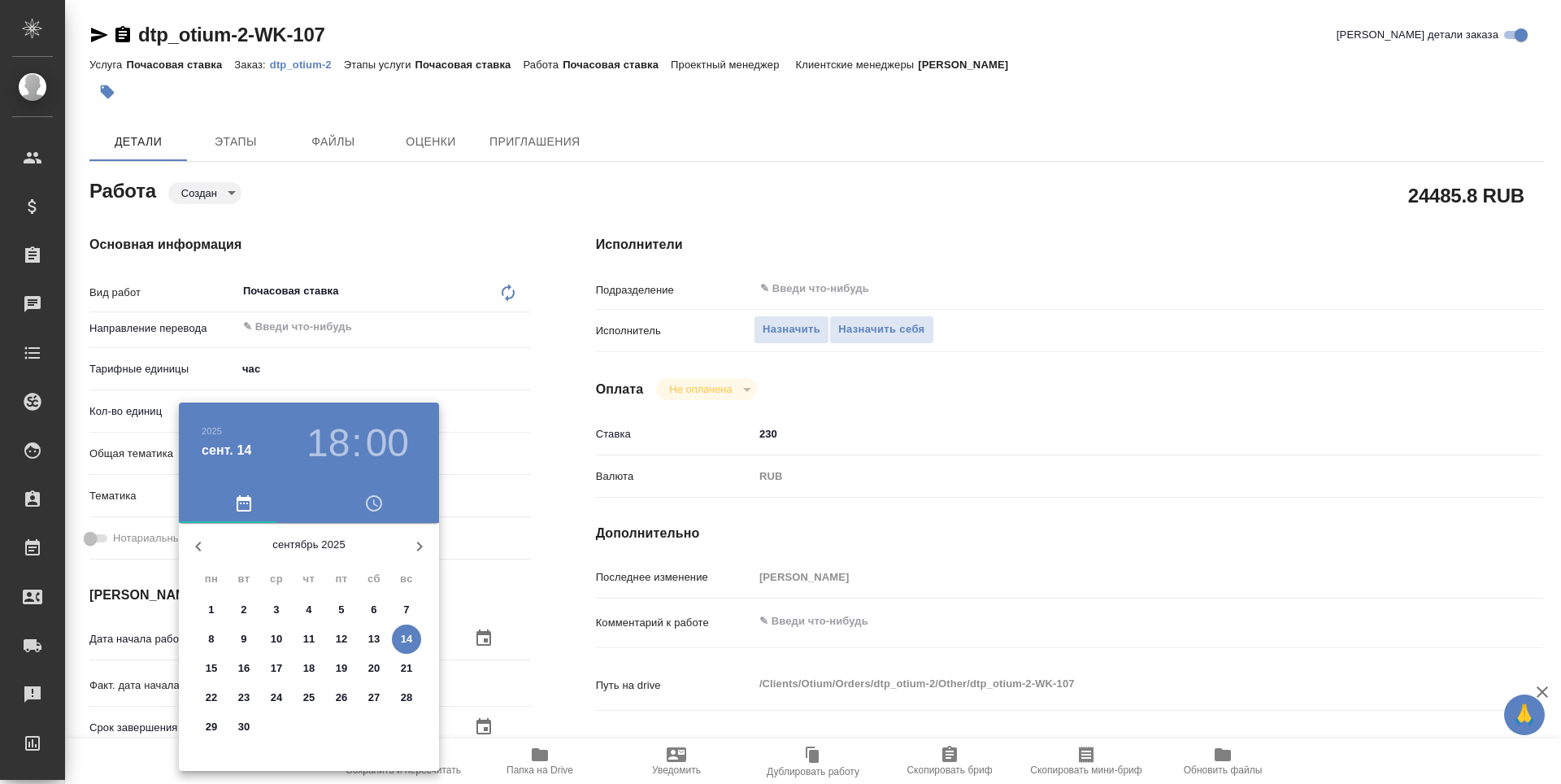
type textarea "x"
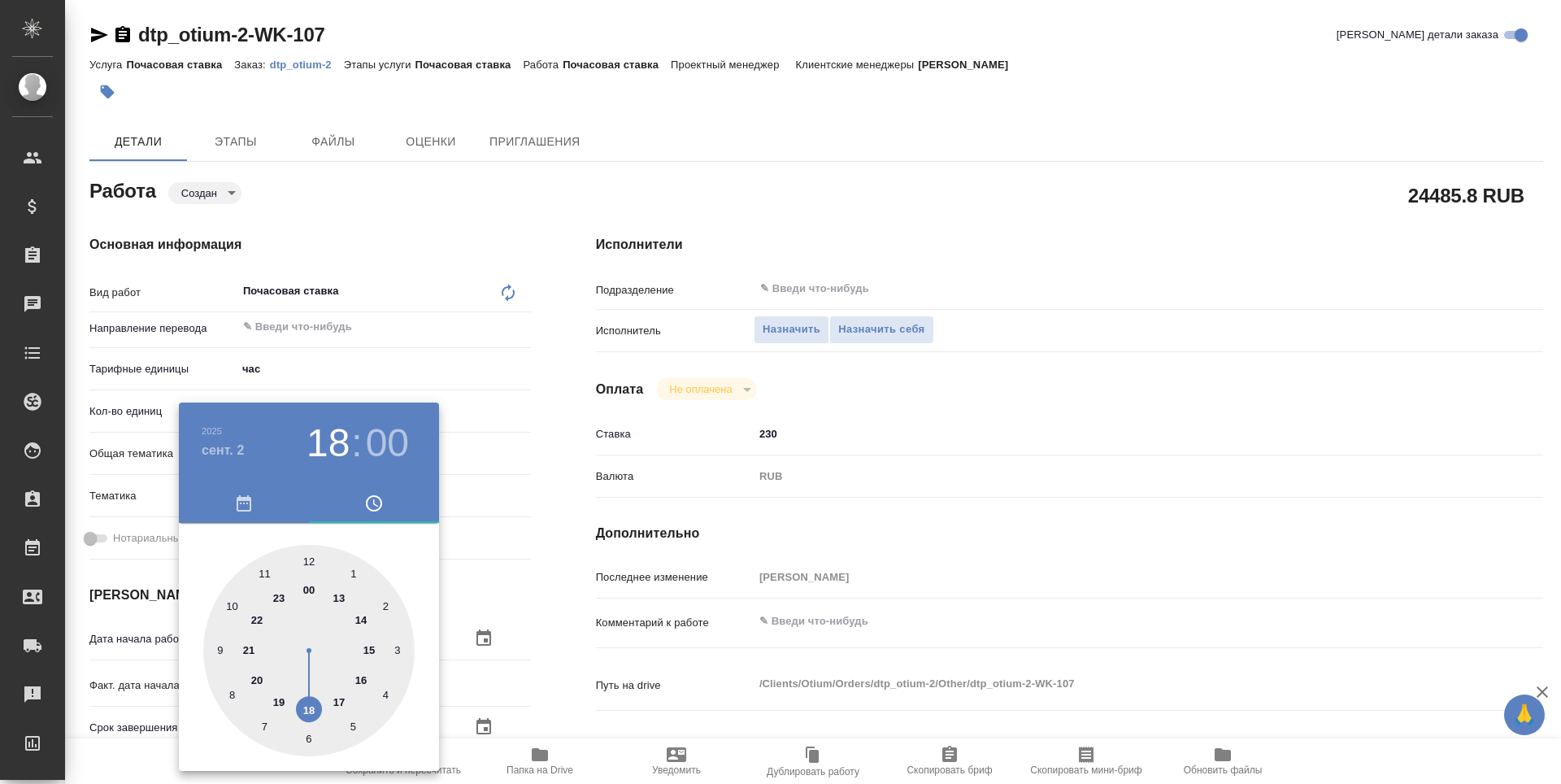
click at [555, 683] on div at bounding box center [780, 392] width 1561 height 784
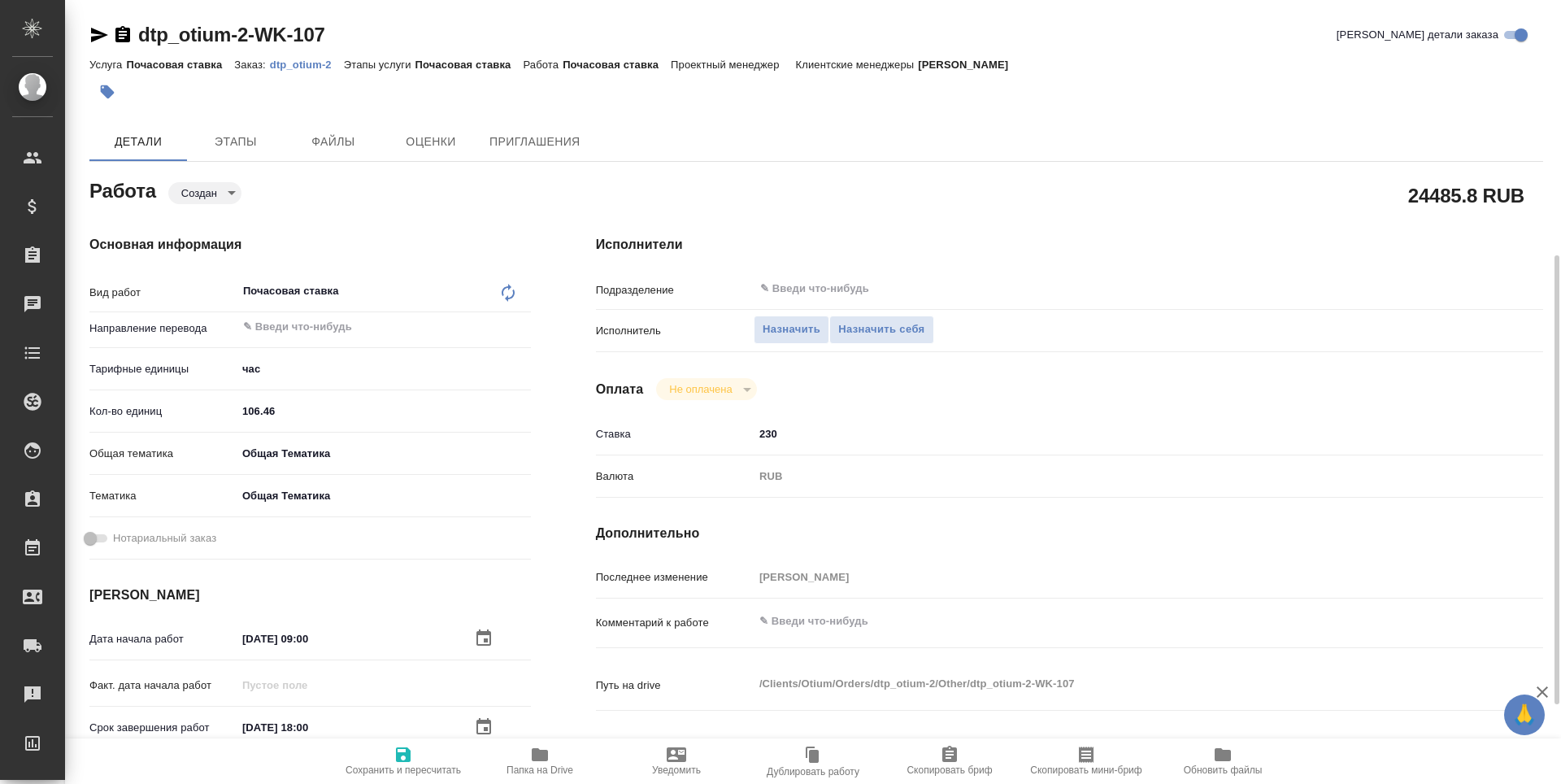
scroll to position [163, 0]
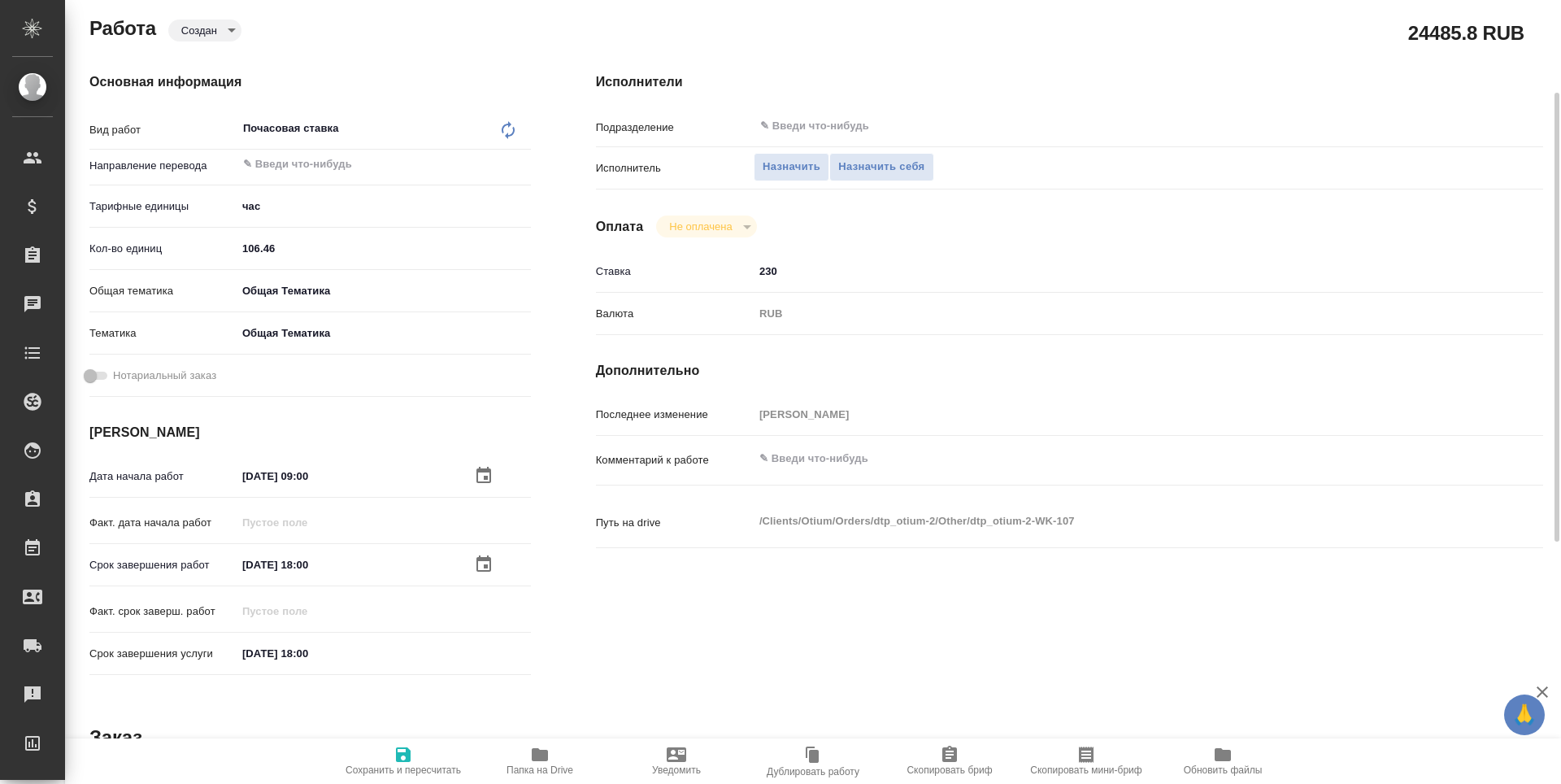
click at [291, 652] on input "14.09.2025 18:00" at bounding box center [308, 653] width 143 height 23
click at [484, 652] on icon "button" at bounding box center [483, 651] width 19 height 19
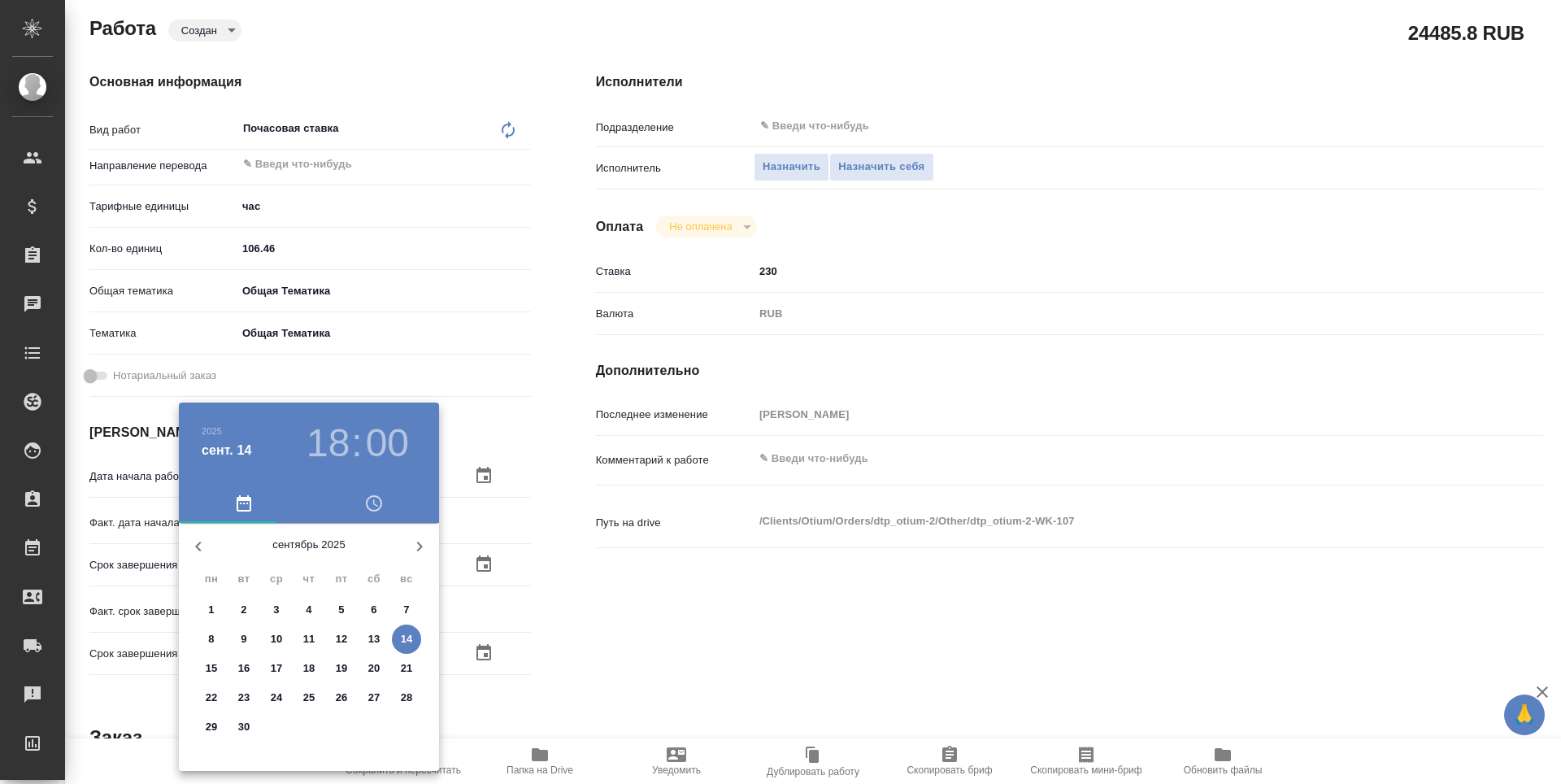
click at [247, 607] on span "2" at bounding box center [244, 609] width 29 height 16
type textarea "x"
type input "02.09.2025 18:00"
type textarea "x"
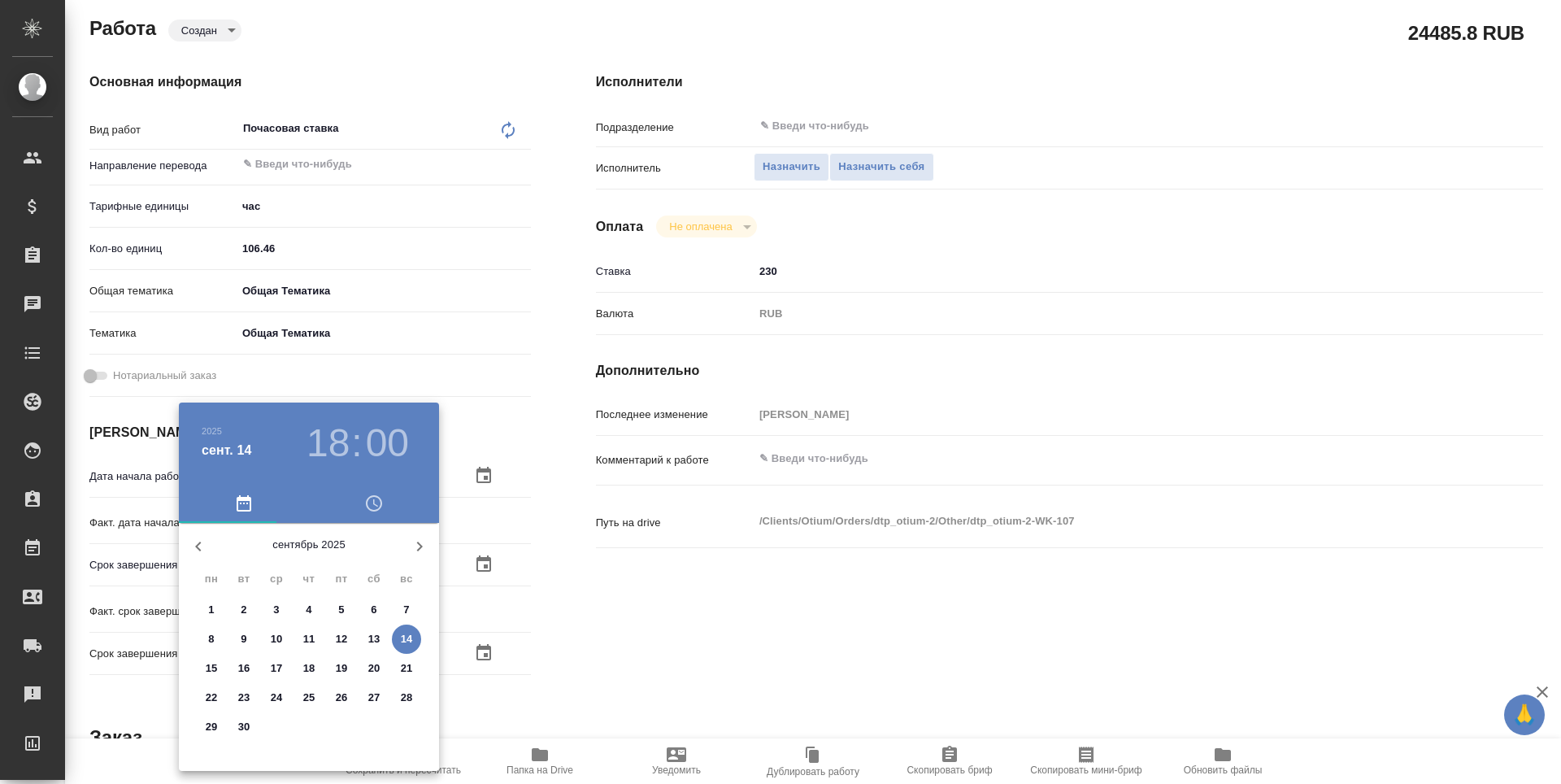
type textarea "x"
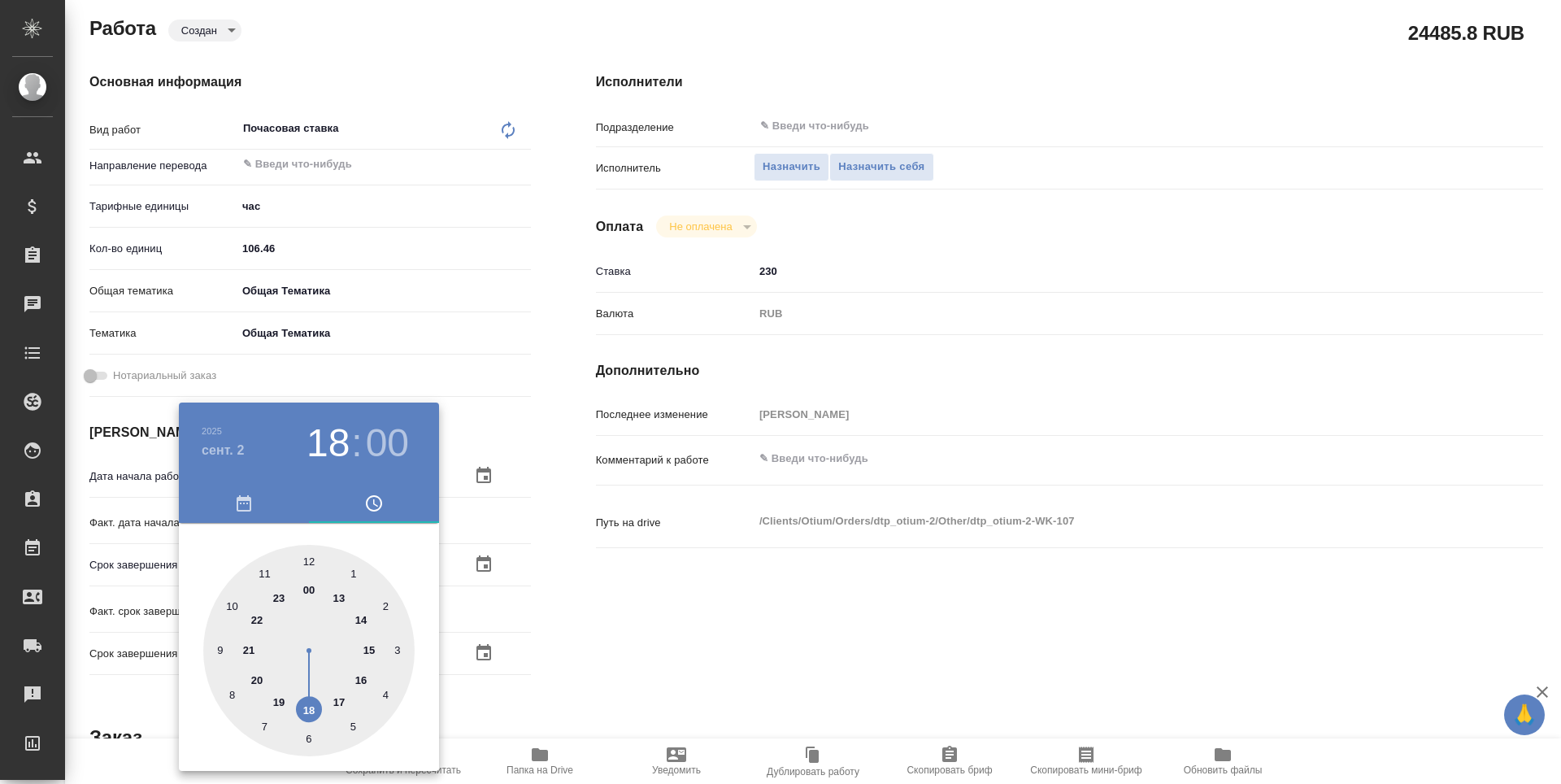
click at [610, 610] on div at bounding box center [780, 392] width 1561 height 784
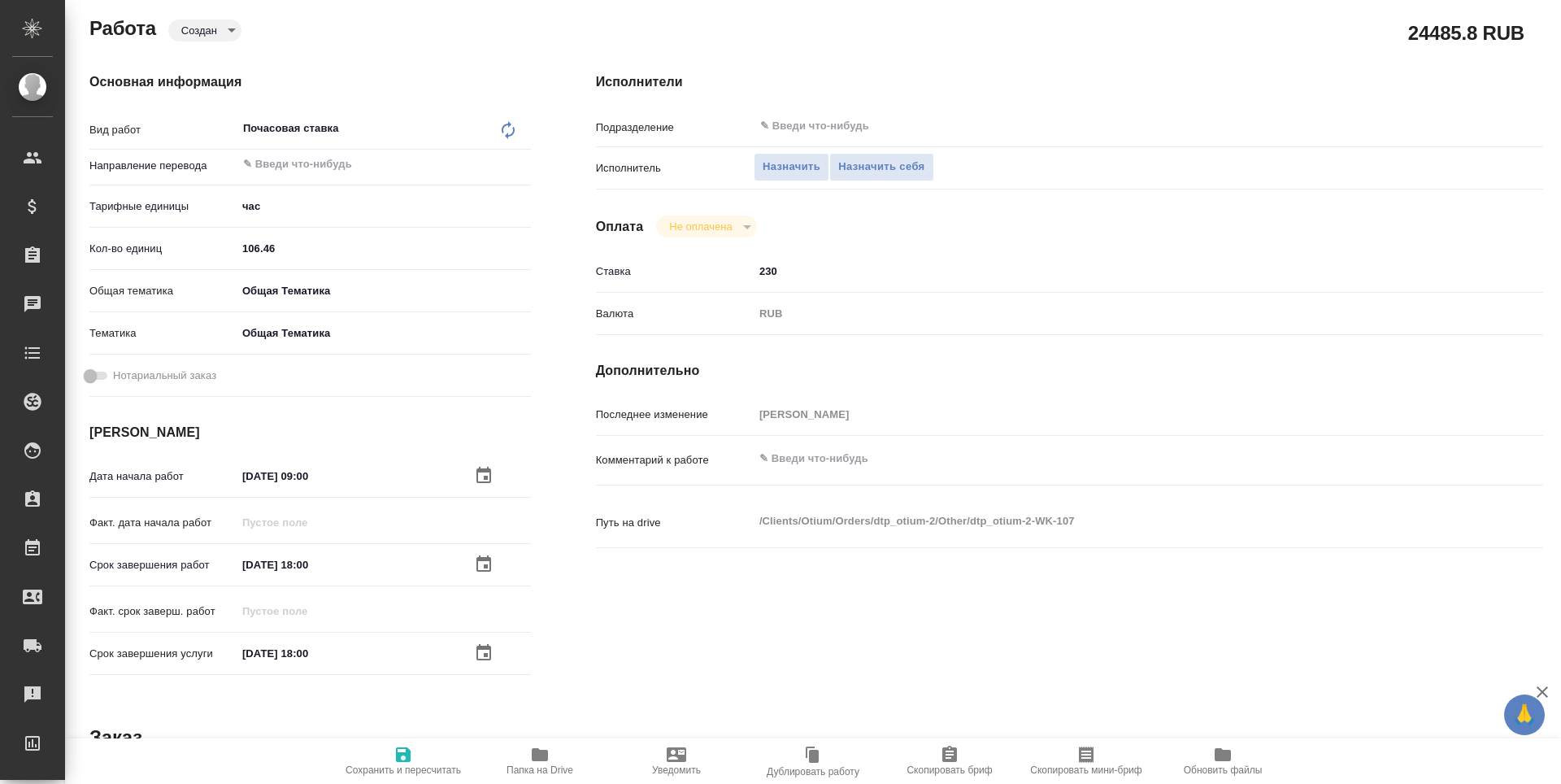
click at [427, 755] on span "Сохранить и пересчитать" at bounding box center [403, 760] width 117 height 31
type textarea "x"
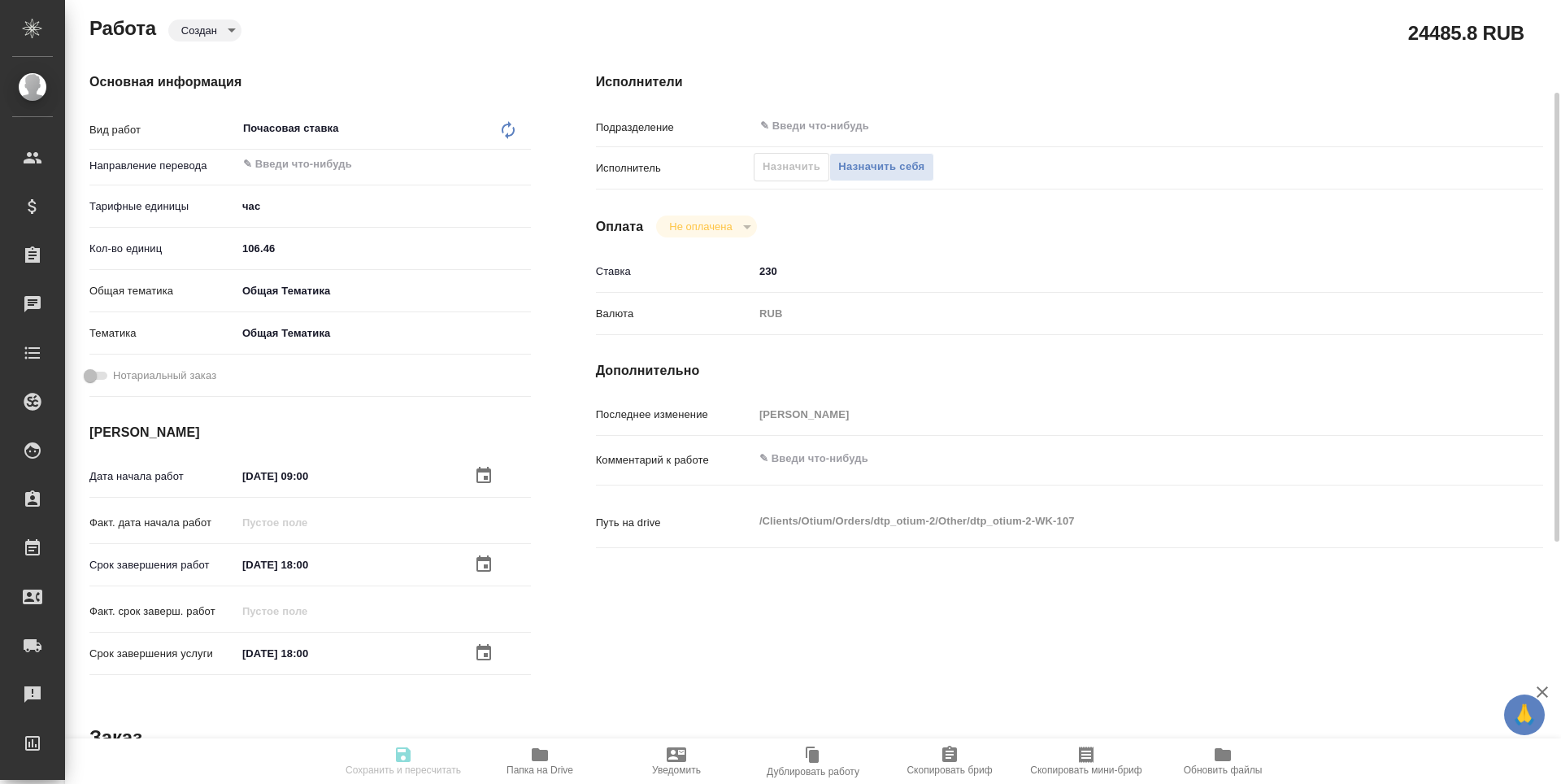
type textarea "x"
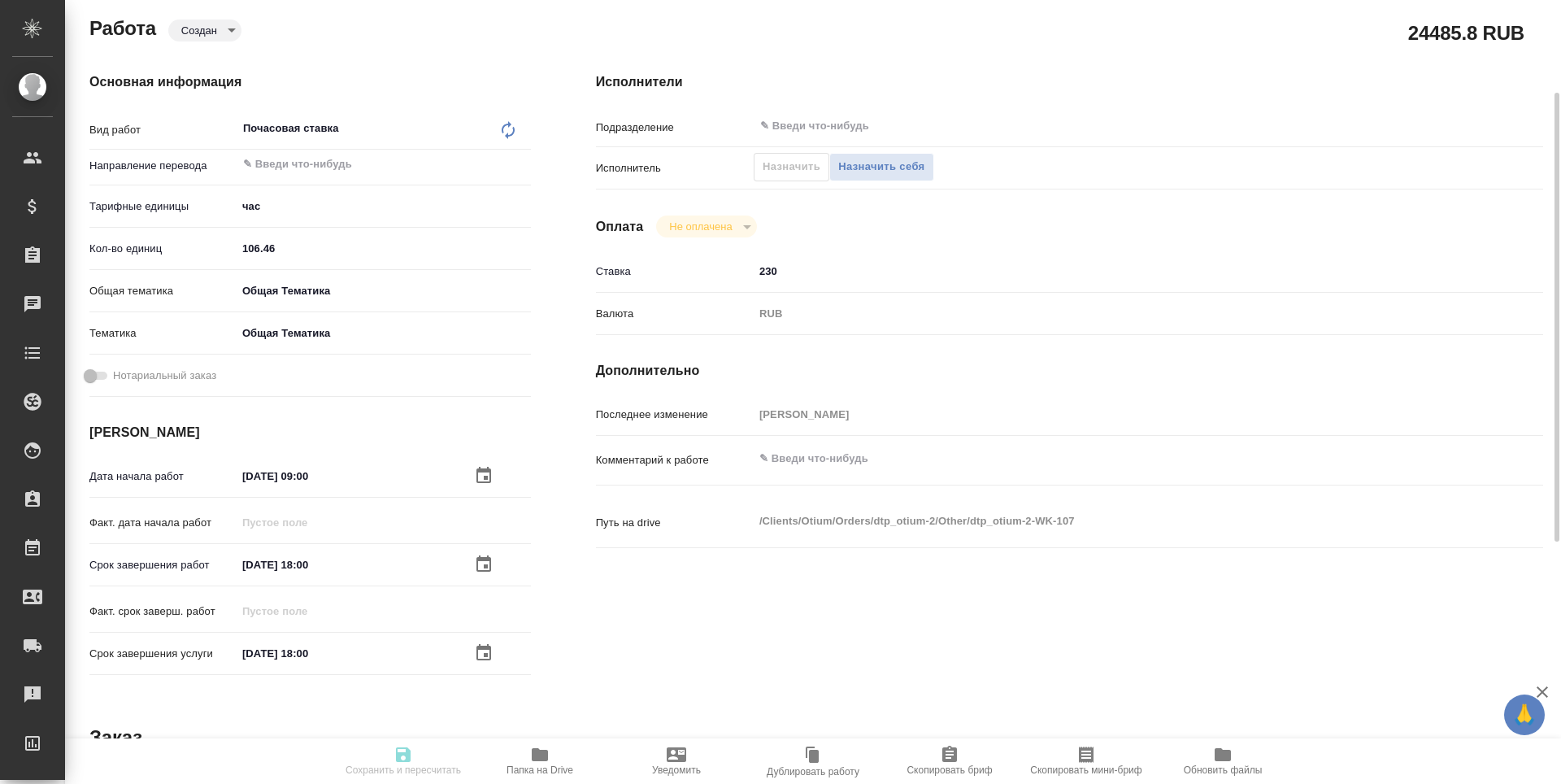
type textarea "x"
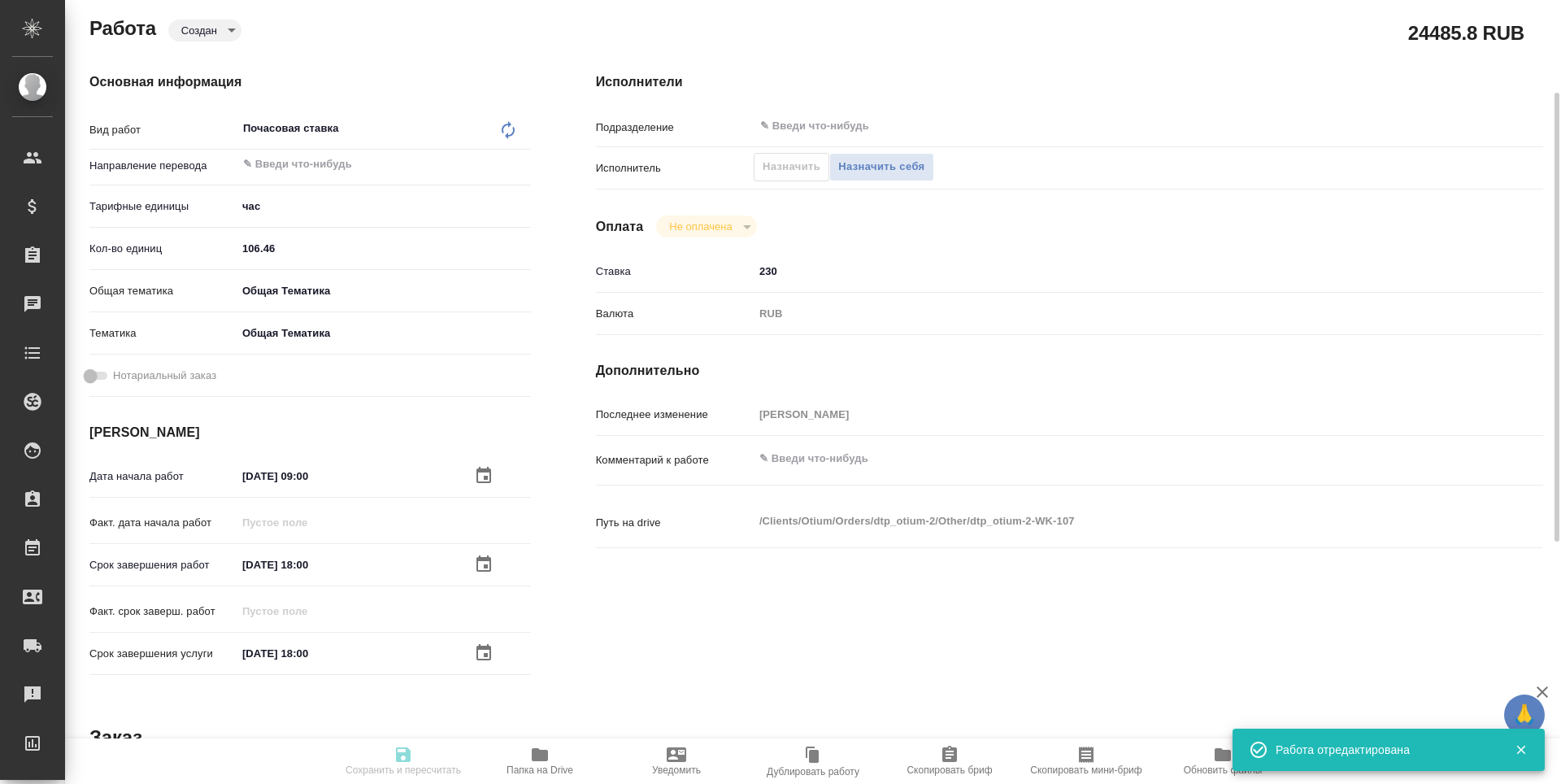
type textarea "x"
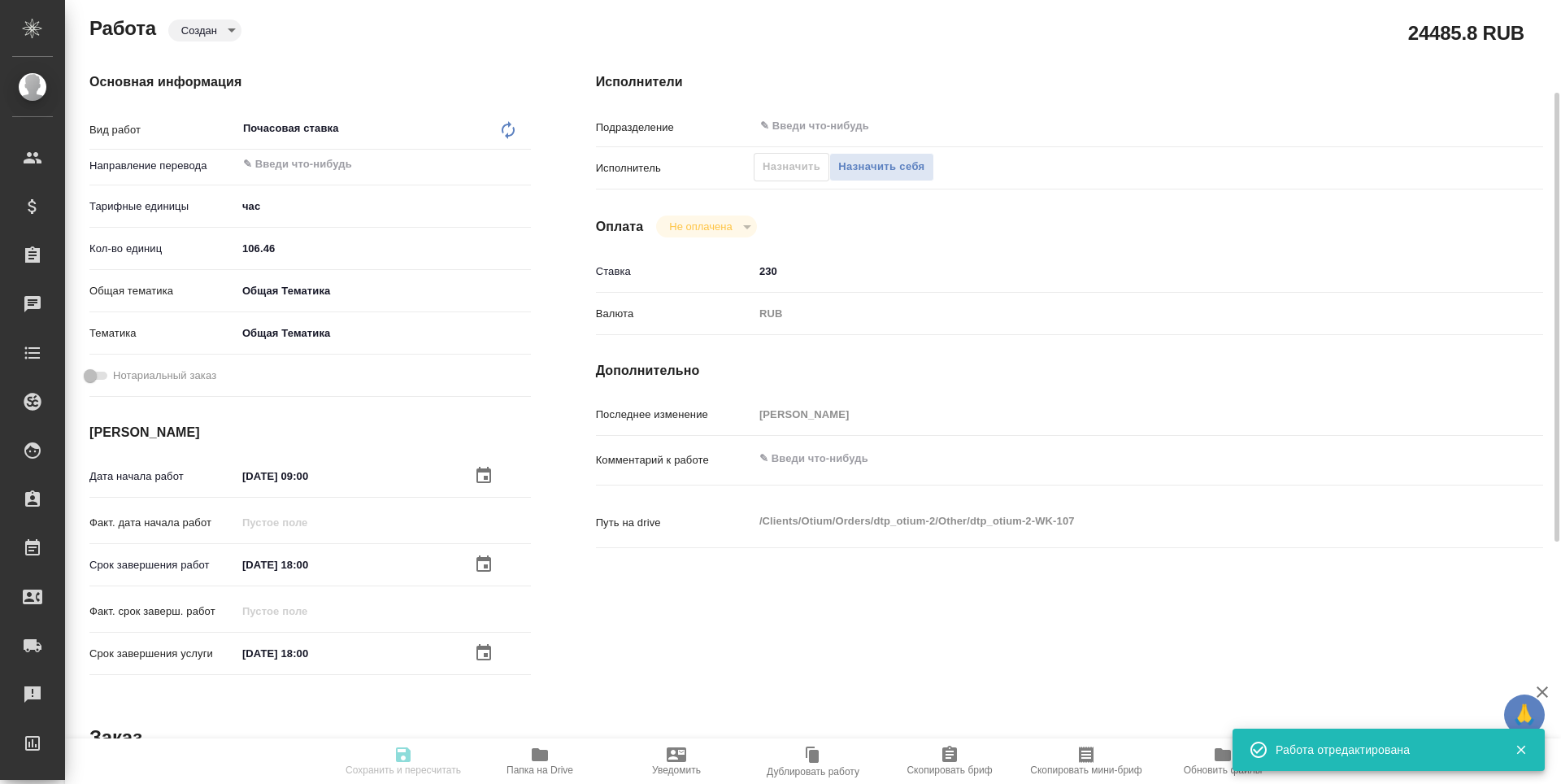
type input "created"
type textarea "Почасовая ставка"
type textarea "x"
type input "5a8b1489cc6b4906c91bfd93"
type input "106.46"
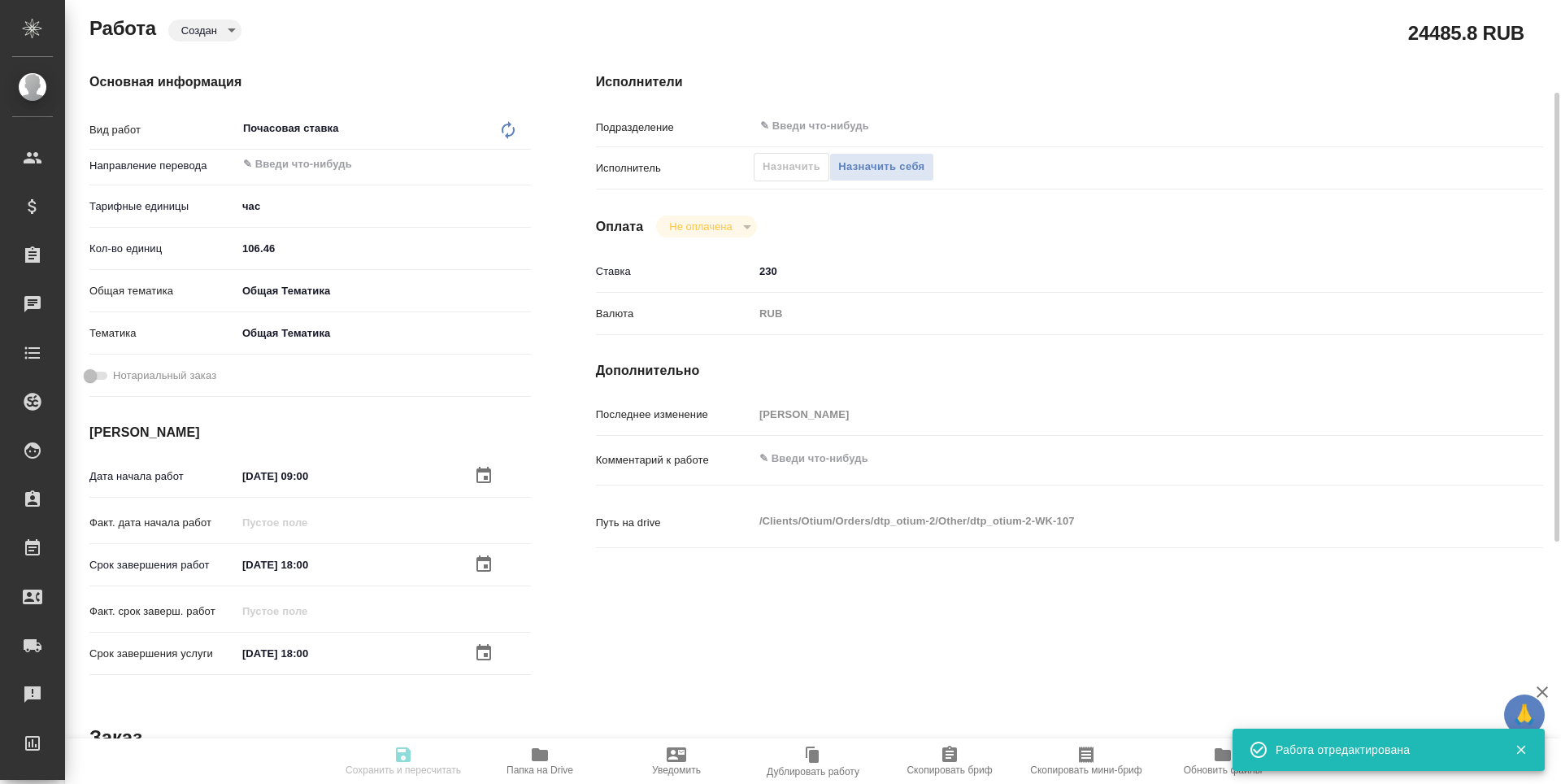
type input "obtem"
type input "6012b1ca196b0e5c9229a120"
type input "18.08.2025 09:00"
type input "02.09.2025 18:00"
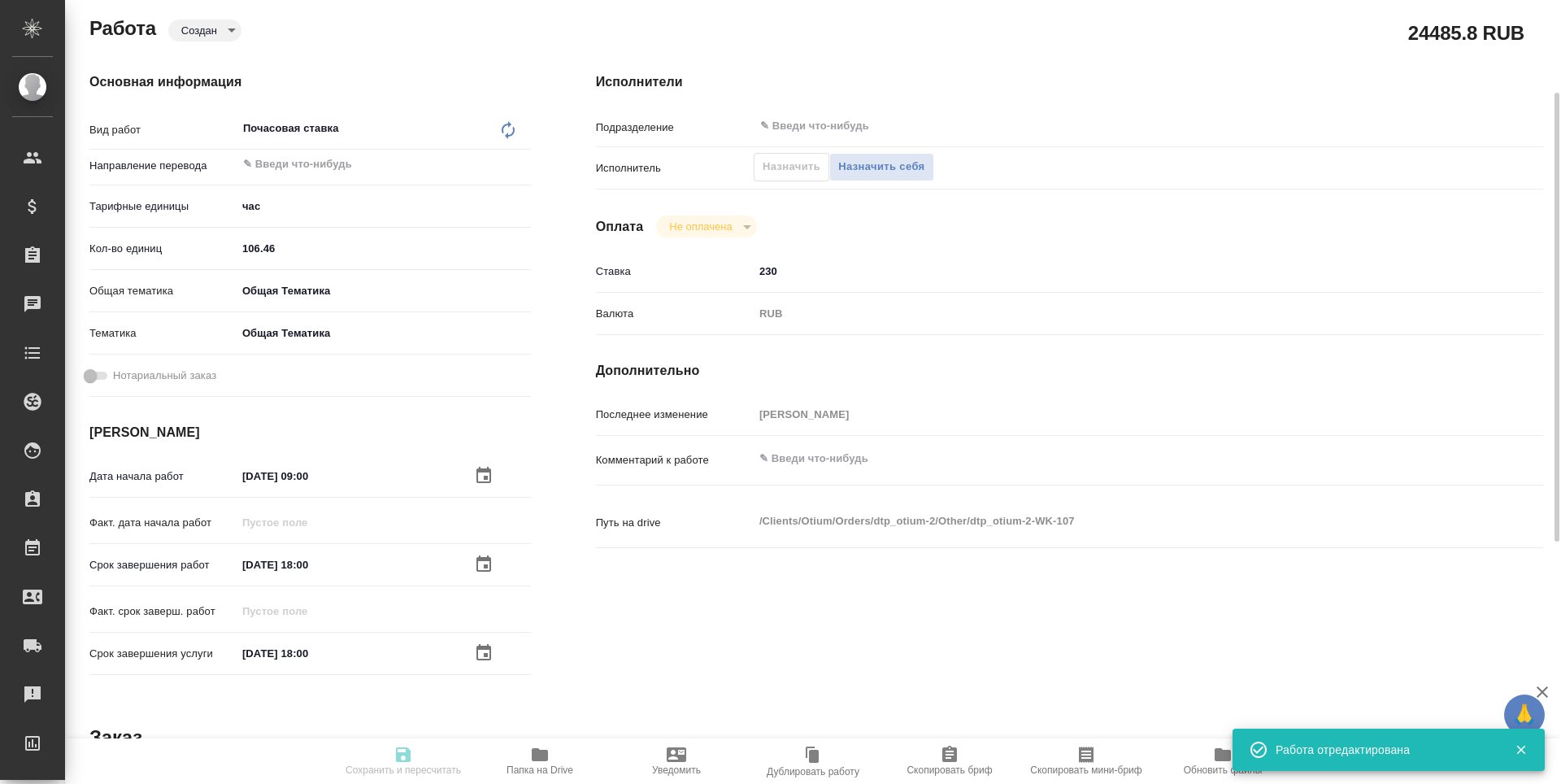
type input "notPayed"
type input "230"
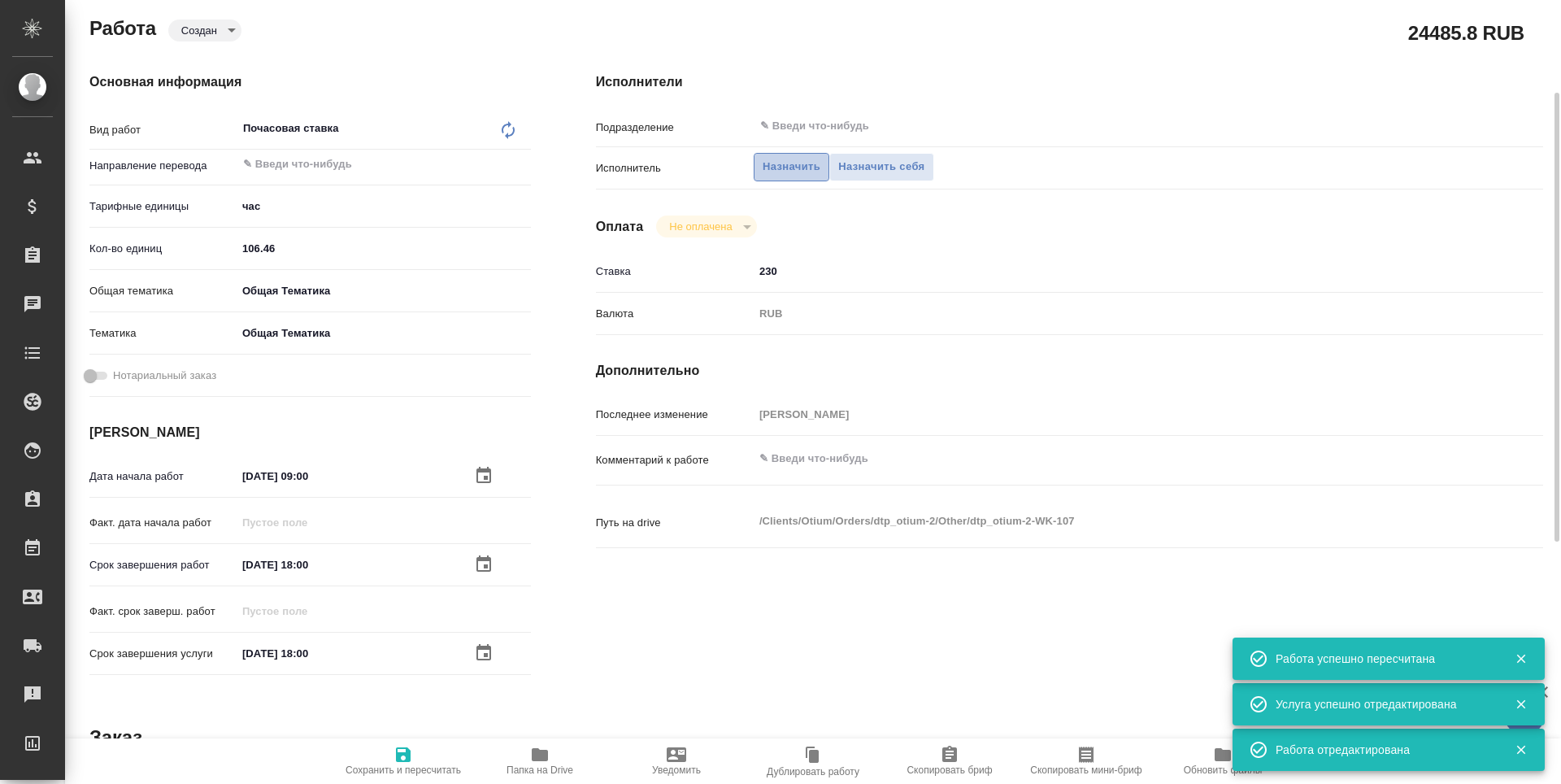
click at [807, 170] on span "Назначить" at bounding box center [791, 167] width 58 height 18
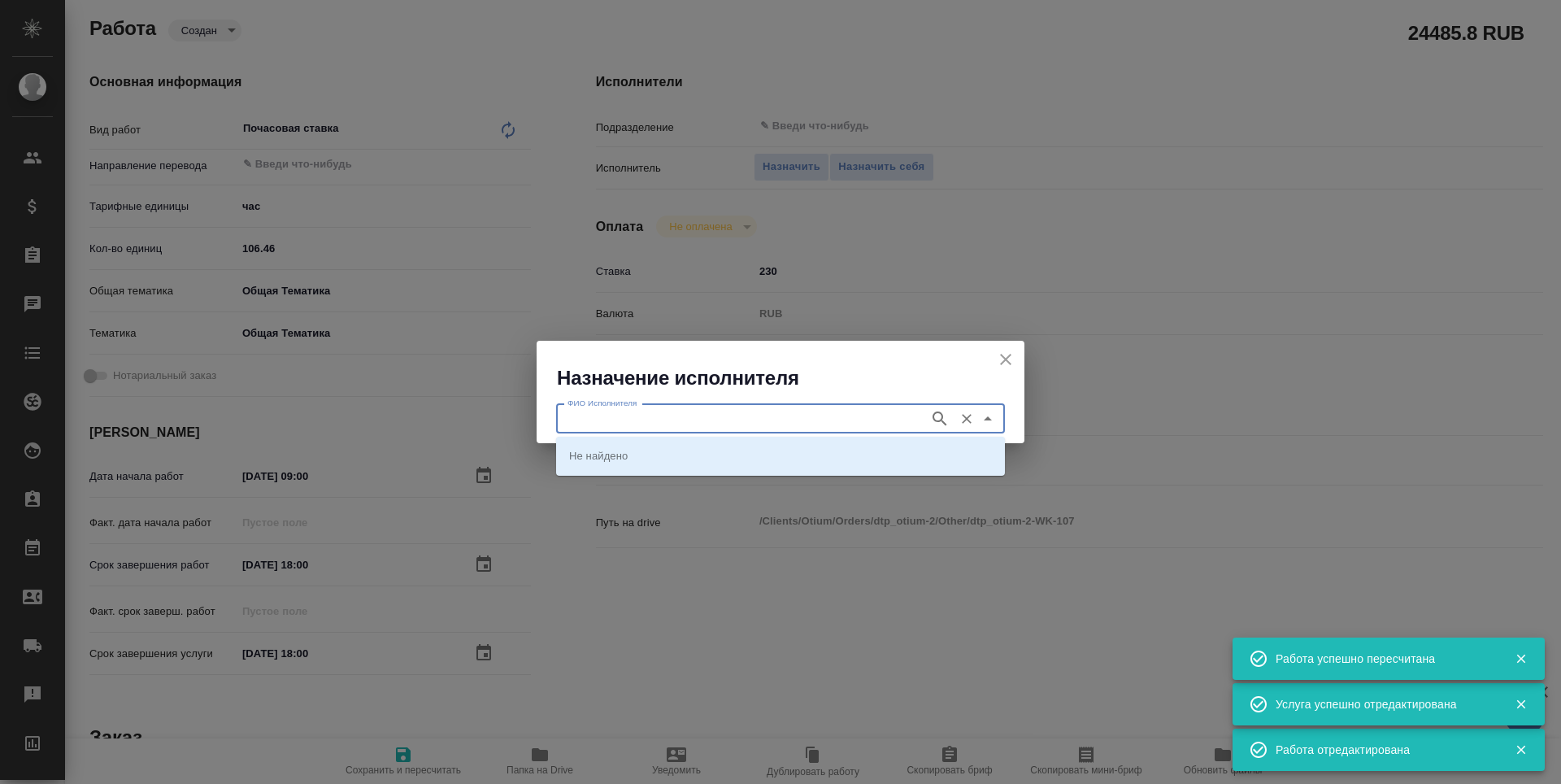
click at [744, 413] on input "ФИО Исполнителя" at bounding box center [741, 418] width 360 height 19
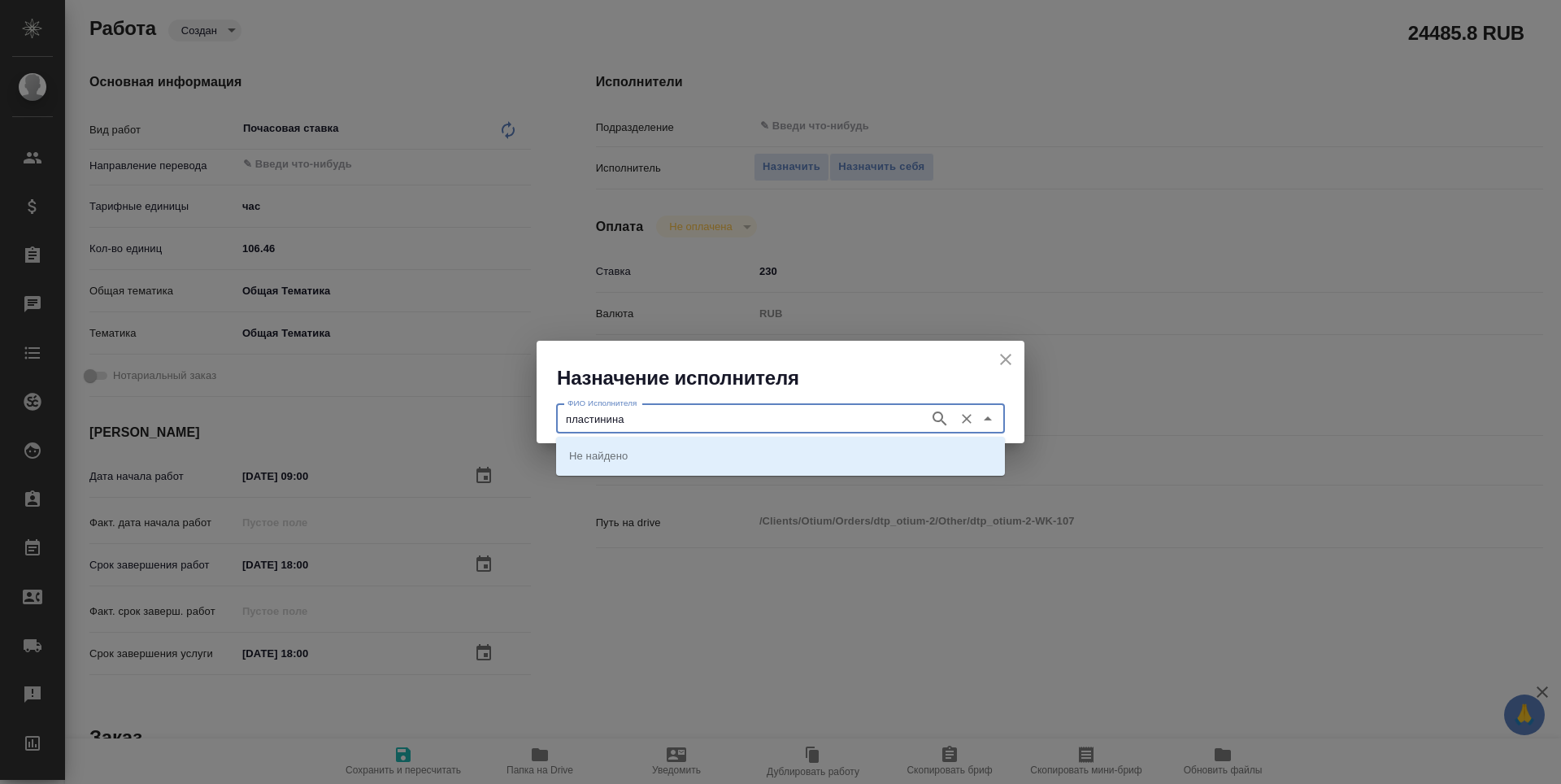
click at [943, 425] on icon "button" at bounding box center [939, 418] width 19 height 19
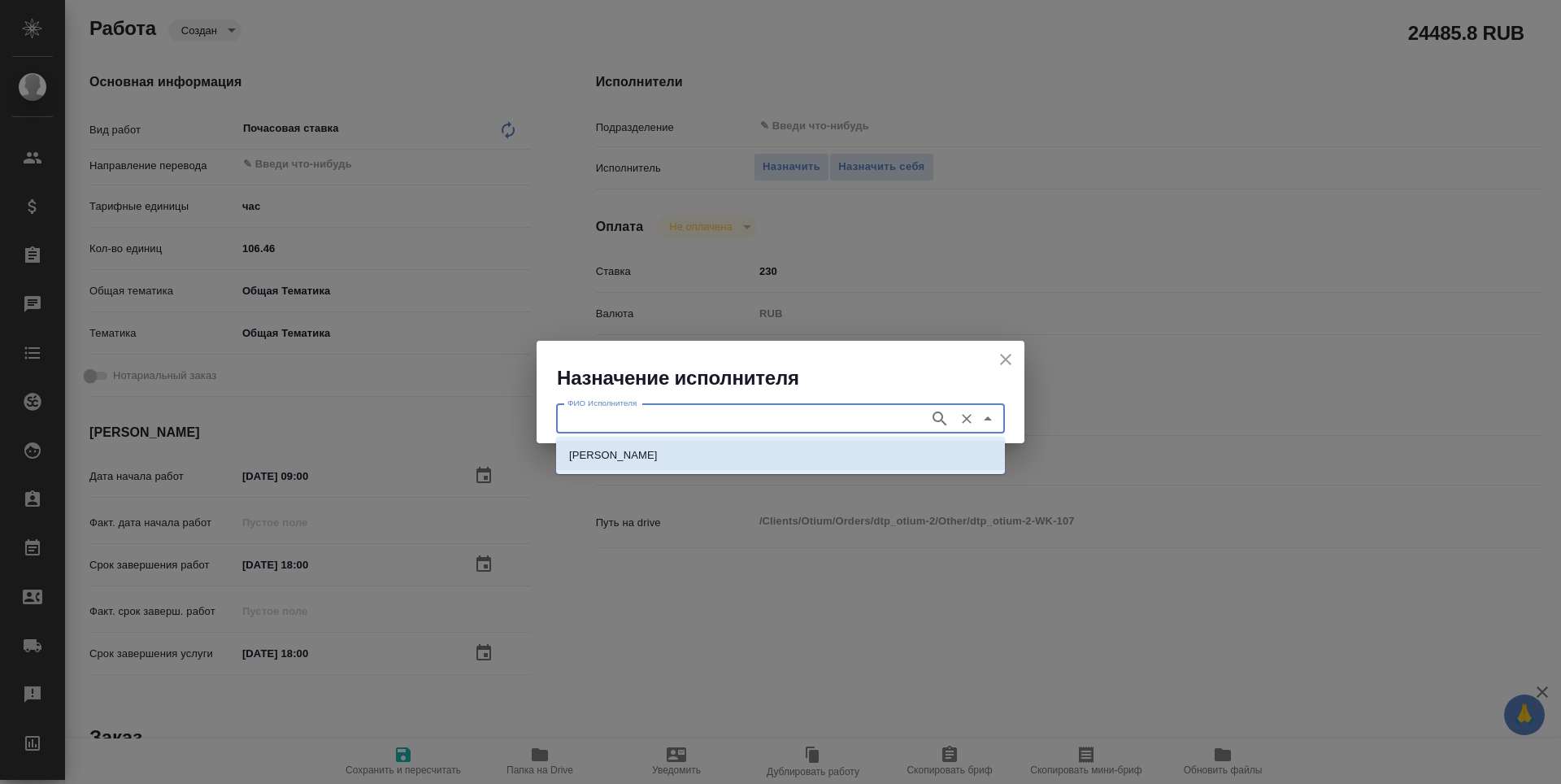
click at [892, 455] on li "Пластинина Анастасия Евгеньевна" at bounding box center [781, 455] width 449 height 29
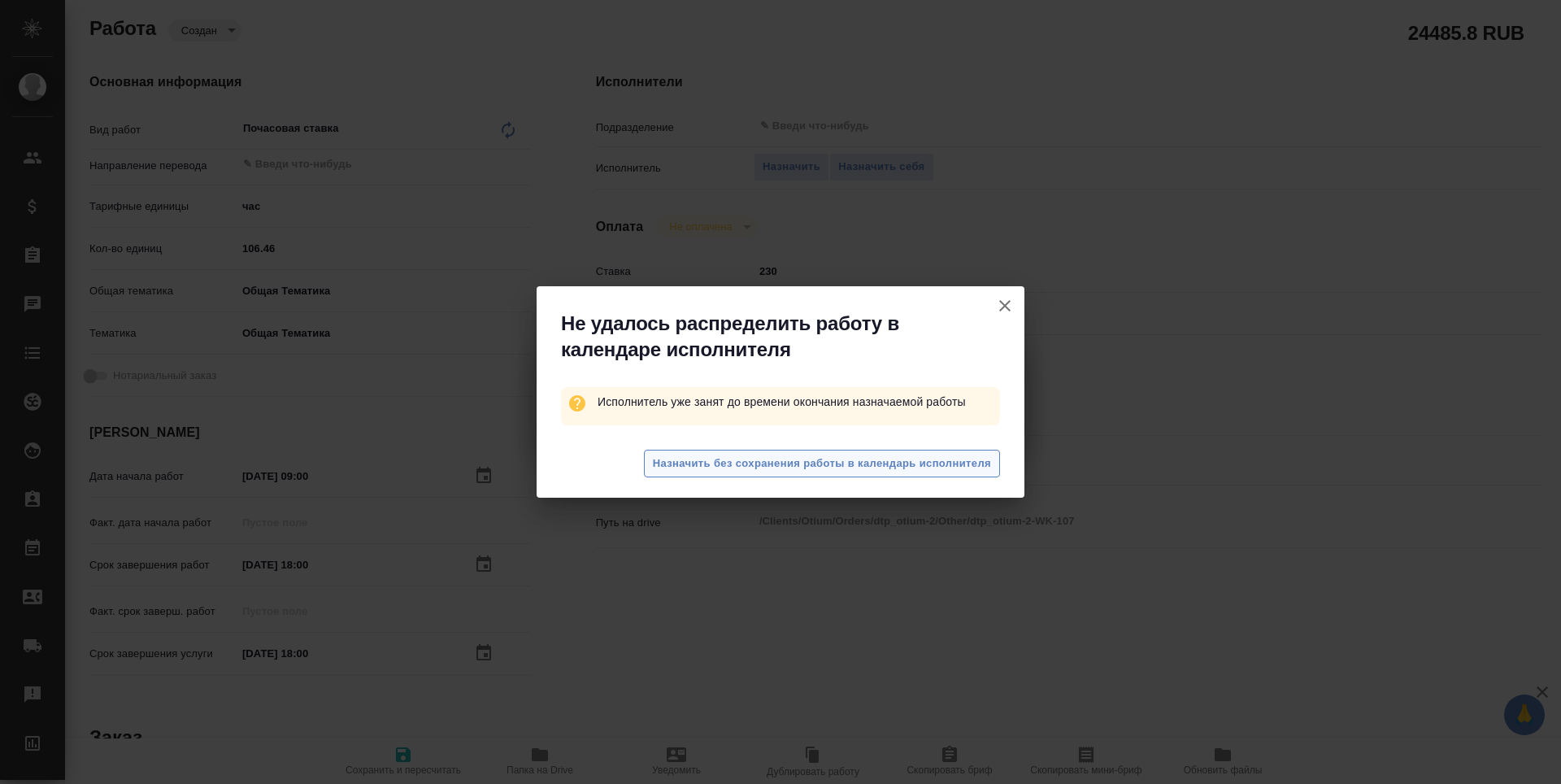
click at [894, 459] on span "Назначить без сохранения работы в календарь исполнителя" at bounding box center [822, 464] width 338 height 18
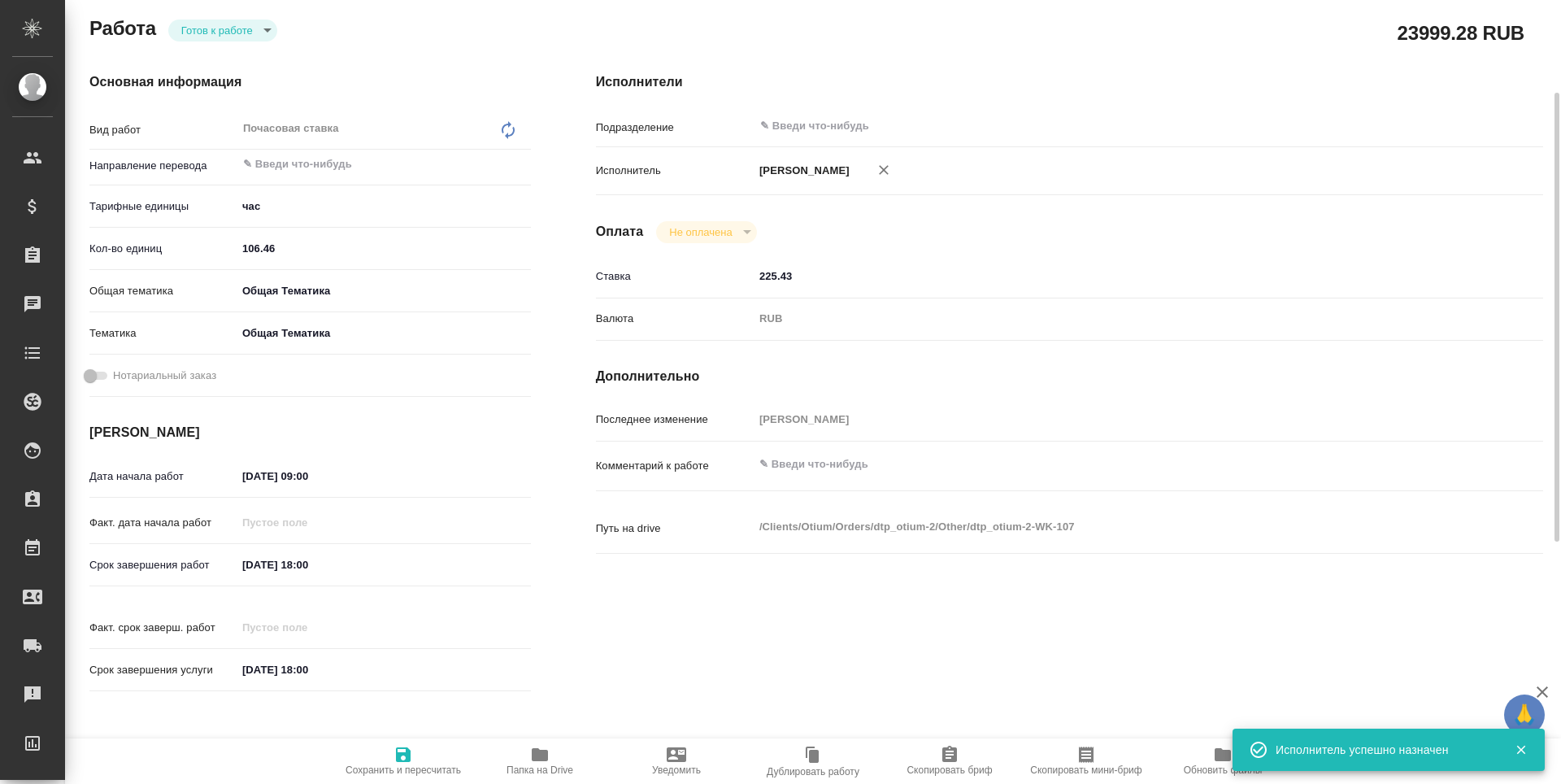
click at [411, 767] on span "Сохранить и пересчитать" at bounding box center [403, 770] width 115 height 12
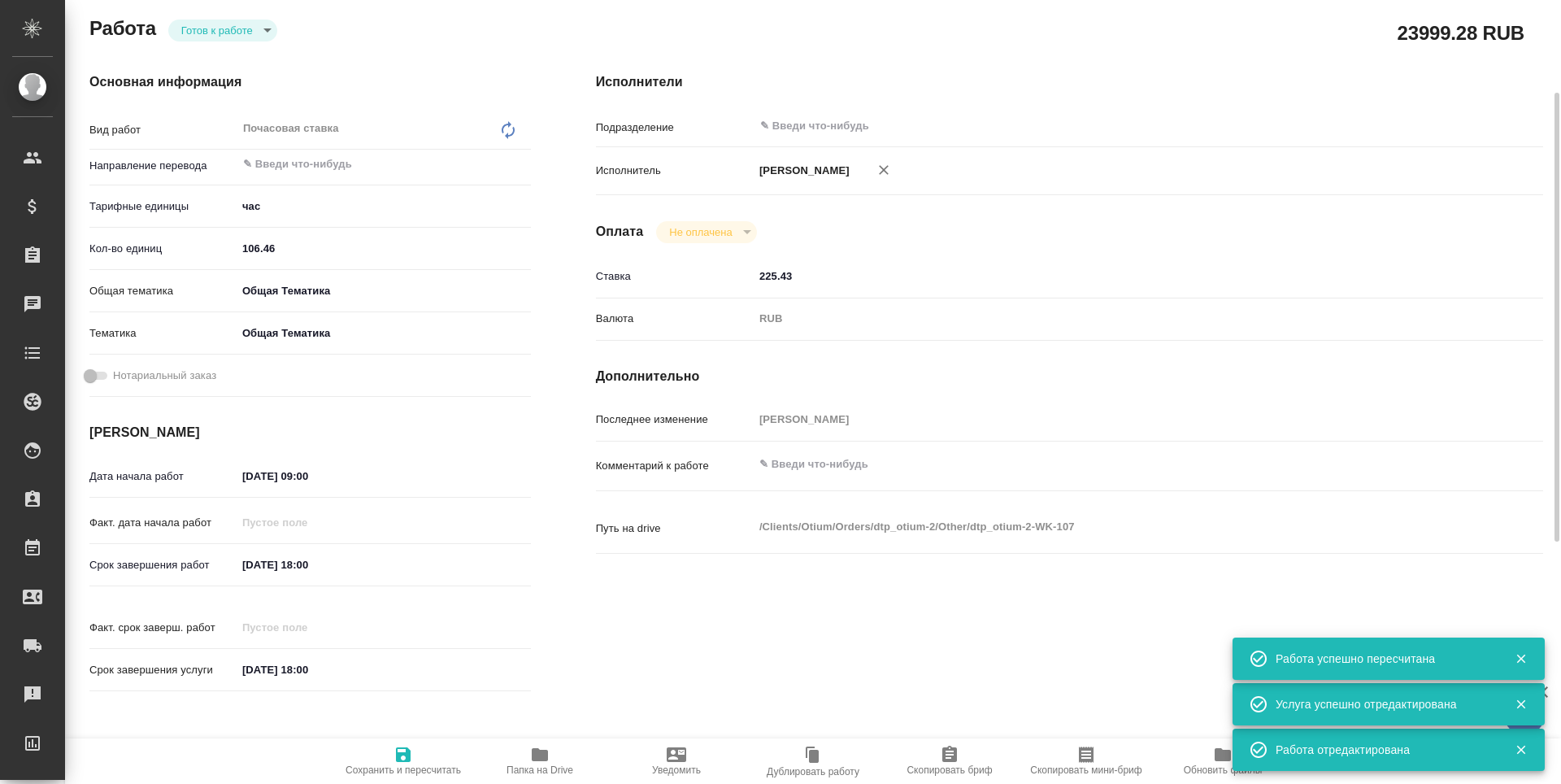
click at [276, 244] on input "106.46" at bounding box center [384, 249] width 295 height 23
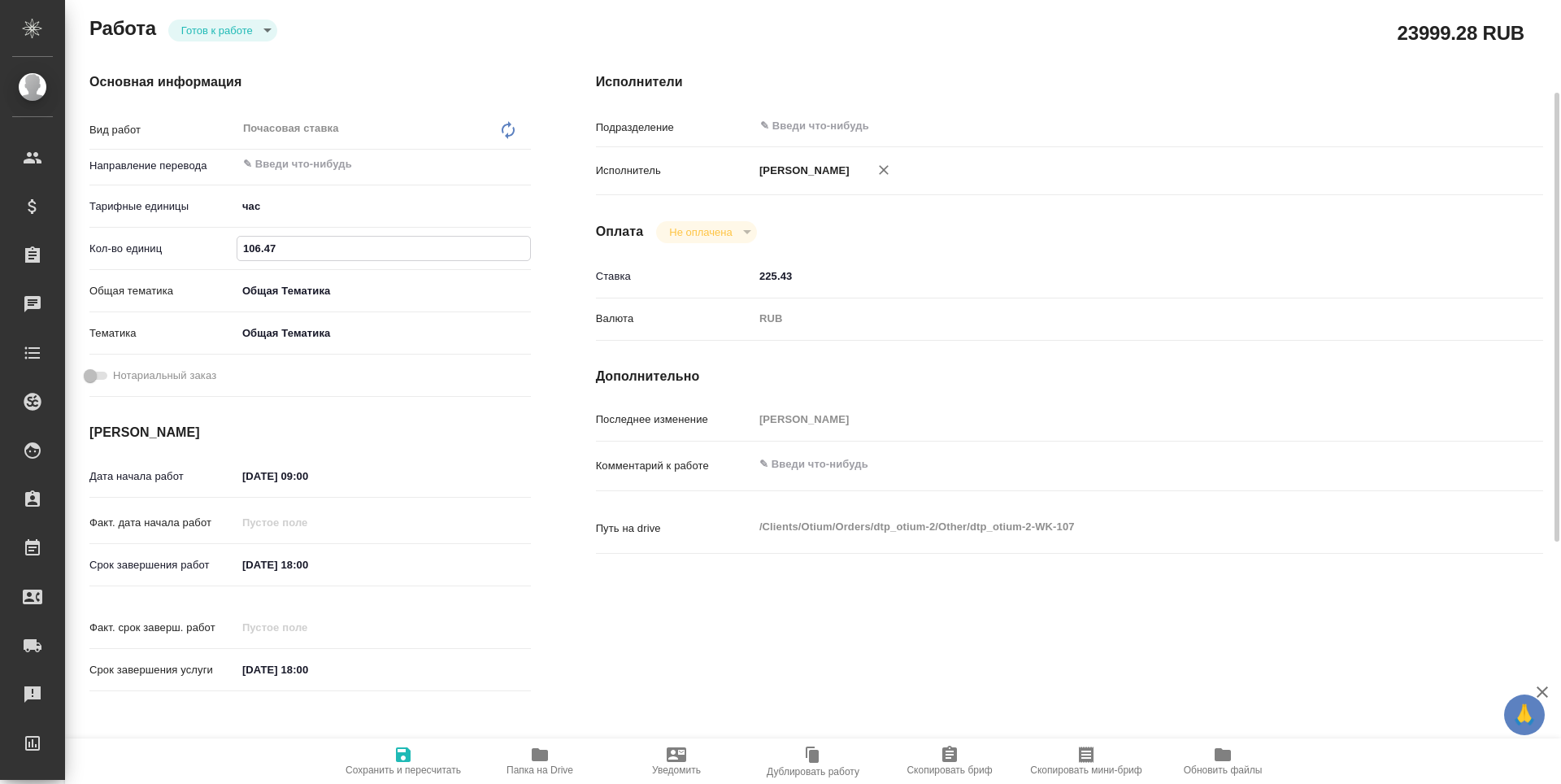
click at [405, 749] on icon "button" at bounding box center [404, 755] width 15 height 15
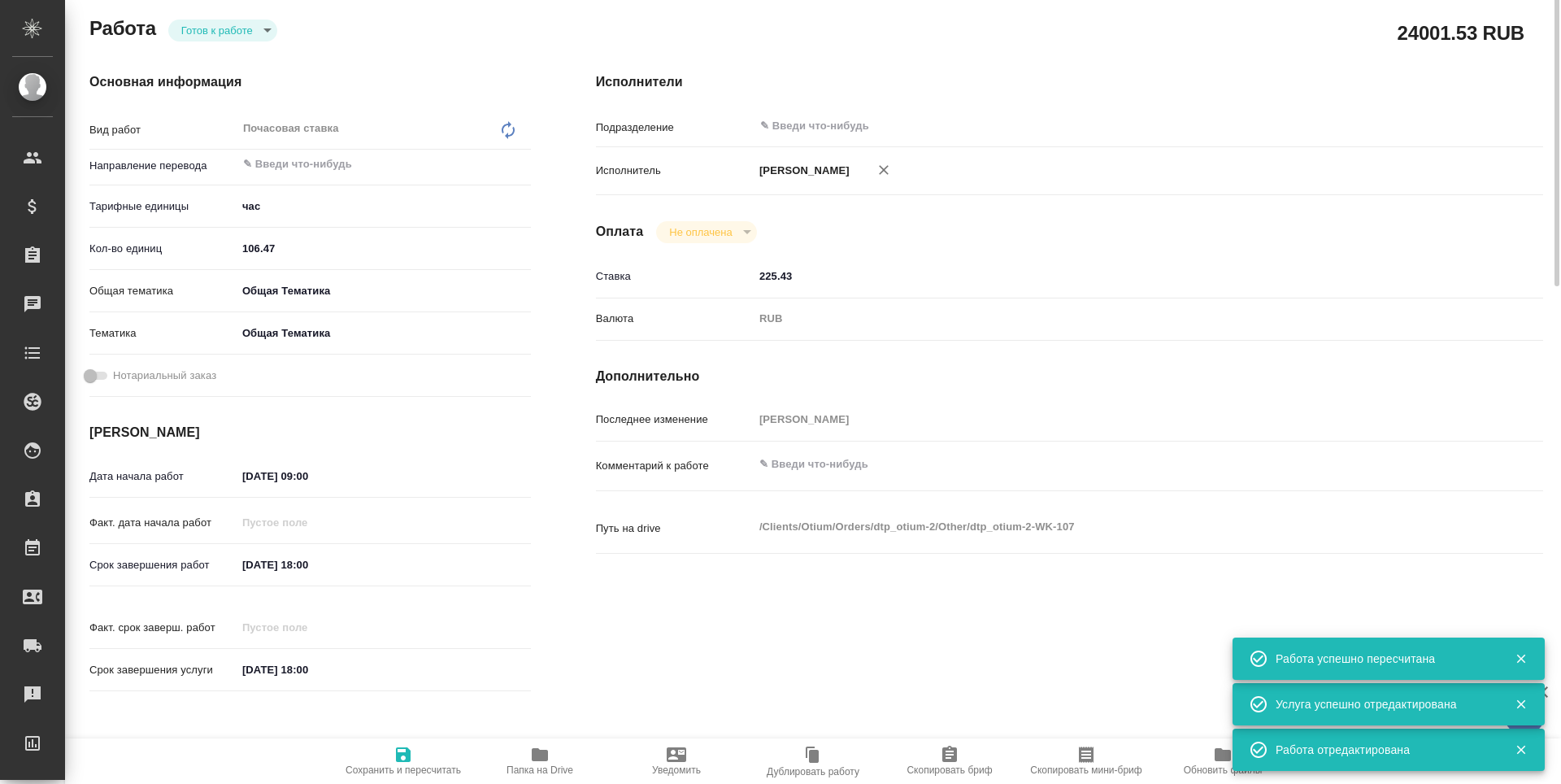
scroll to position [0, 0]
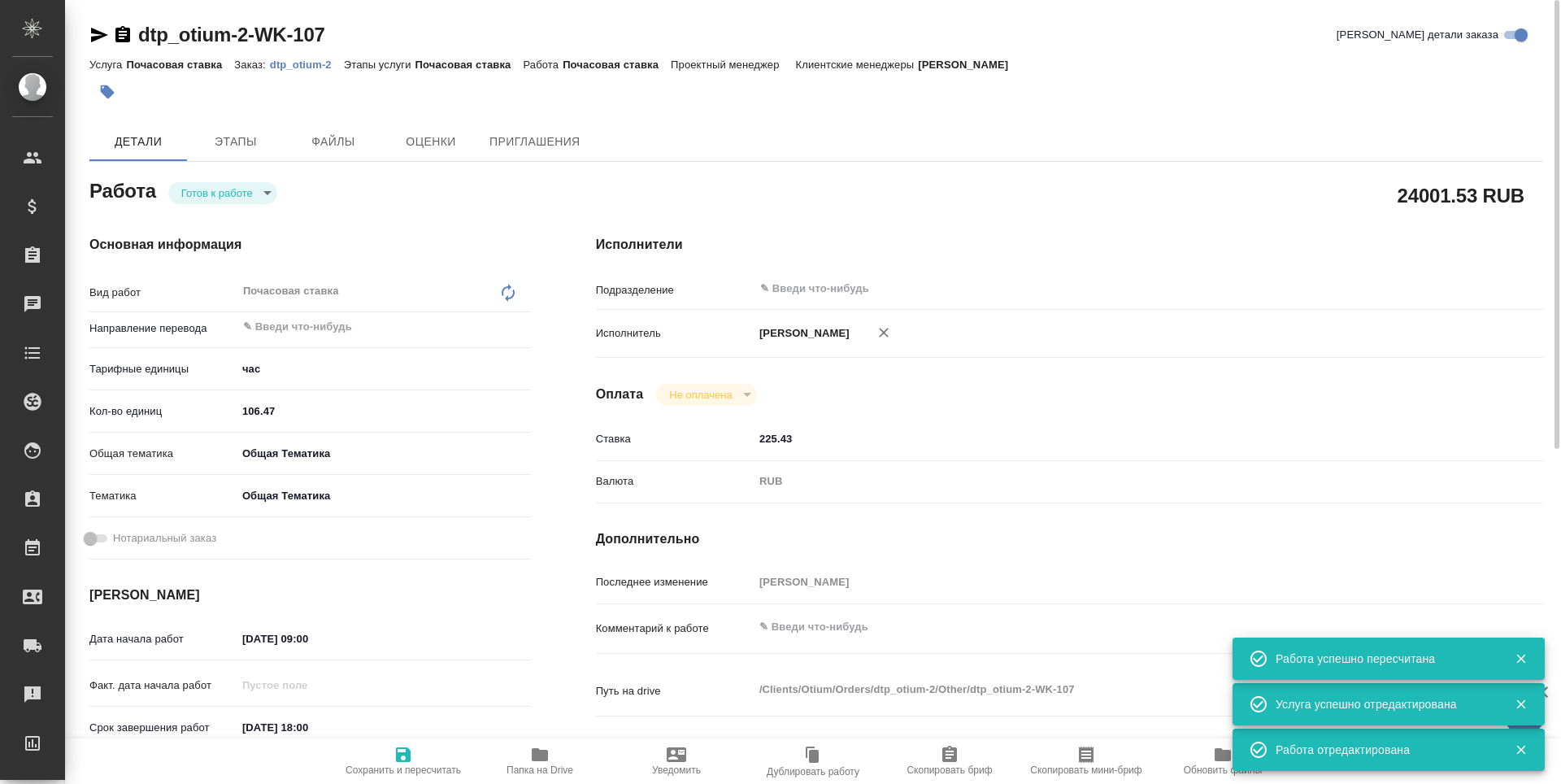
click at [219, 202] on body "🙏 .cls-1 fill:#fff; AWATERA Третьякова Наталия n.tretyakova Клиенты Спецификаци…" at bounding box center [780, 392] width 1561 height 784
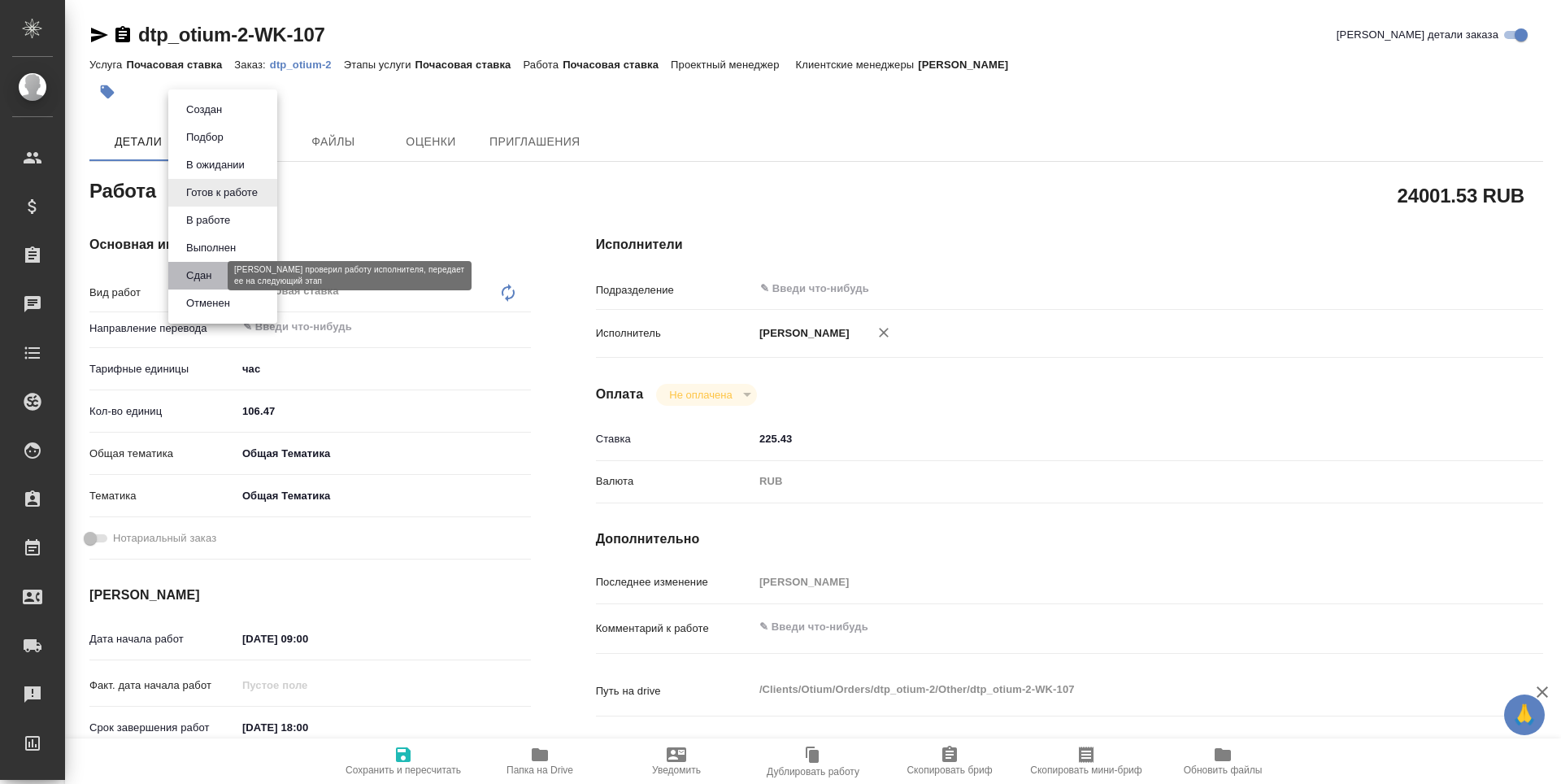
click at [216, 273] on button "Сдан" at bounding box center [199, 275] width 35 height 18
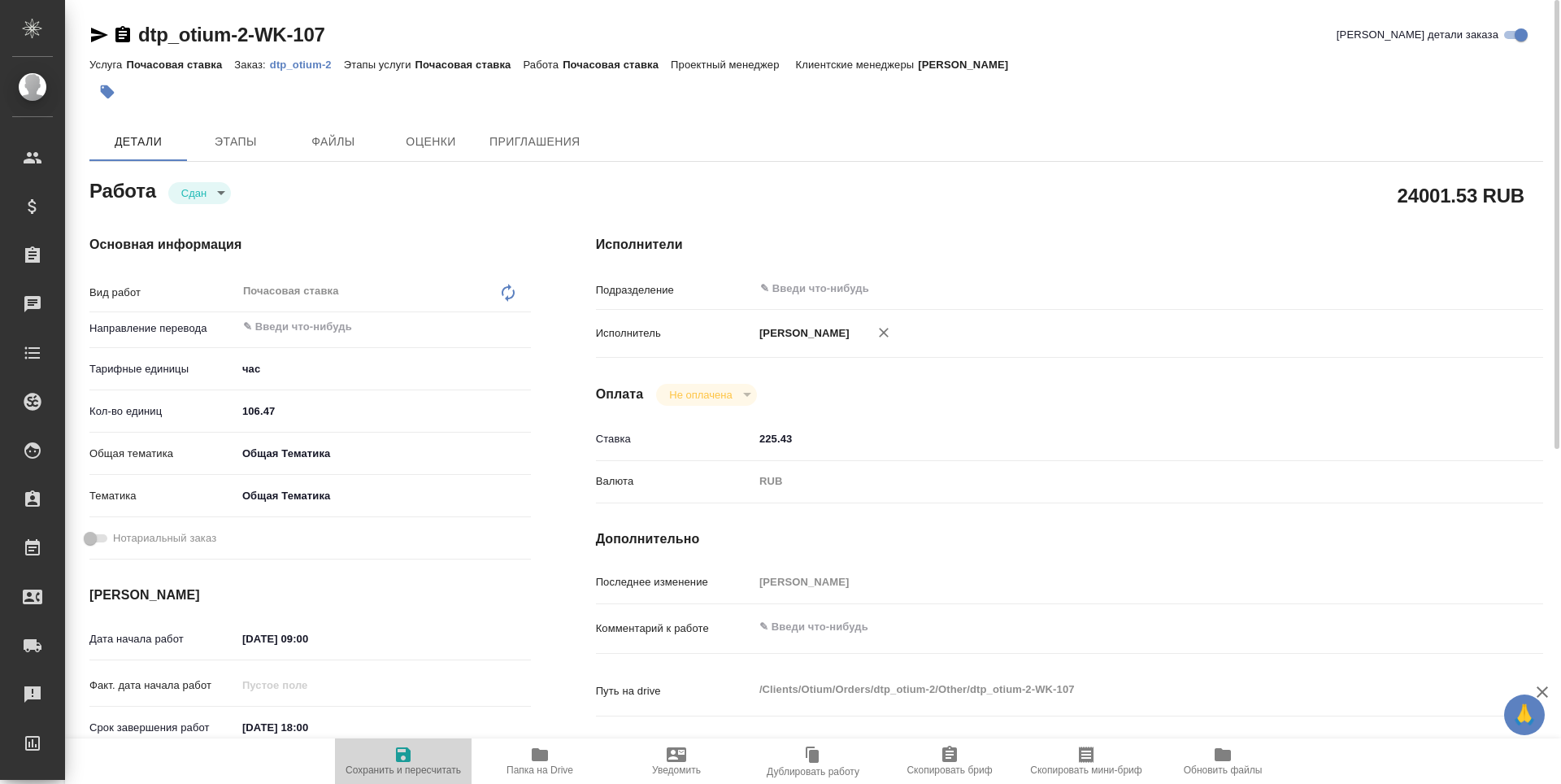
click at [400, 775] on span "Сохранить и пересчитать" at bounding box center [403, 770] width 115 height 12
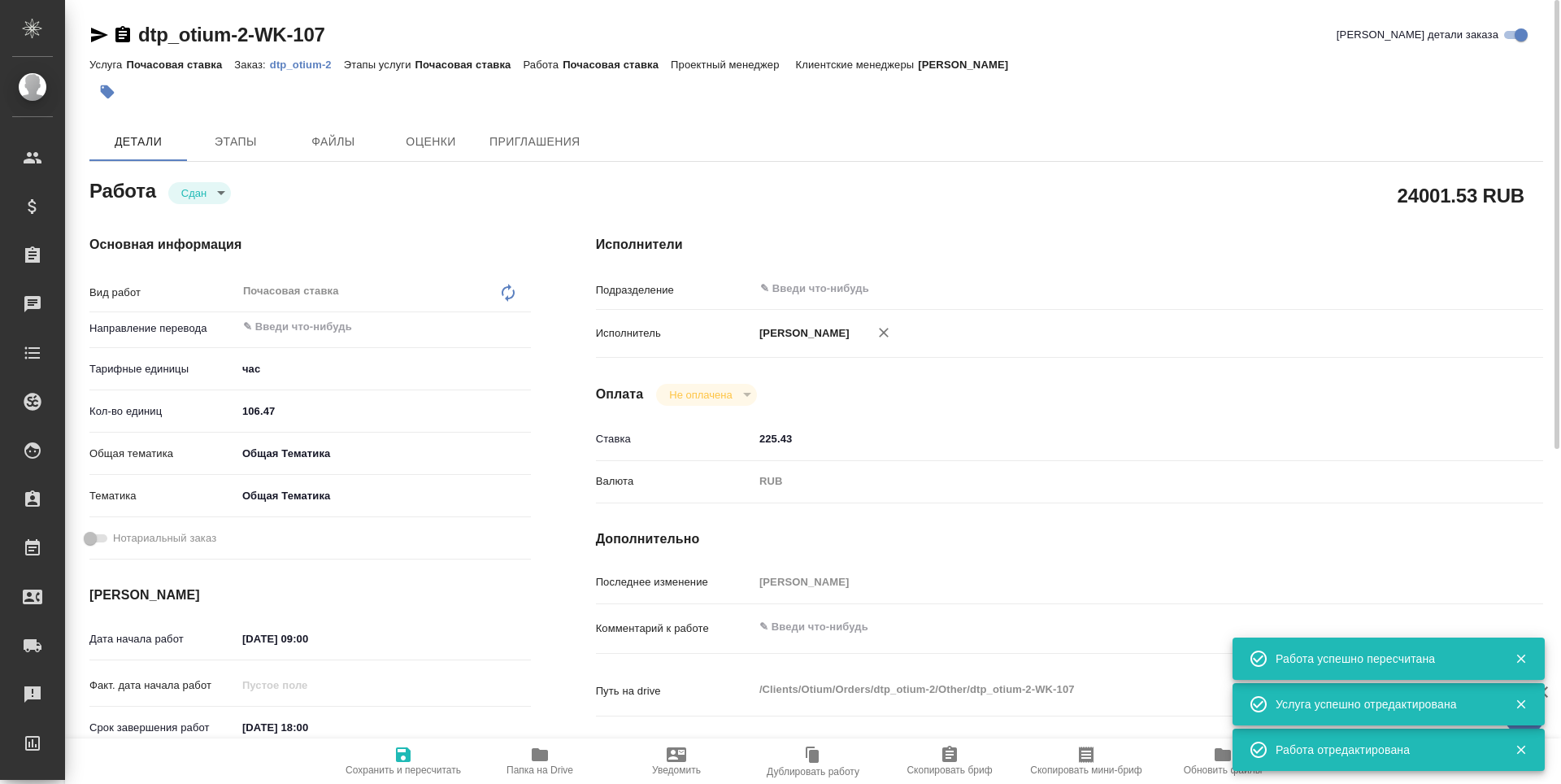
click at [99, 38] on icon "button" at bounding box center [99, 35] width 17 height 15
